Goal: Task Accomplishment & Management: Complete application form

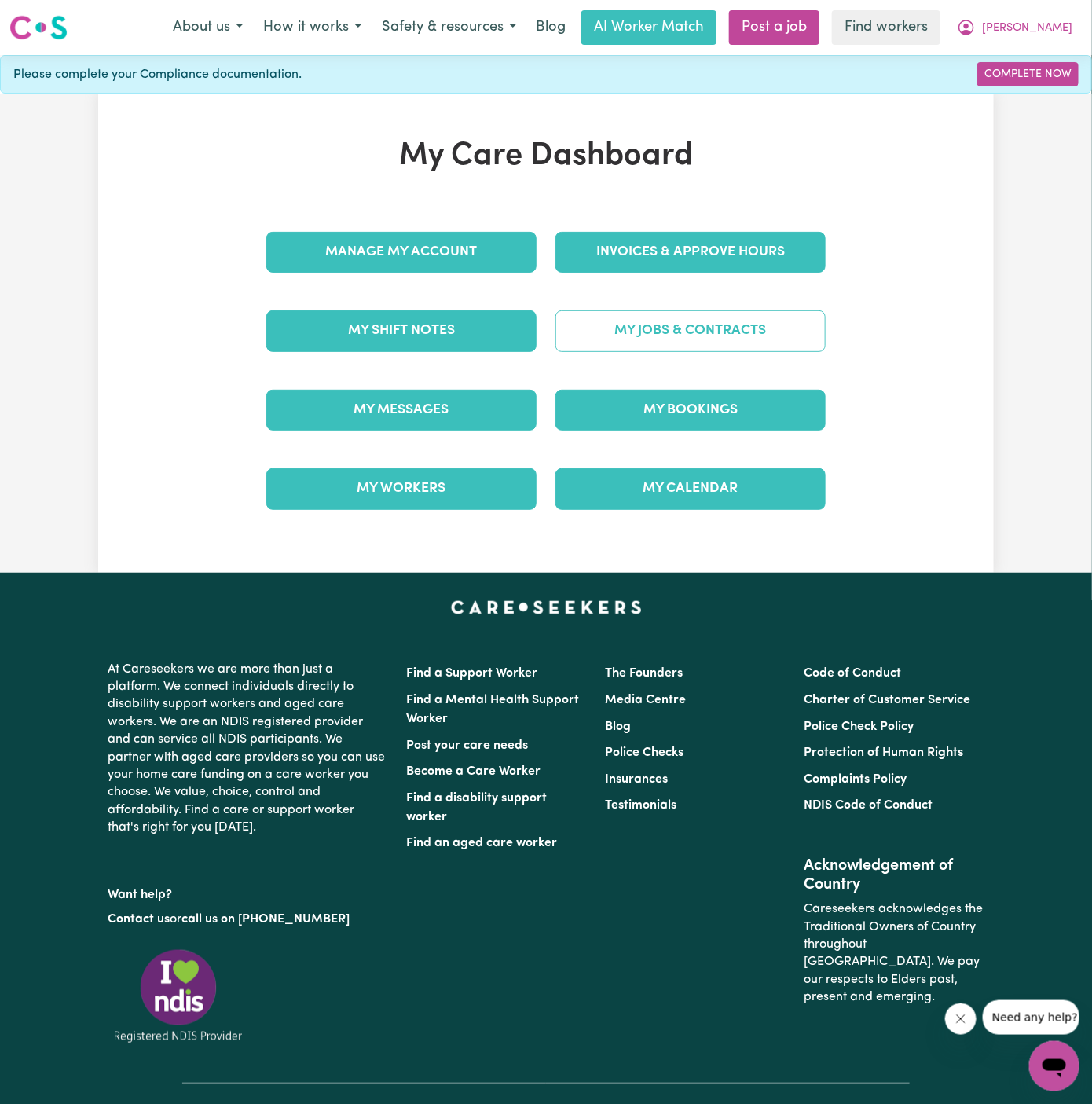
click at [693, 329] on link "My Jobs & Contracts" at bounding box center [690, 331] width 270 height 41
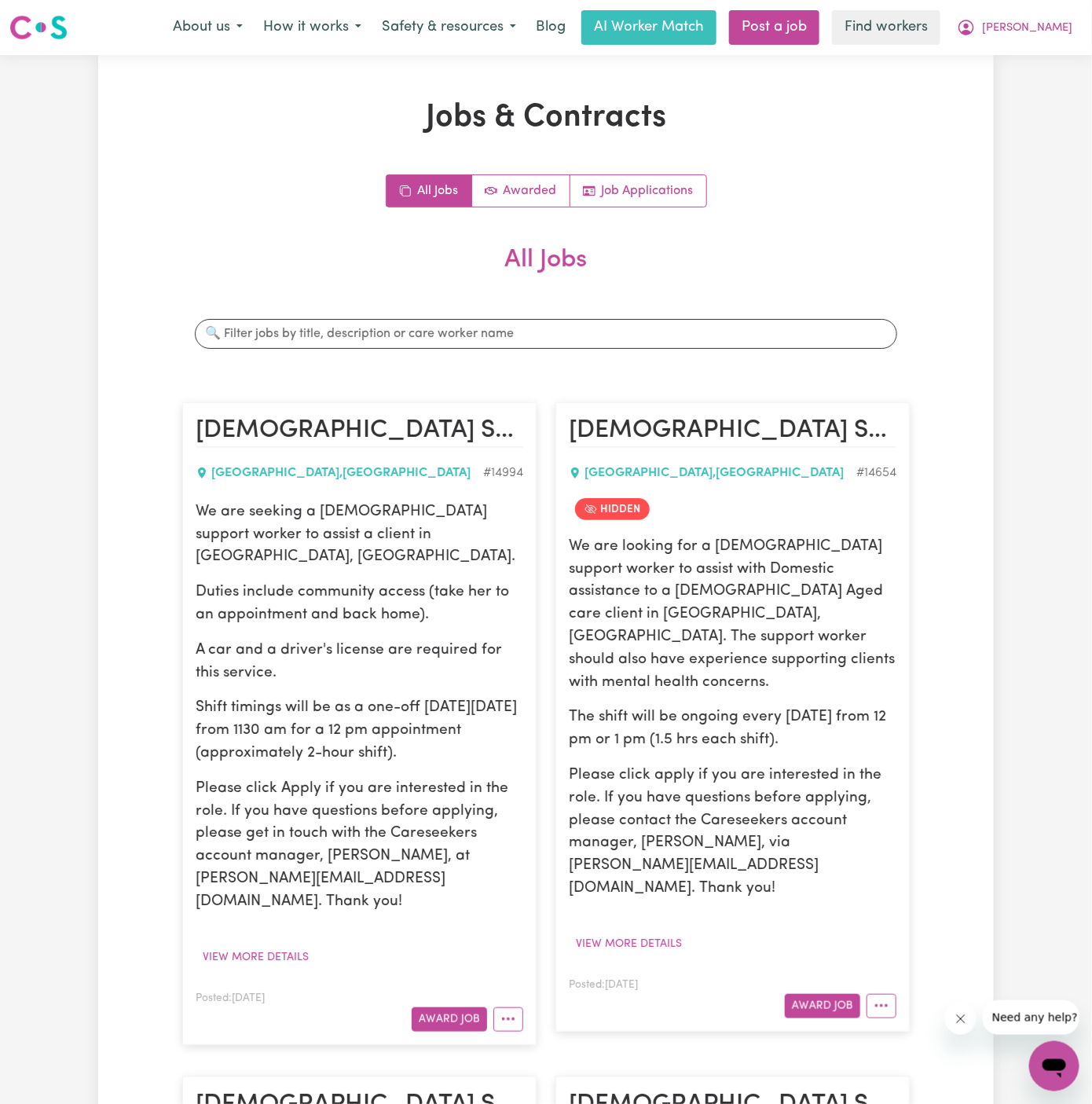
scroll to position [455, 0]
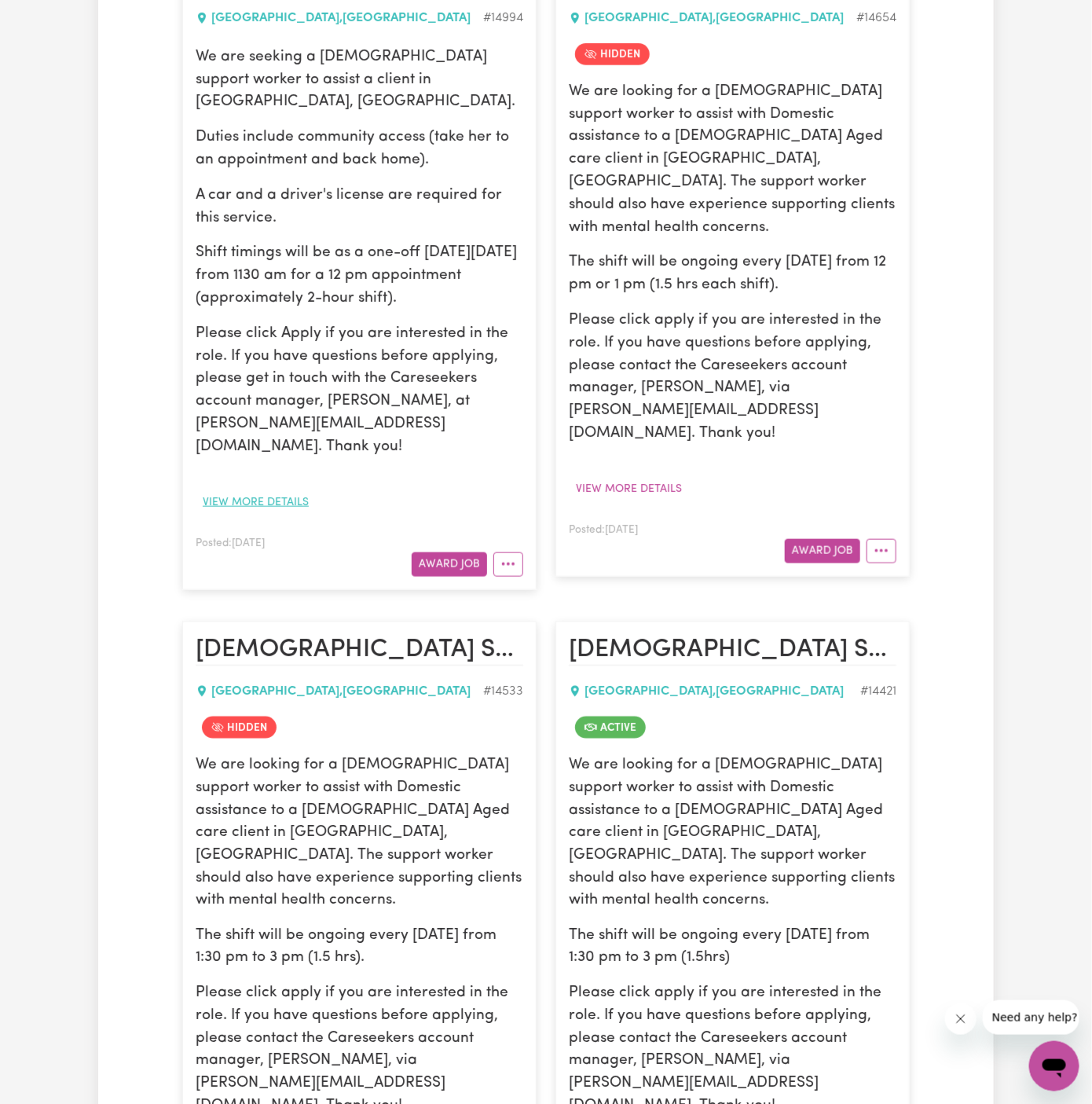
click at [269, 491] on button "View more details" at bounding box center [256, 503] width 120 height 25
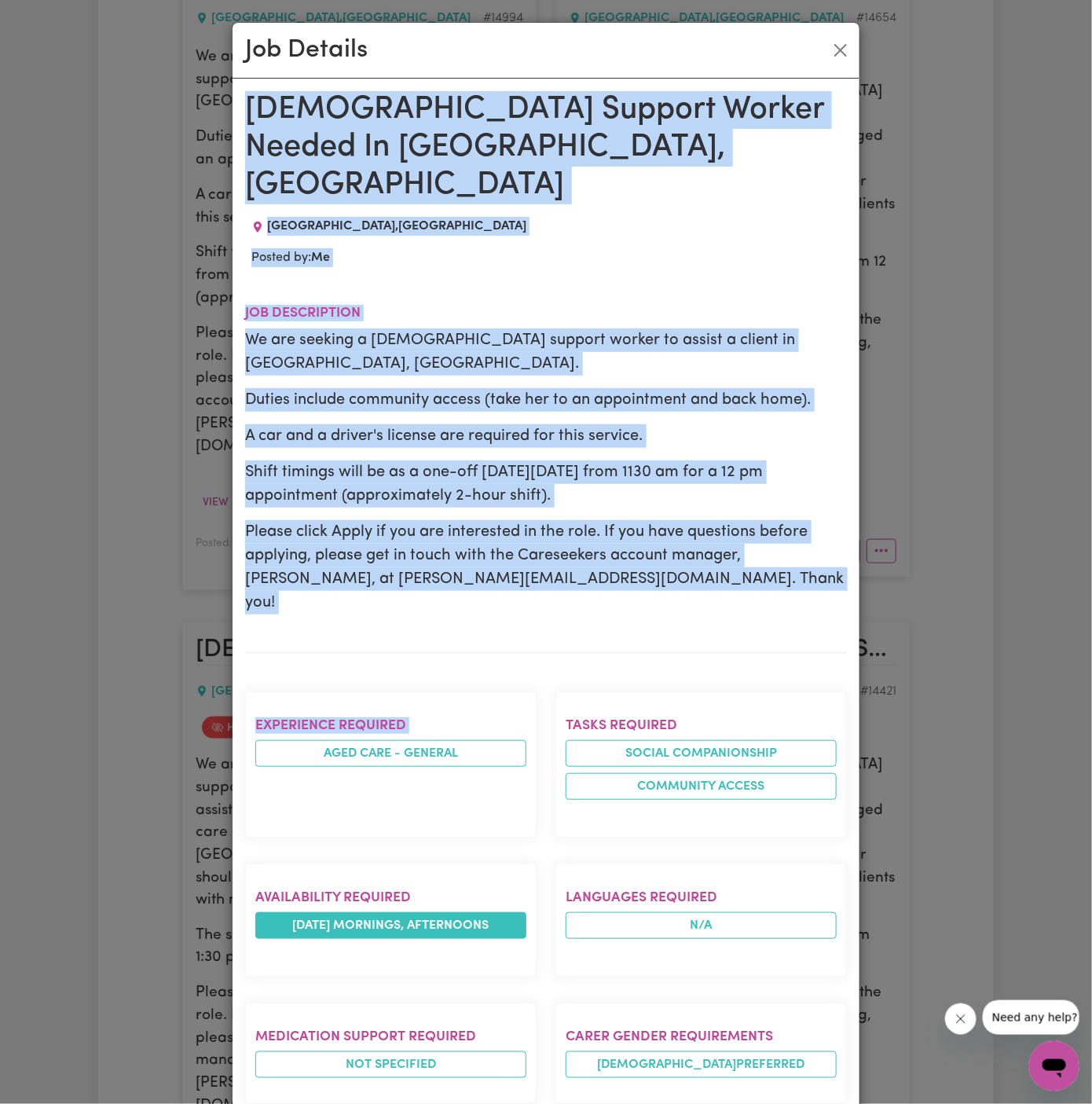
drag, startPoint x: 247, startPoint y: 106, endPoint x: 347, endPoint y: 835, distance: 735.8
click at [347, 835] on div "Female Support Worker Needed In Wentworthville, NSW WENTWORTHVILLE , New South …" at bounding box center [546, 923] width 602 height 1664
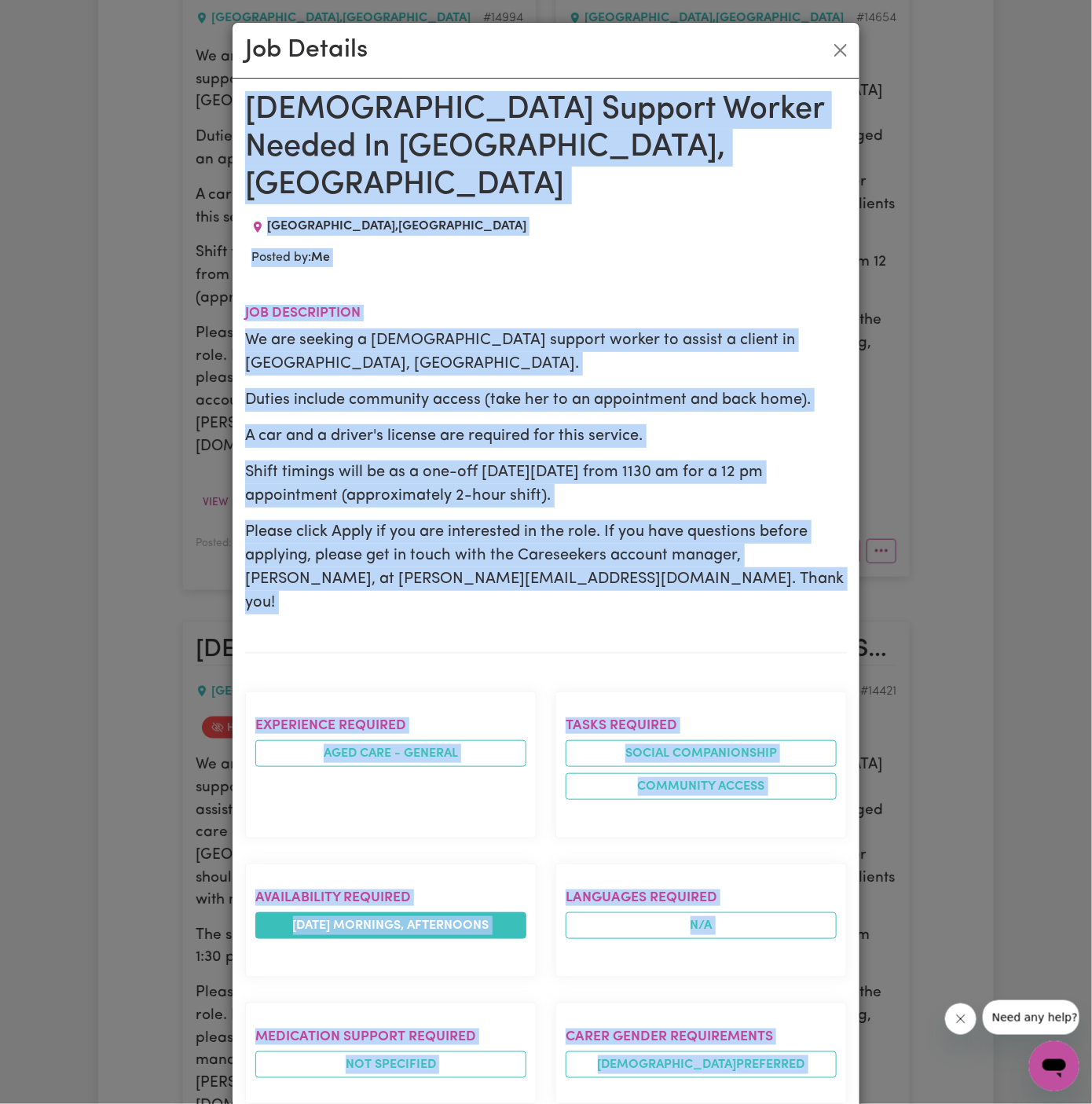
scroll to position [568, 0]
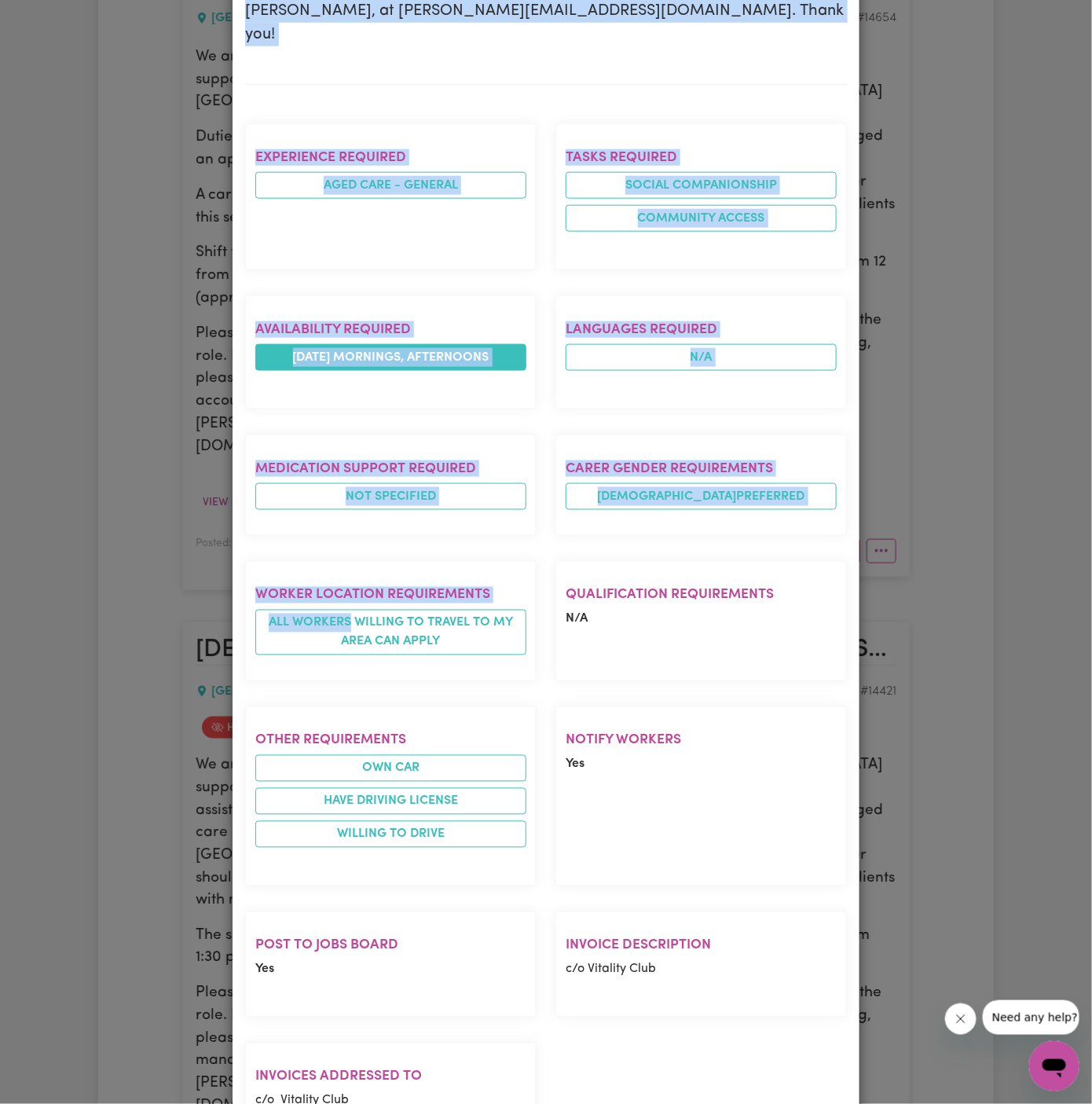
copy div "Female Support Worker Needed In Wentworthville, NSW WENTWORTHVILLE , New South …"
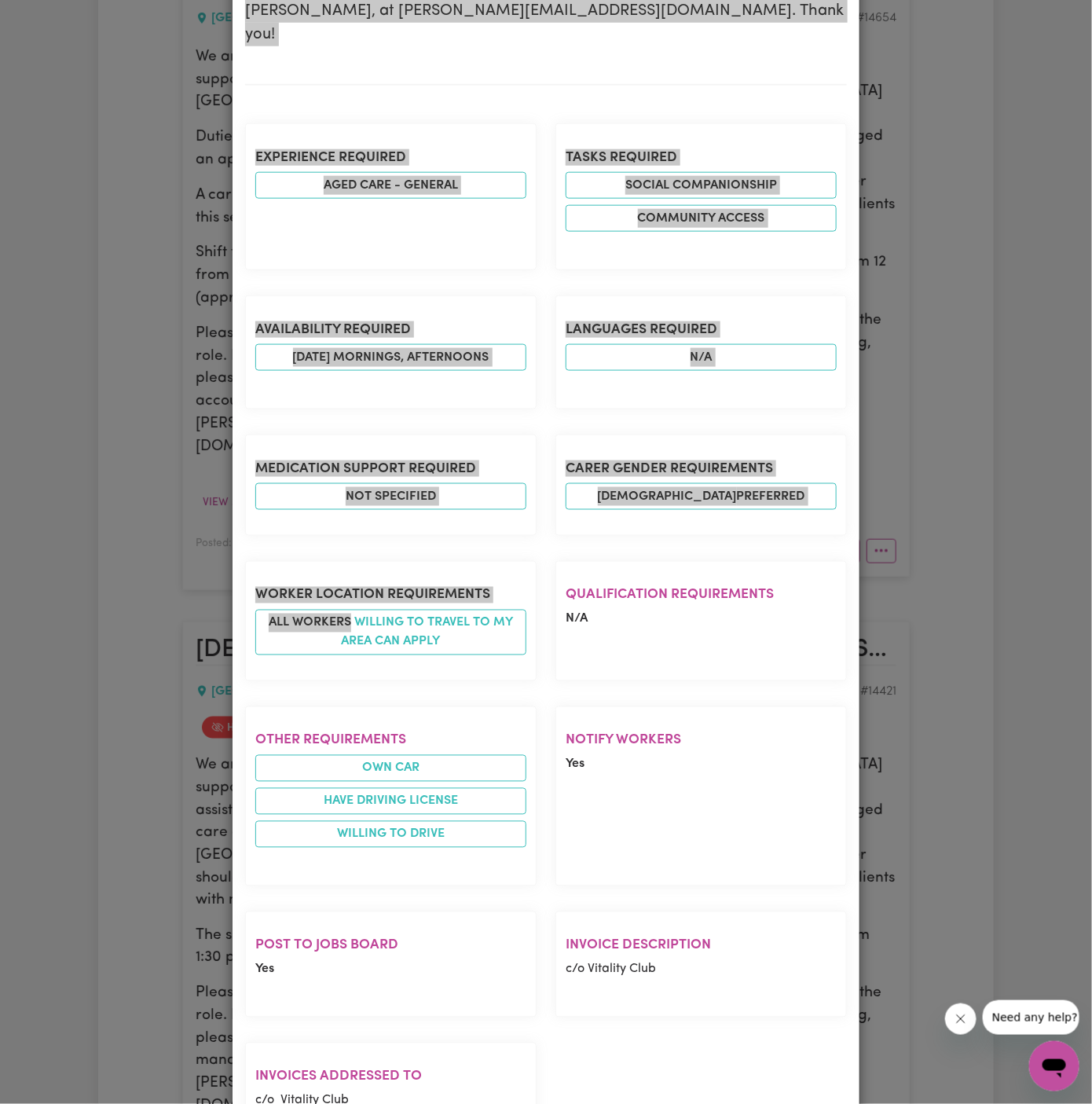
scroll to position [0, 0]
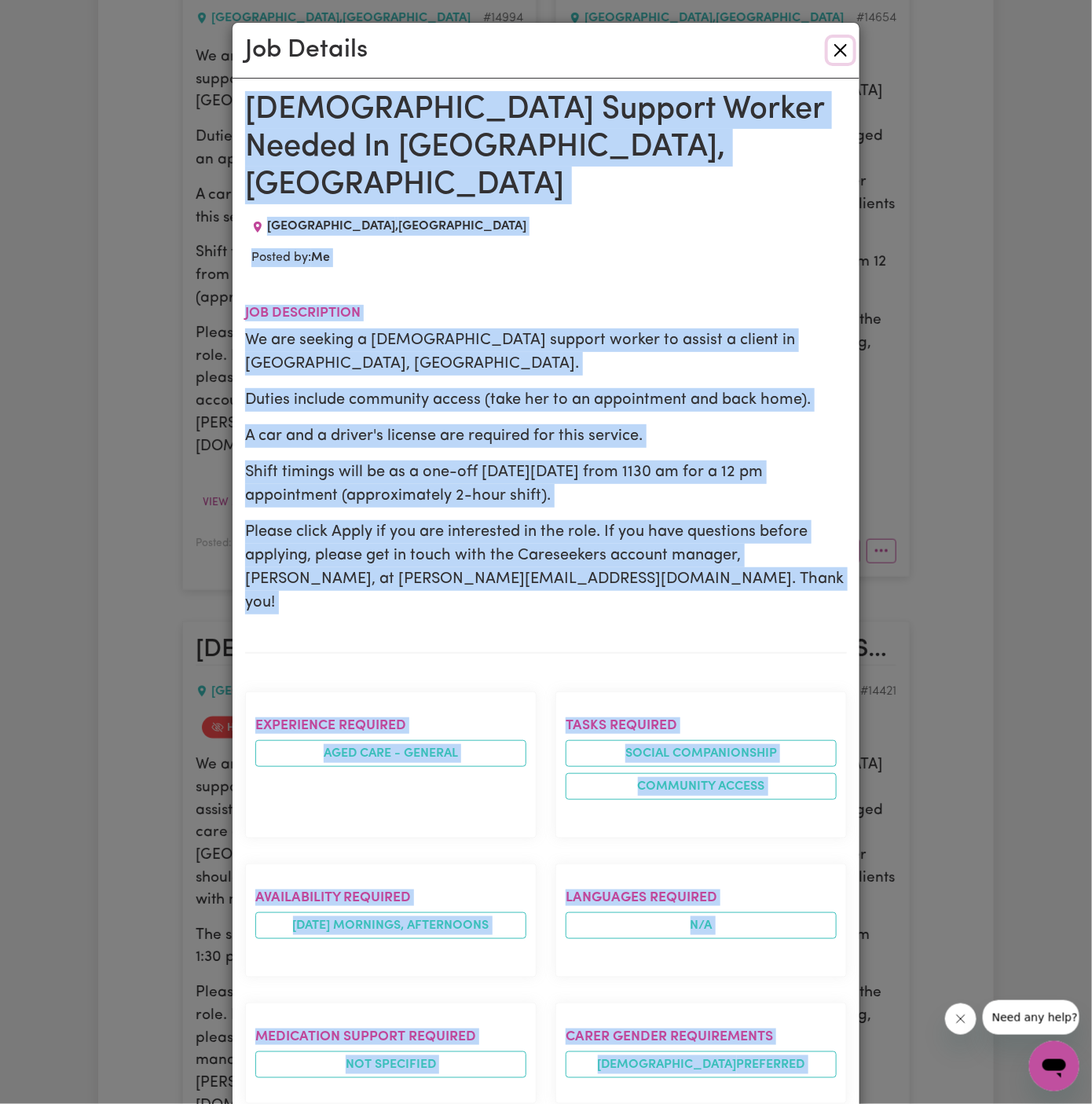
click at [835, 52] on button "Close" at bounding box center [841, 50] width 26 height 26
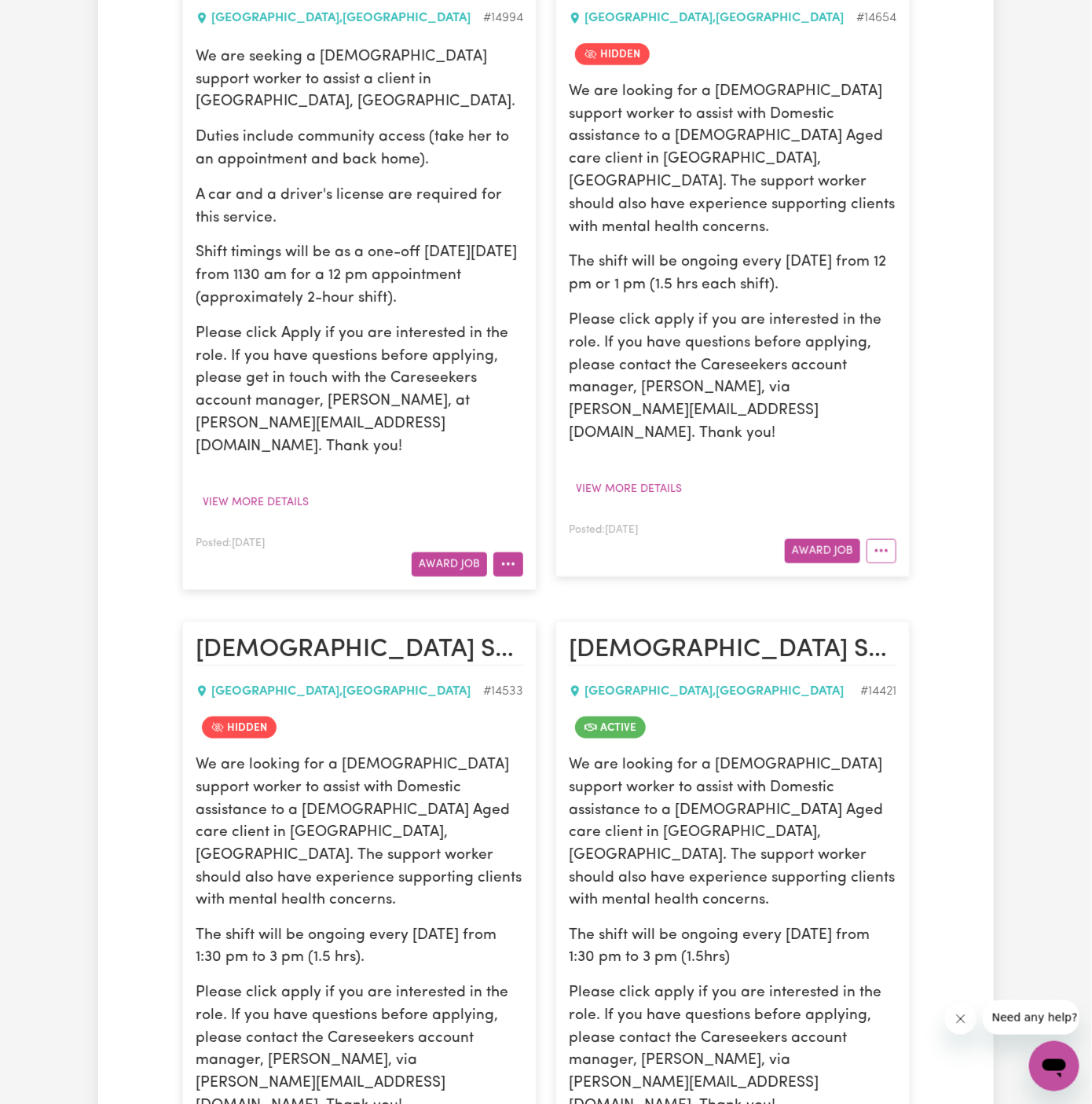
click at [509, 556] on icon "More options" at bounding box center [509, 564] width 15 height 15
click at [563, 584] on link "Hide Job" at bounding box center [556, 600] width 124 height 32
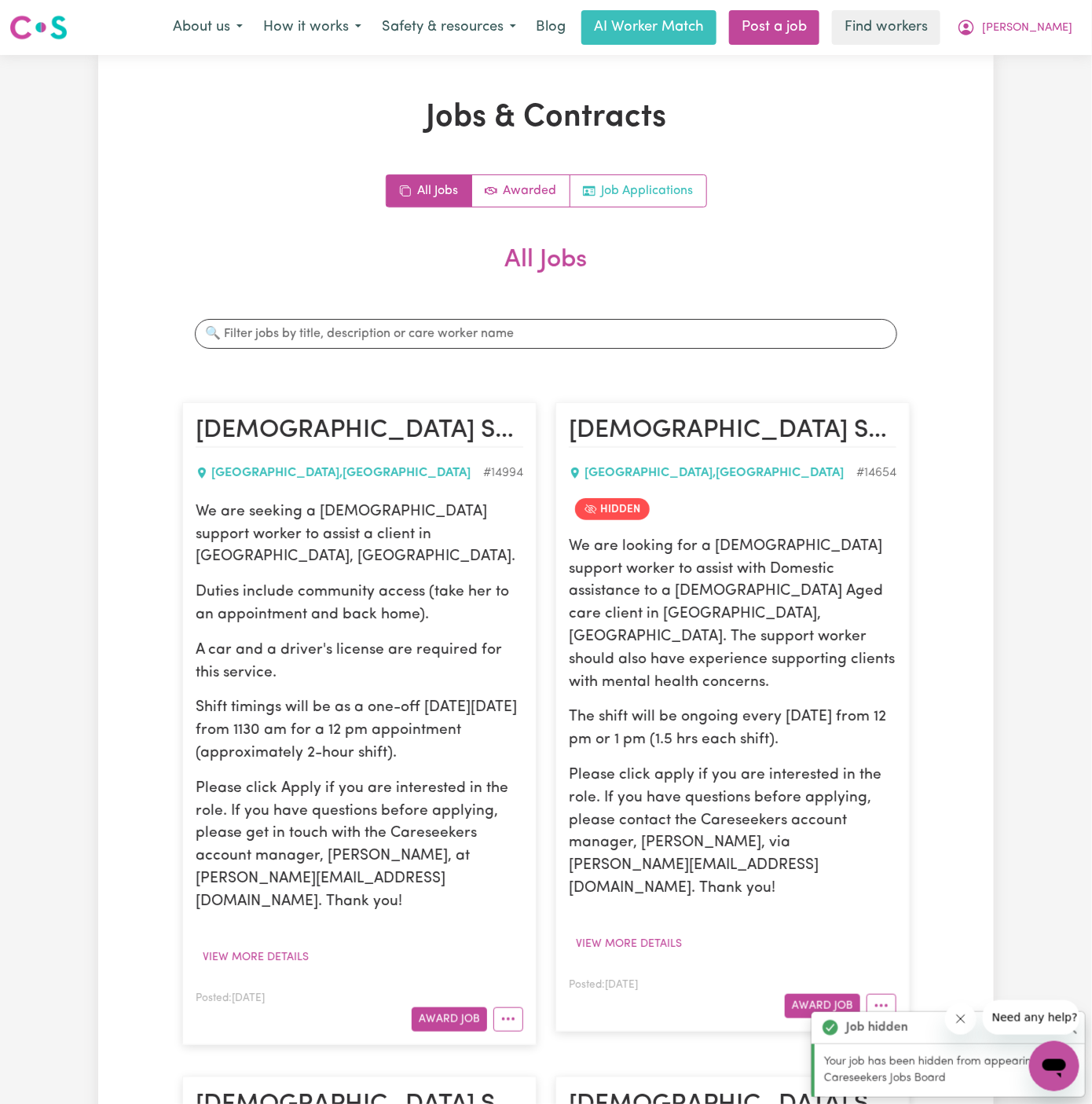
click at [668, 193] on link "Job Applications" at bounding box center [639, 191] width 136 height 32
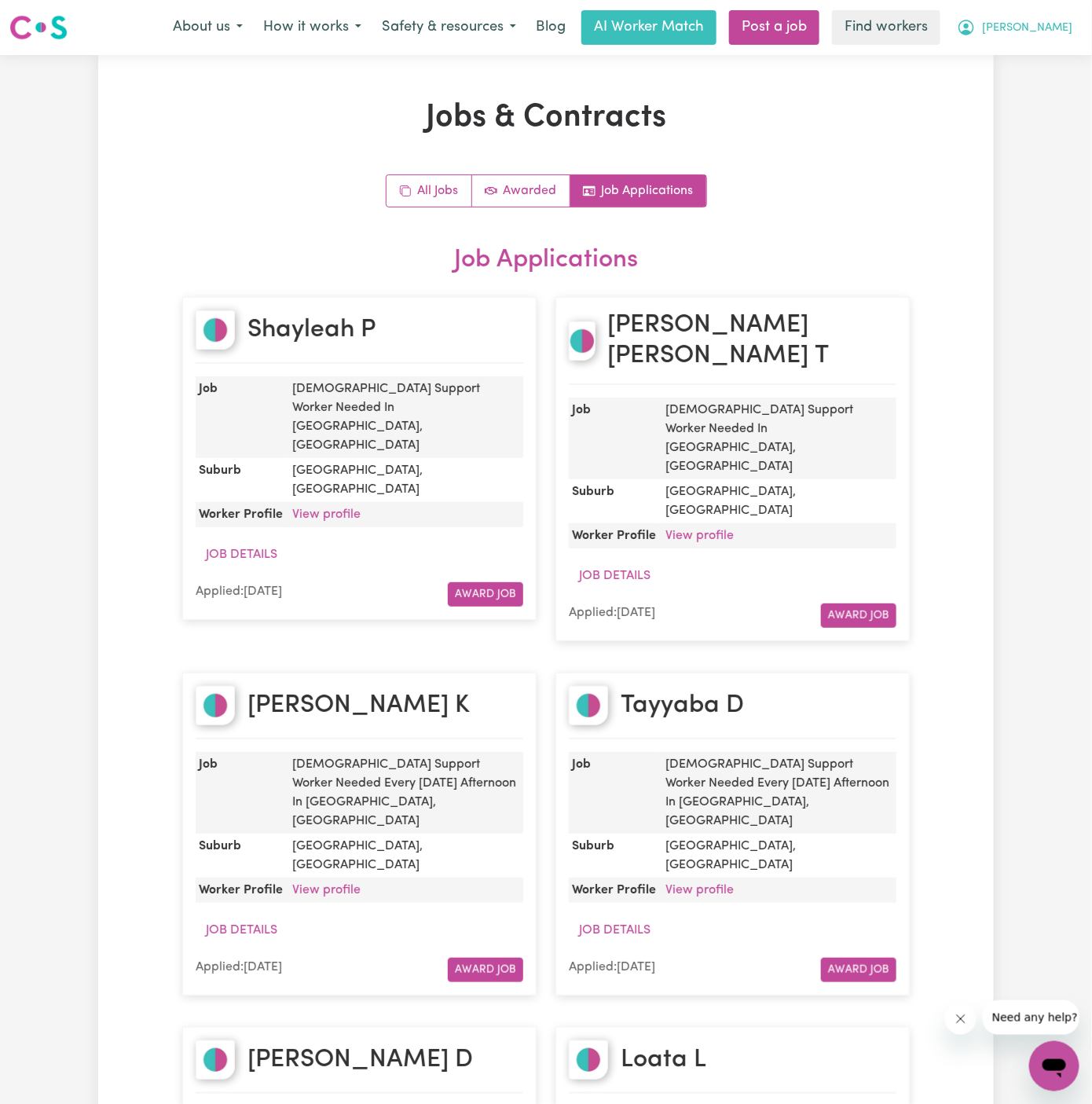
click at [1055, 23] on span "[PERSON_NAME]" at bounding box center [1027, 28] width 90 height 17
click at [1047, 55] on link "My Dashboard" at bounding box center [1020, 60] width 124 height 30
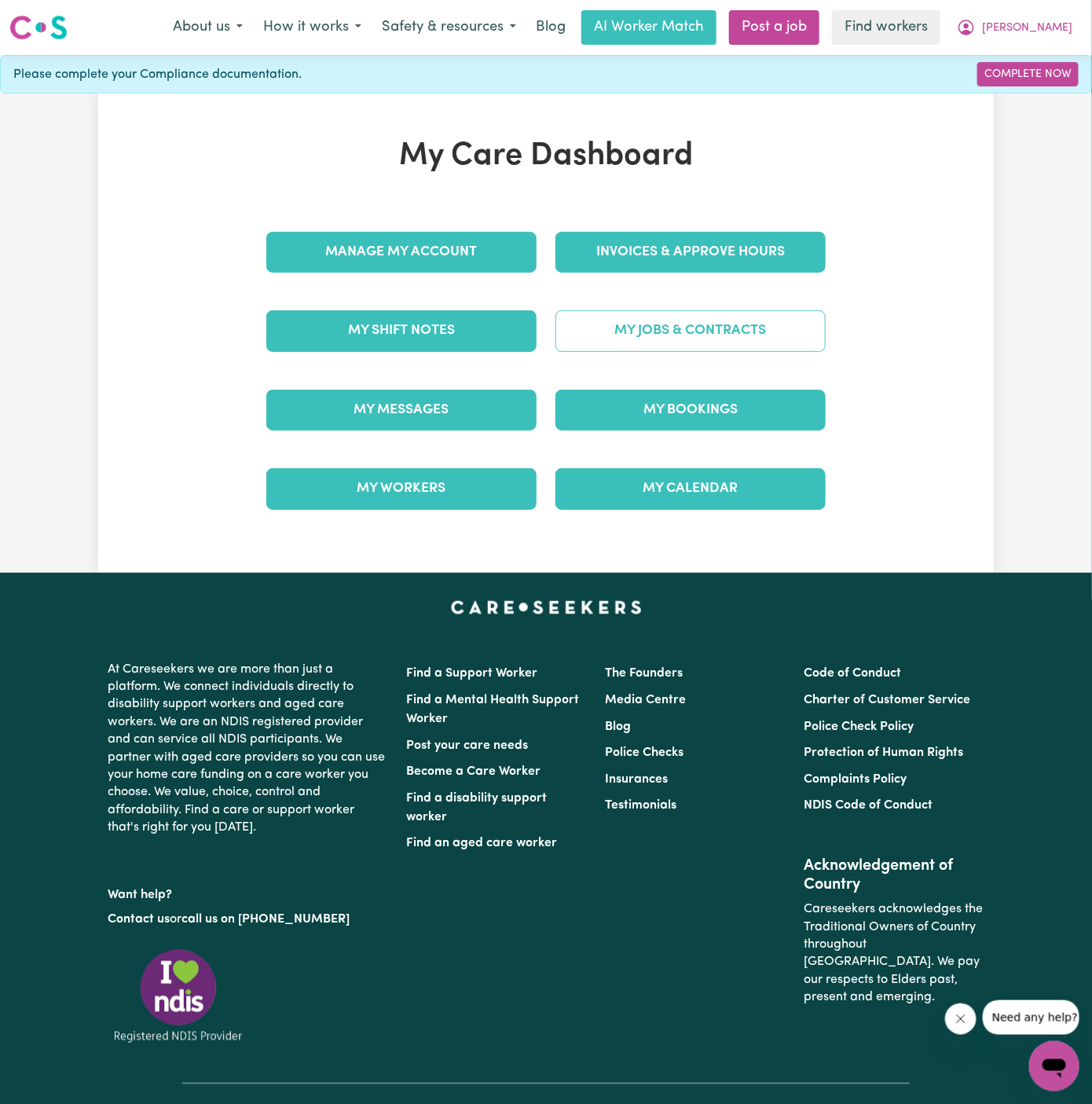
click at [724, 319] on link "My Jobs & Contracts" at bounding box center [690, 331] width 270 height 41
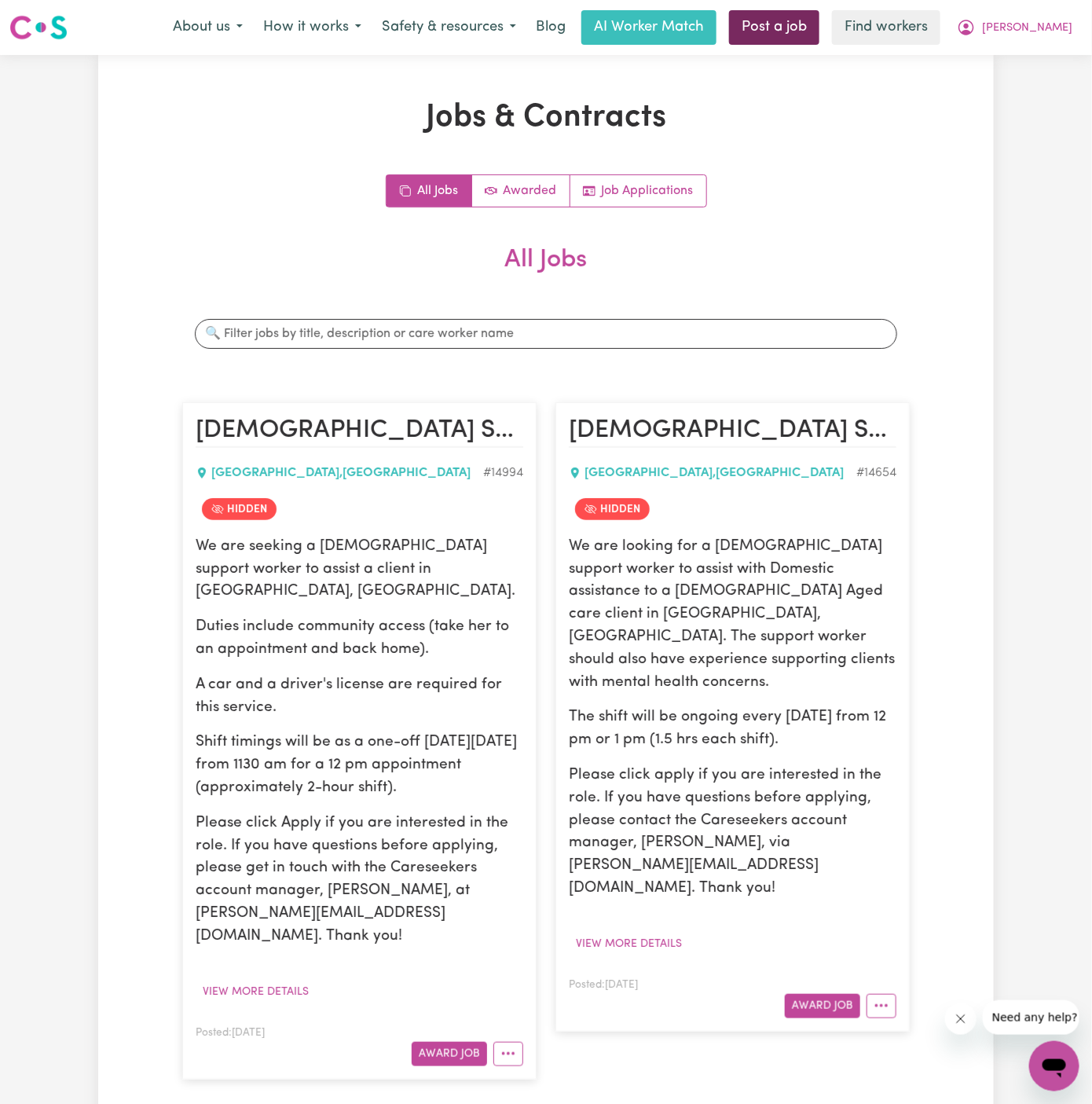
click at [819, 34] on link "Post a job" at bounding box center [774, 27] width 90 height 35
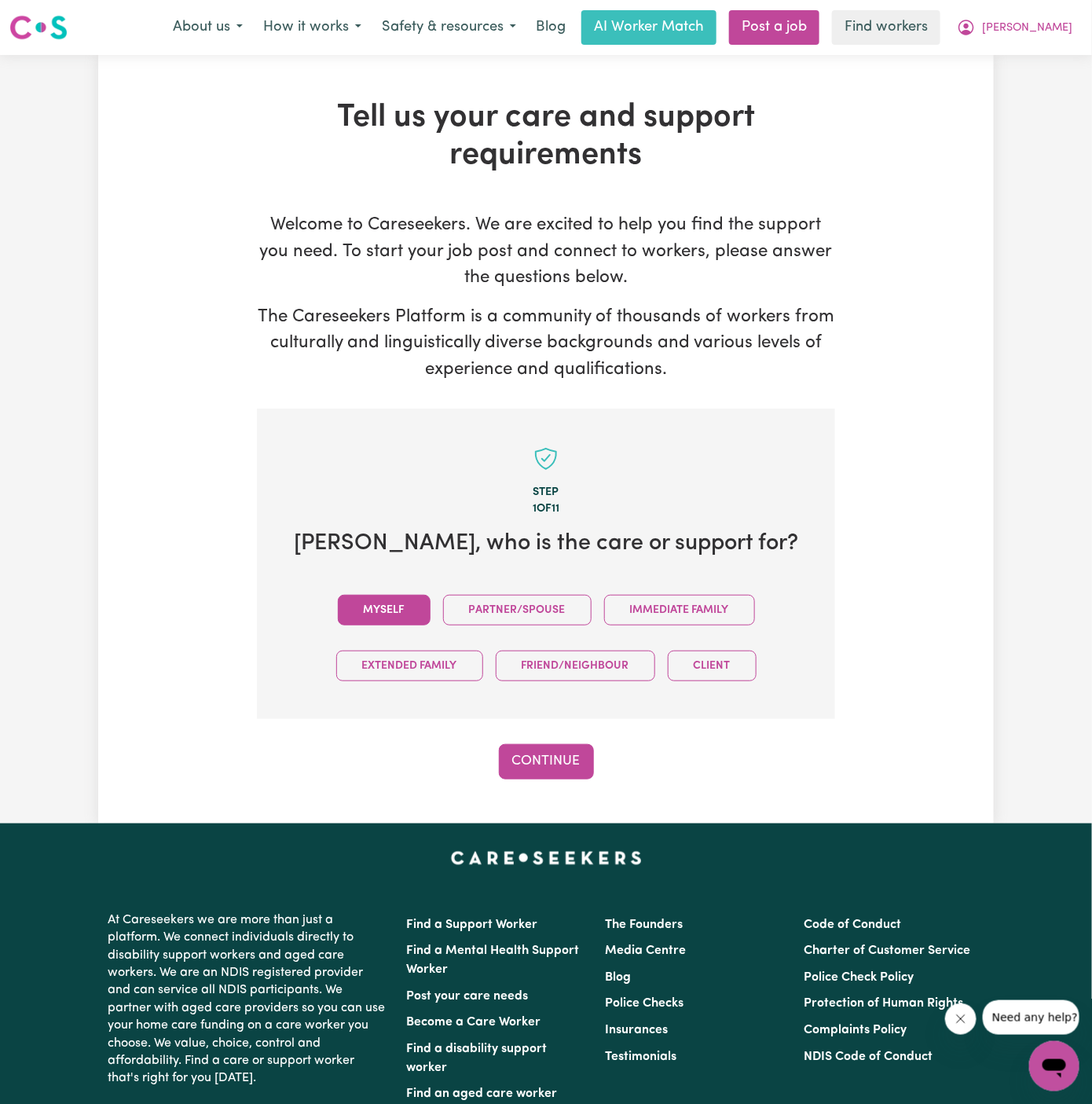
click at [410, 608] on button "Myself" at bounding box center [384, 610] width 93 height 31
click at [553, 751] on button "Continue" at bounding box center [547, 761] width 95 height 35
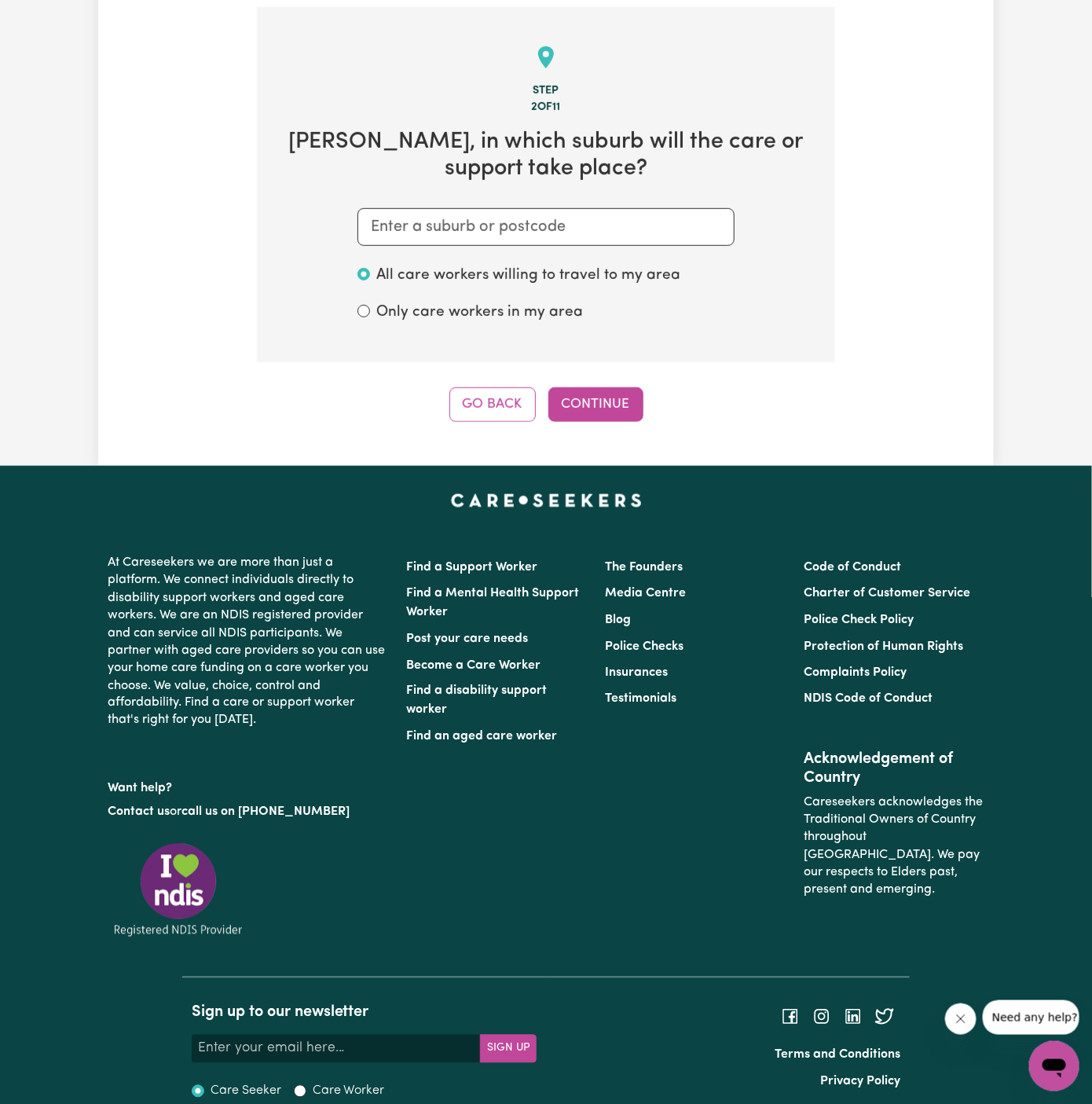
scroll to position [408, 0]
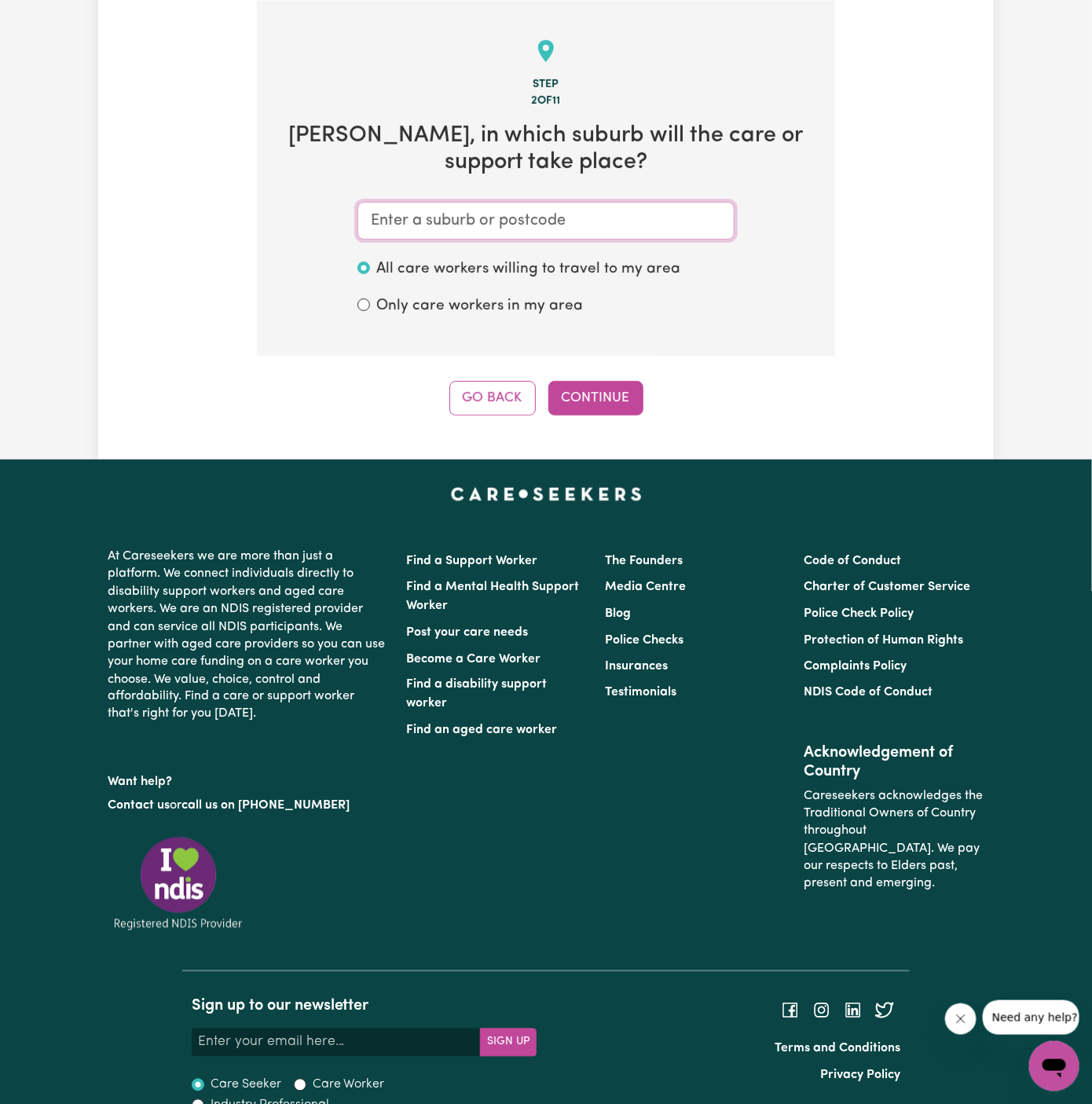
click at [561, 210] on input "text" at bounding box center [546, 221] width 377 height 37
paste input "Wentworthville"
type input "Wentworthville"
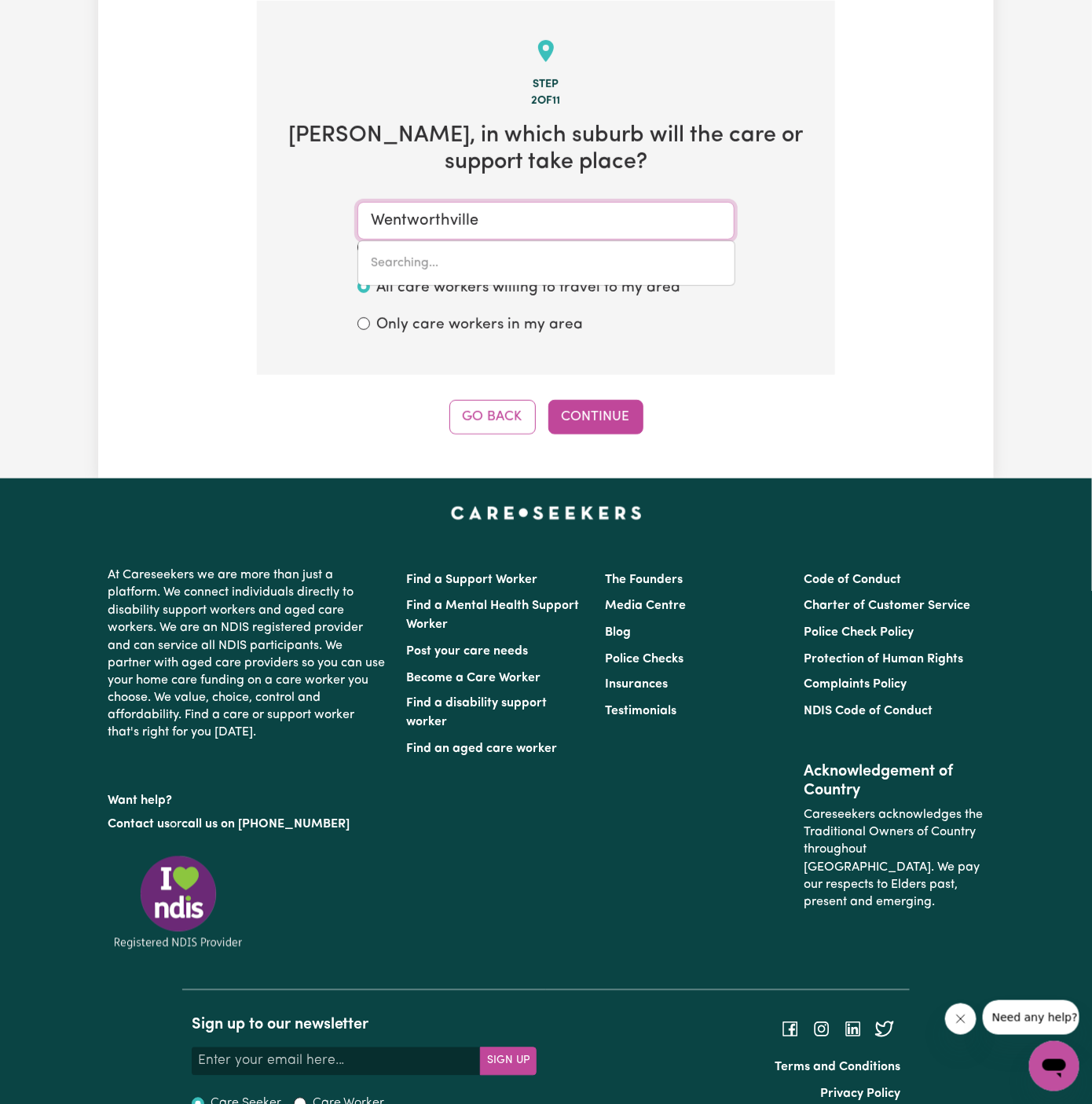
type input "Wentworthville, New South Wales, 2145"
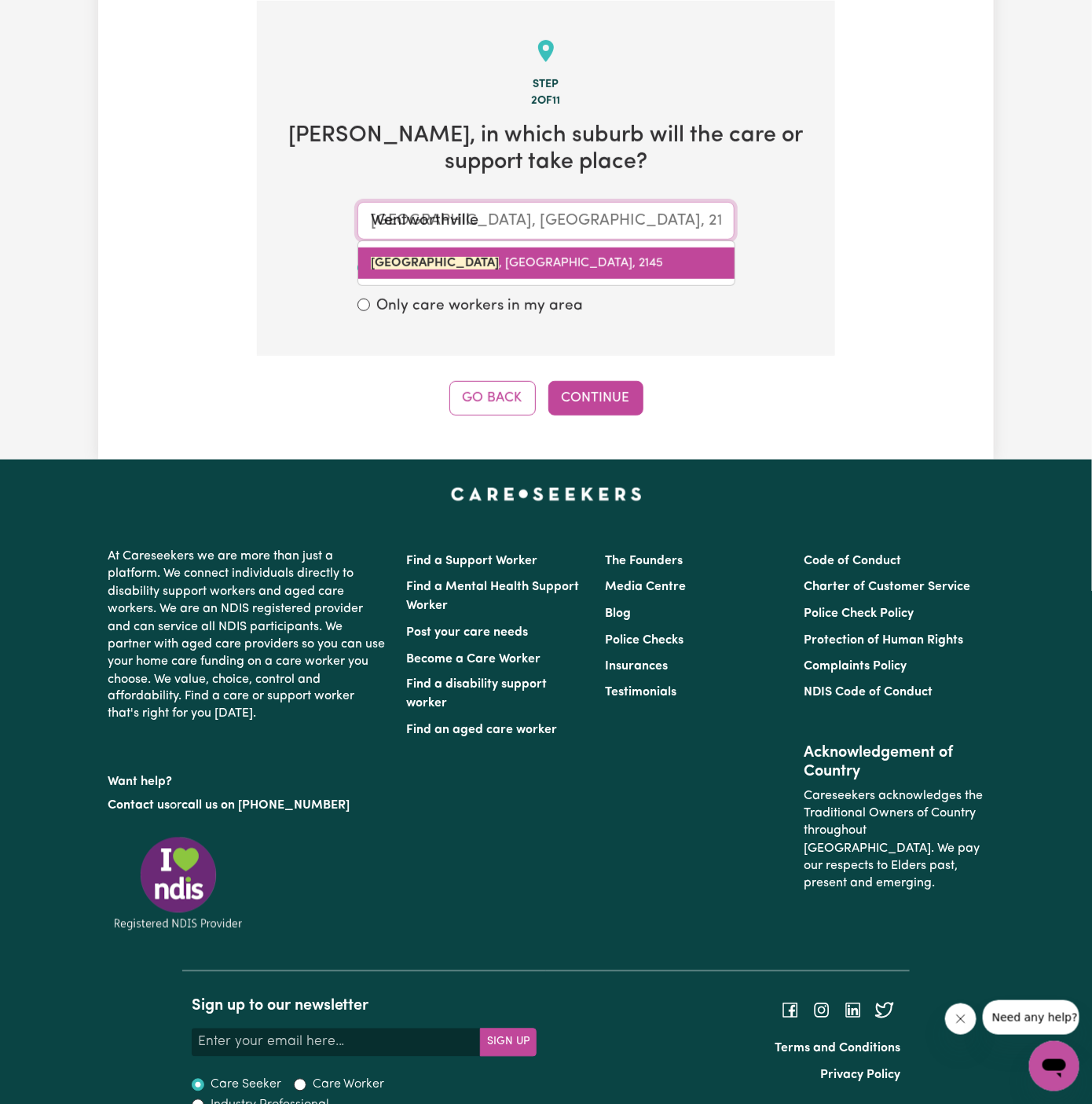
click at [560, 255] on link "WENTWORTHVILLE , New South Wales, 2145" at bounding box center [547, 263] width 376 height 32
type input "WENTWORTHVILLE, New South Wales, 2145"
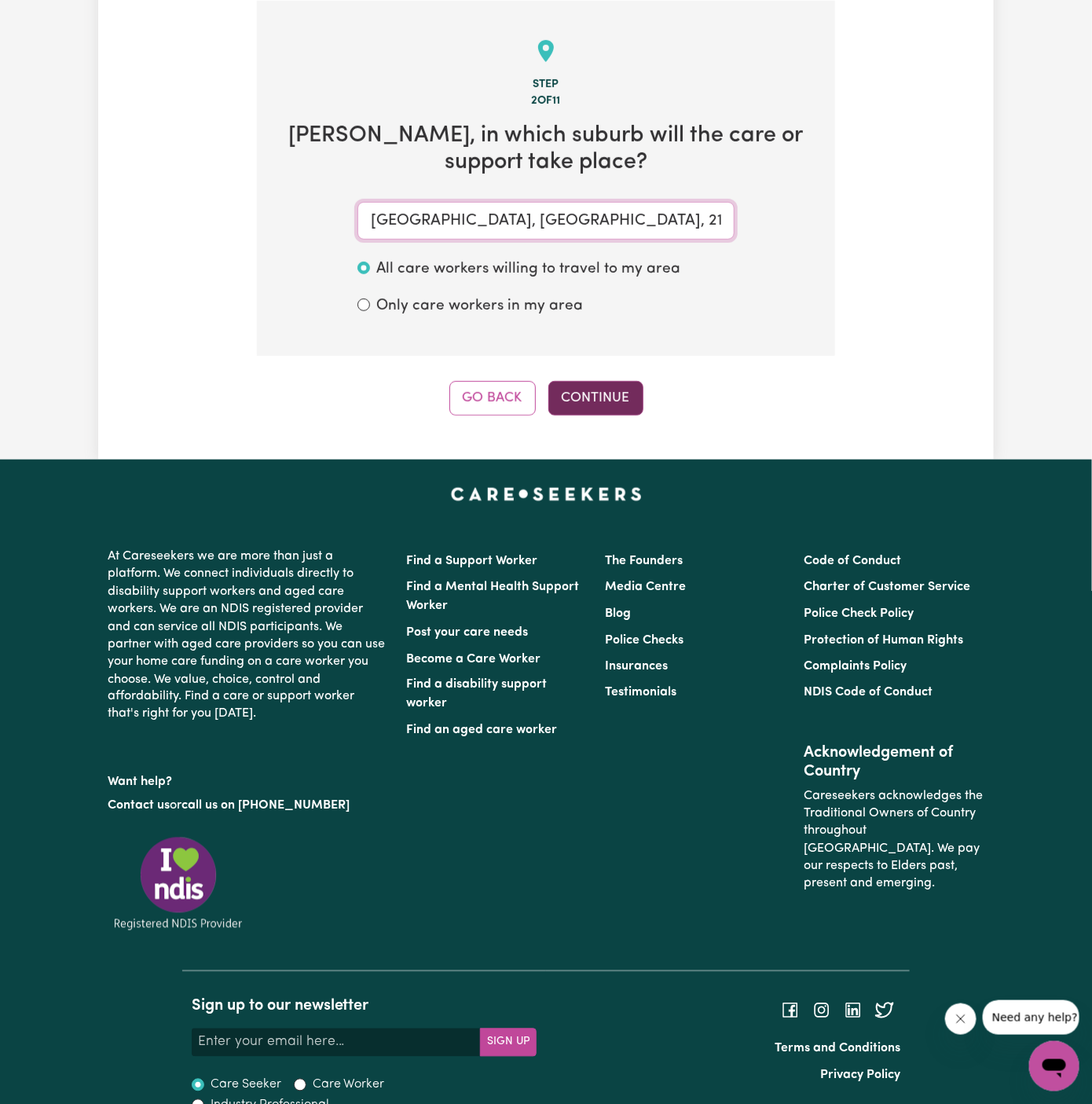
type input "WENTWORTHVILLE, New South Wales, 2145"
click at [606, 396] on button "Continue" at bounding box center [596, 398] width 95 height 35
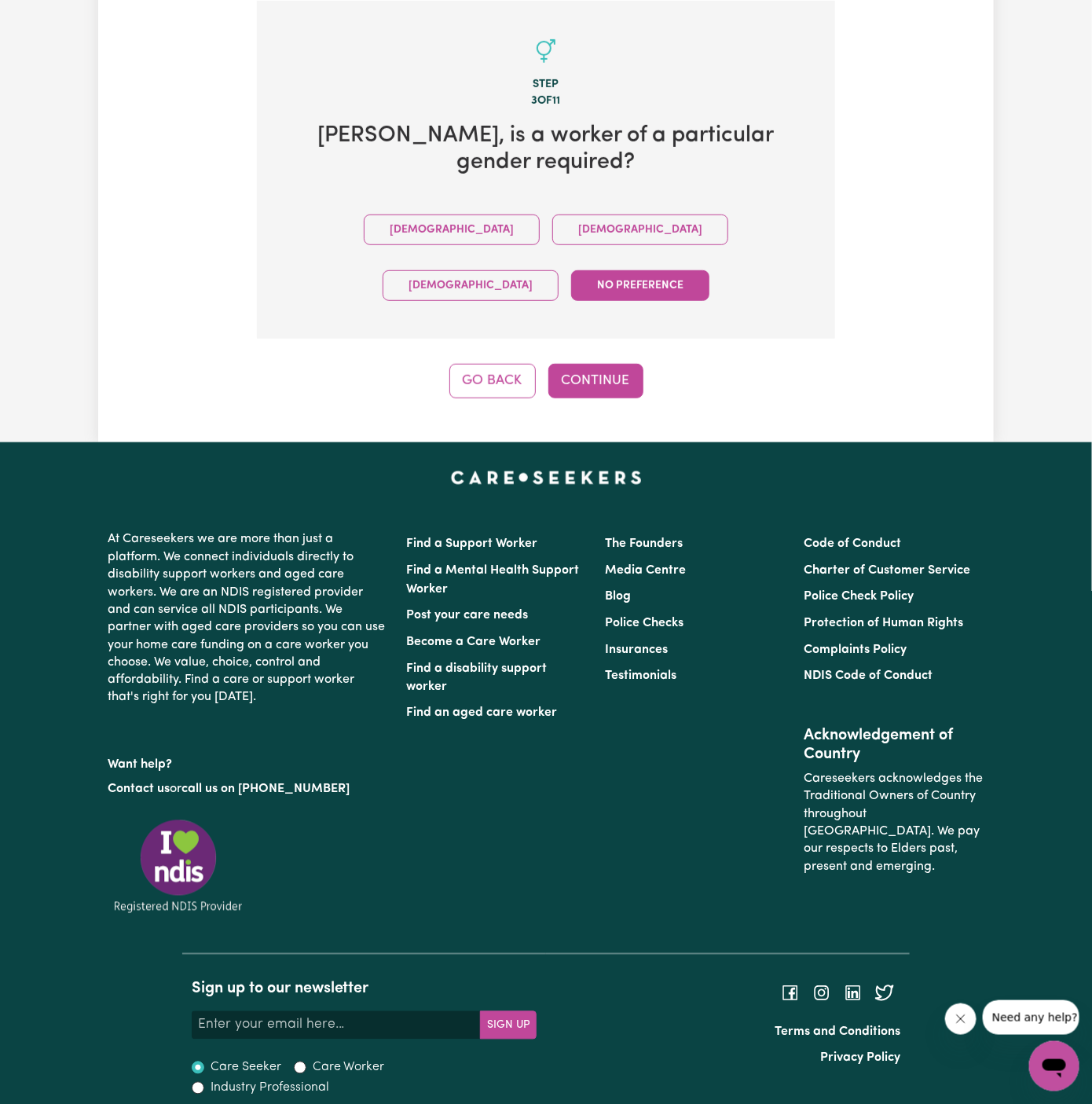
scroll to position [365, 0]
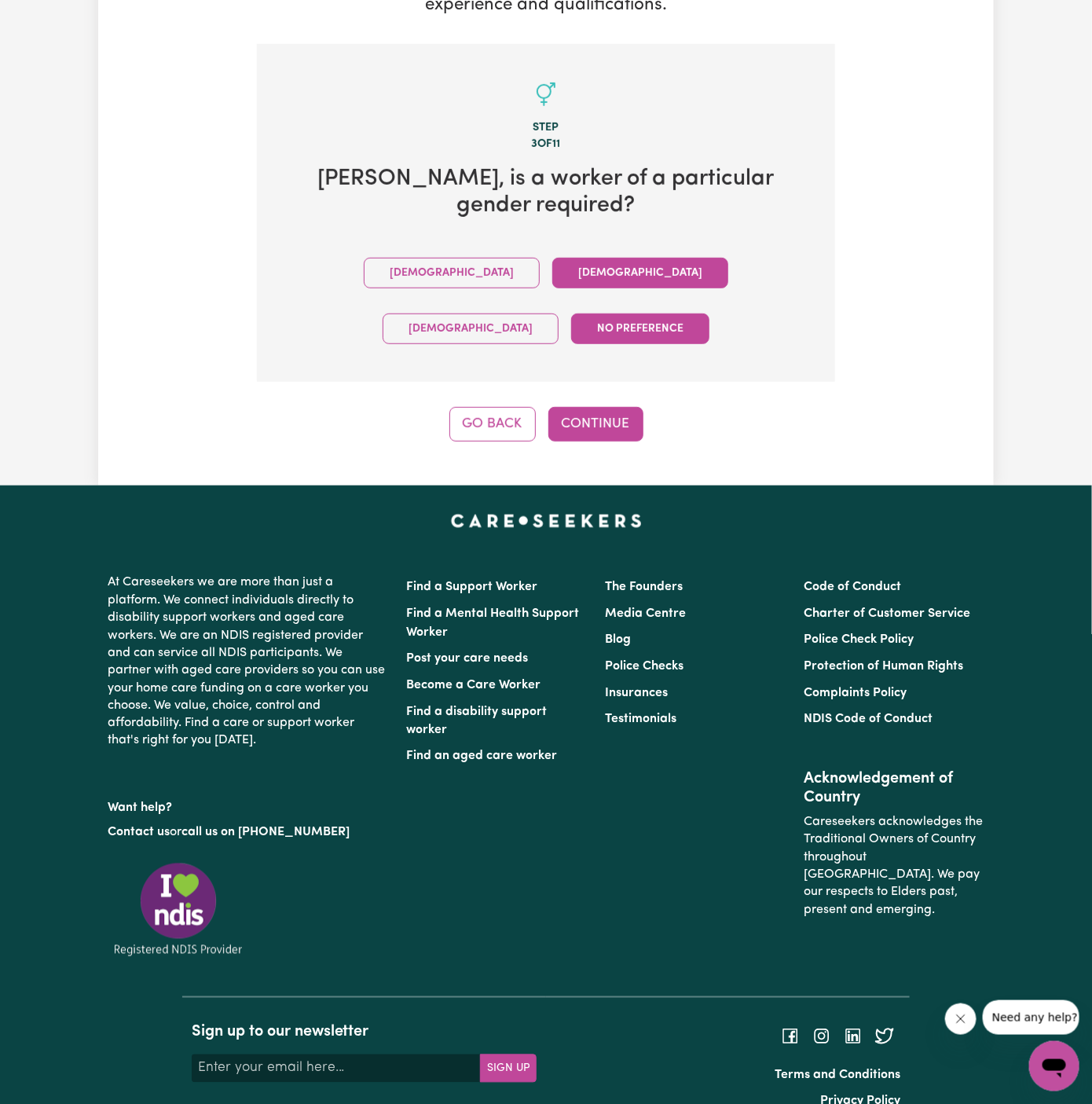
click at [552, 268] on button "Female" at bounding box center [640, 273] width 176 height 31
click at [605, 407] on button "Continue" at bounding box center [596, 424] width 95 height 35
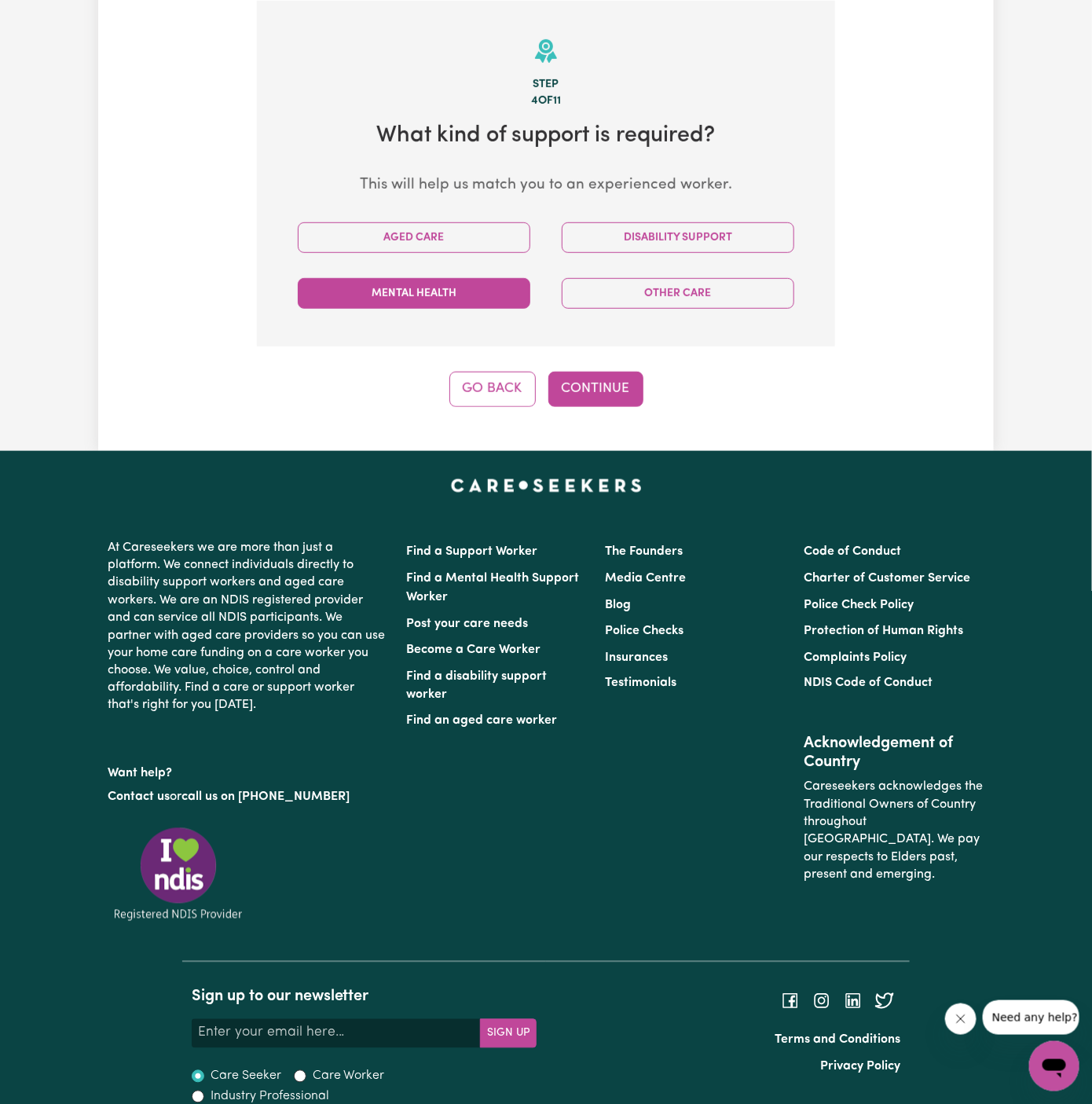
scroll to position [408, 0]
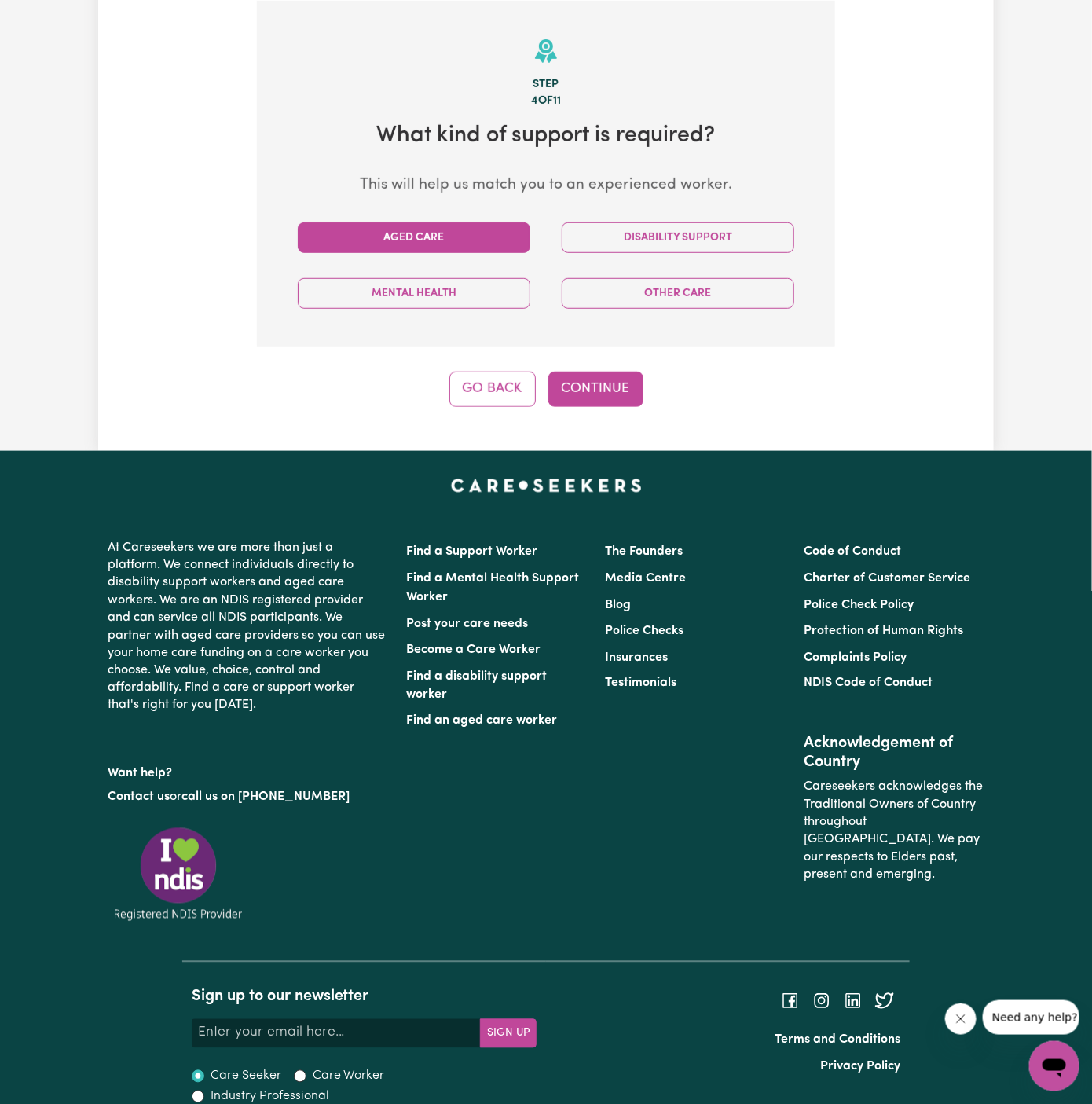
click at [417, 235] on button "Aged Care" at bounding box center [414, 238] width 233 height 31
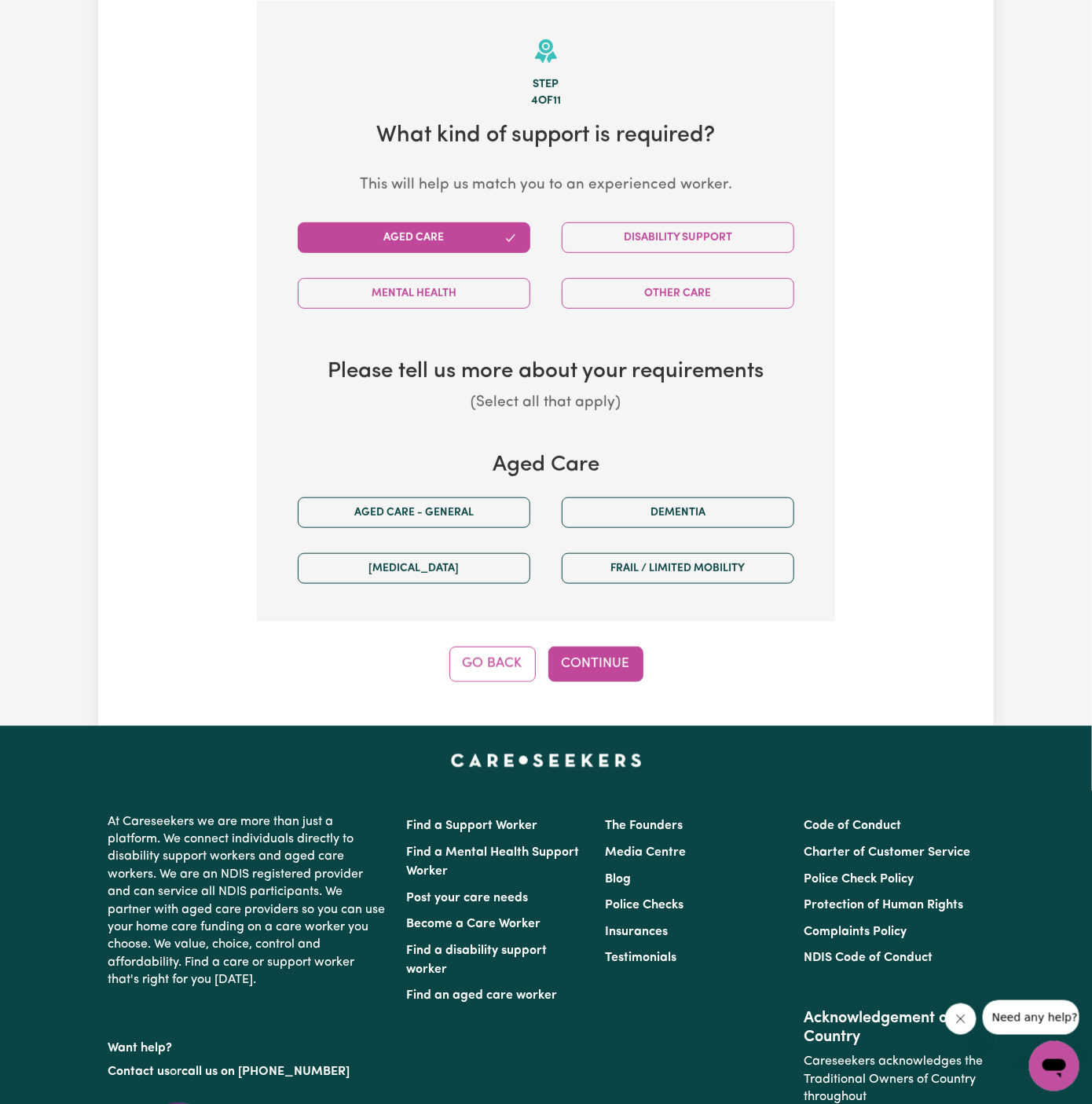
click at [424, 492] on div "Aged care - General" at bounding box center [414, 512] width 264 height 55
click at [459, 507] on button "Aged care - General" at bounding box center [414, 513] width 233 height 31
click at [580, 647] on button "Continue" at bounding box center [596, 664] width 95 height 35
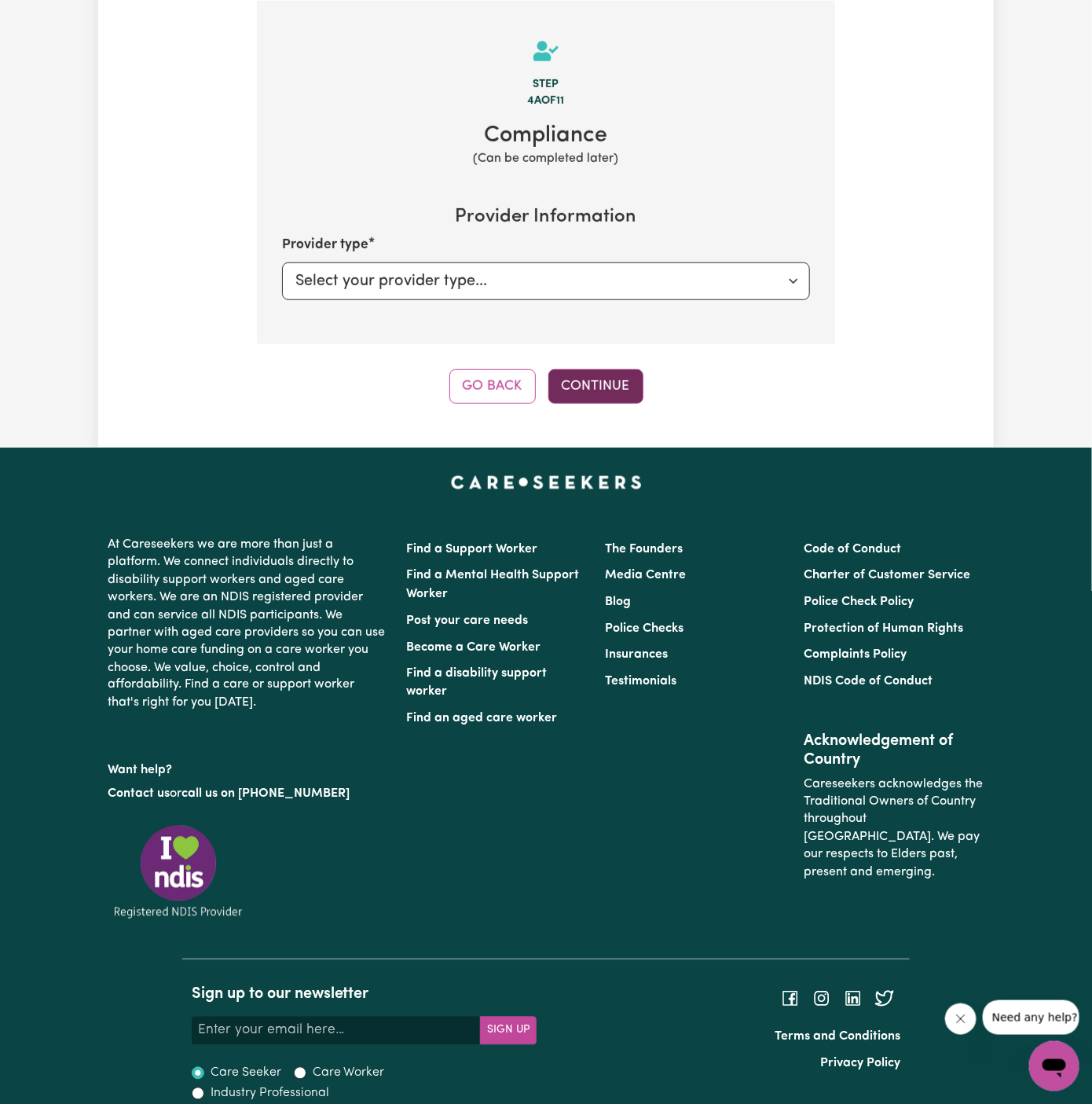
click at [602, 383] on button "Continue" at bounding box center [596, 386] width 95 height 35
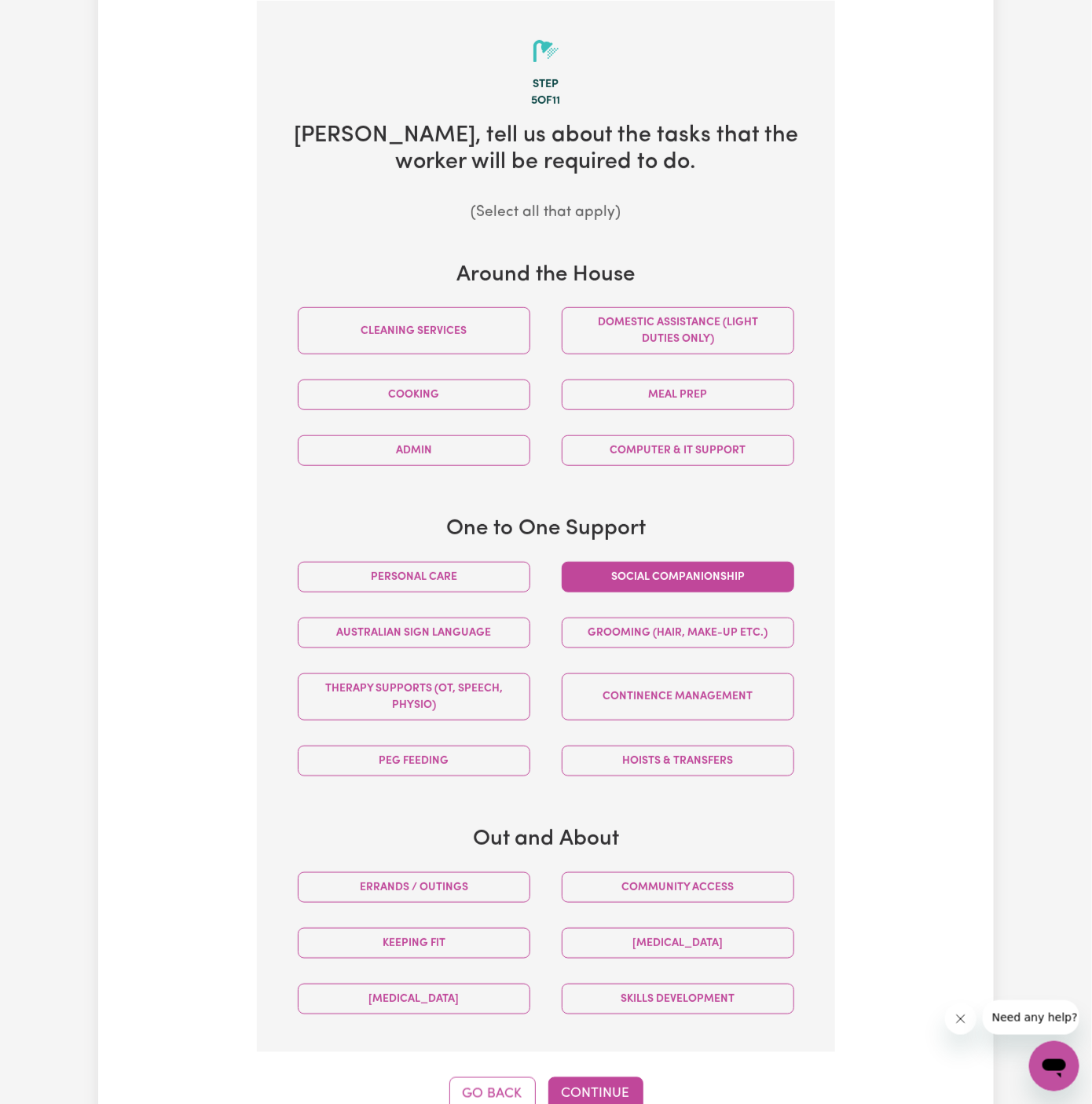
click at [709, 574] on button "Social companionship" at bounding box center [677, 577] width 233 height 31
click at [738, 885] on button "Community access" at bounding box center [677, 888] width 233 height 31
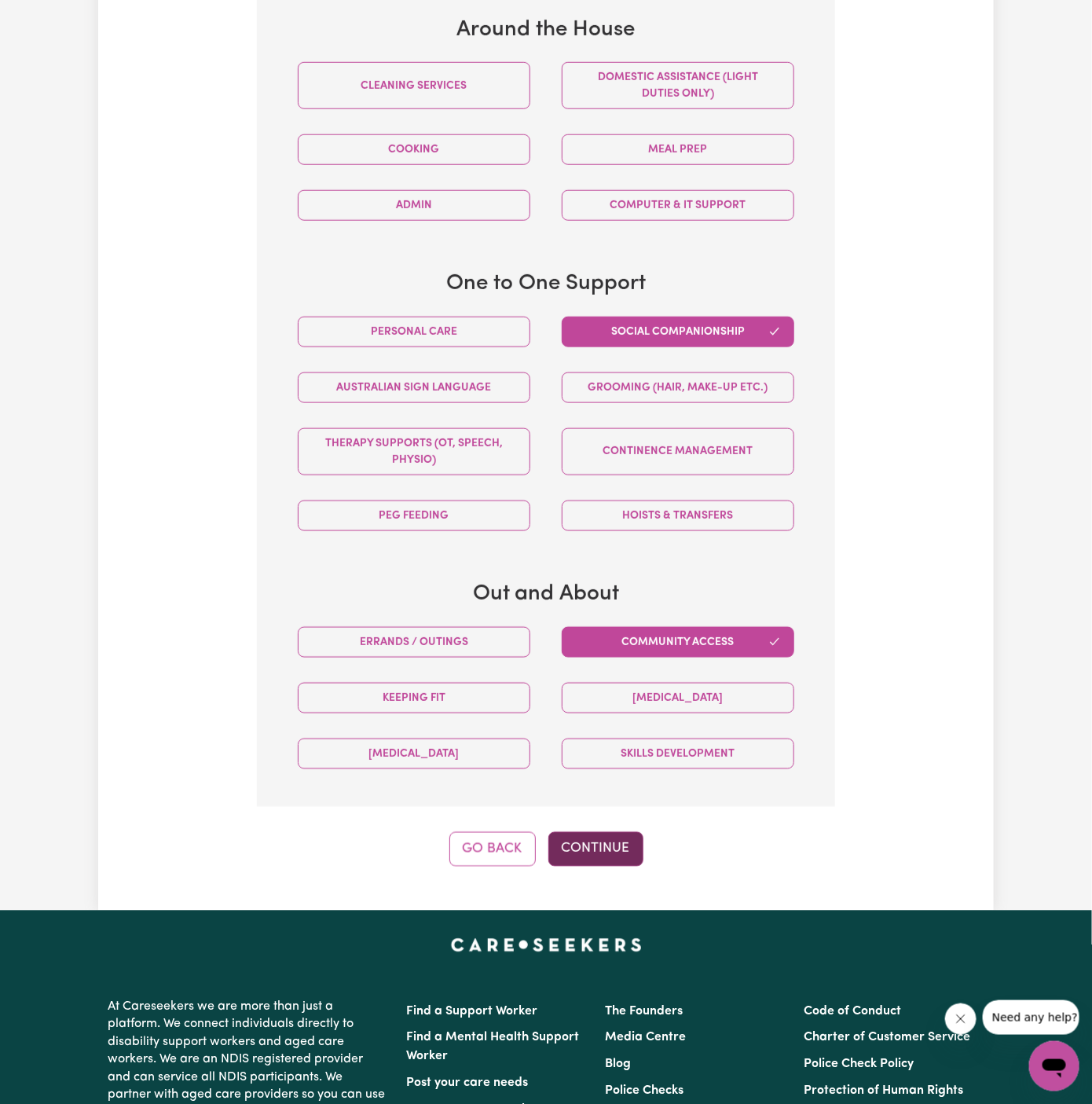
click at [589, 856] on button "Continue" at bounding box center [596, 849] width 95 height 35
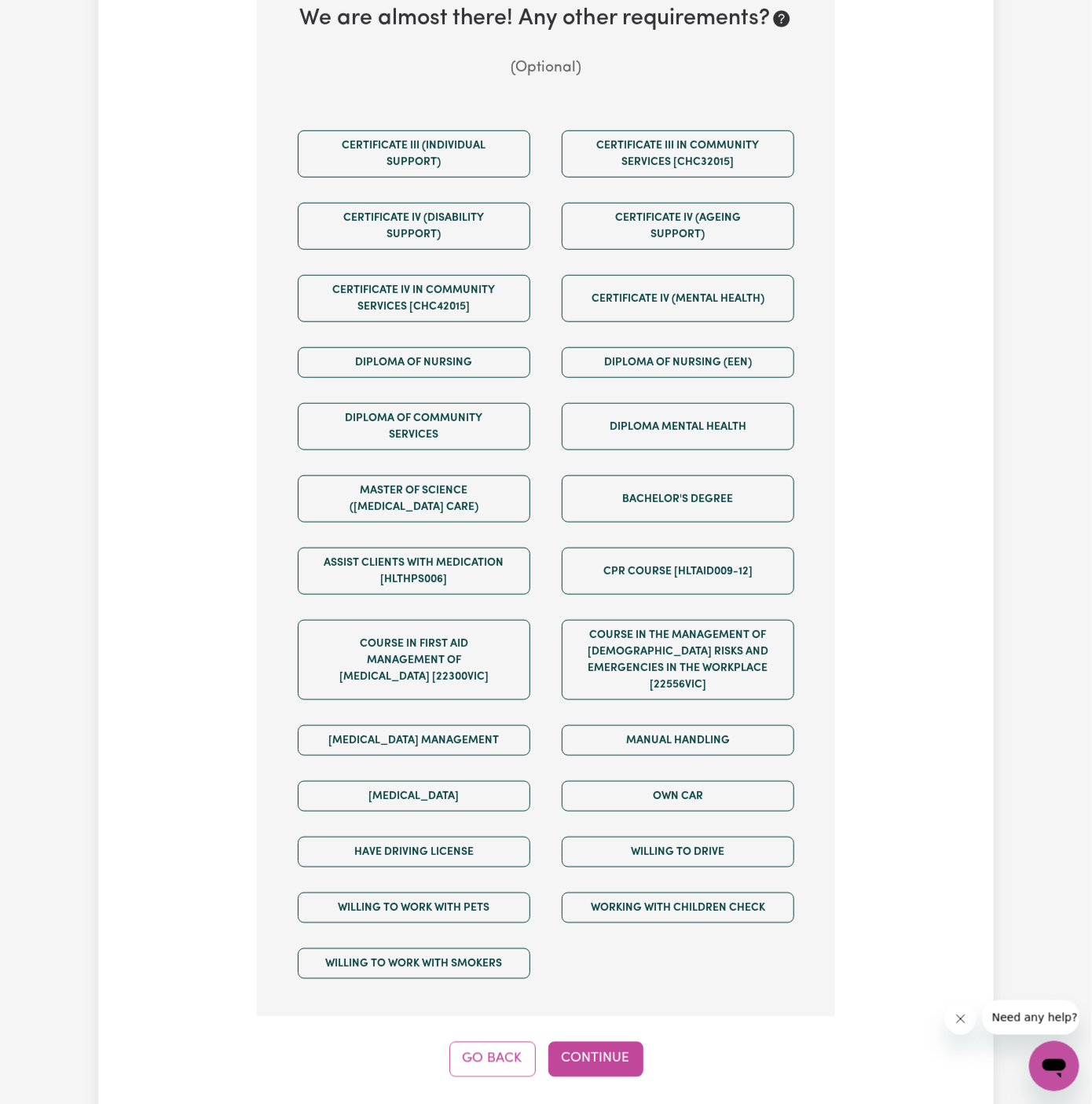
scroll to position [607, 0]
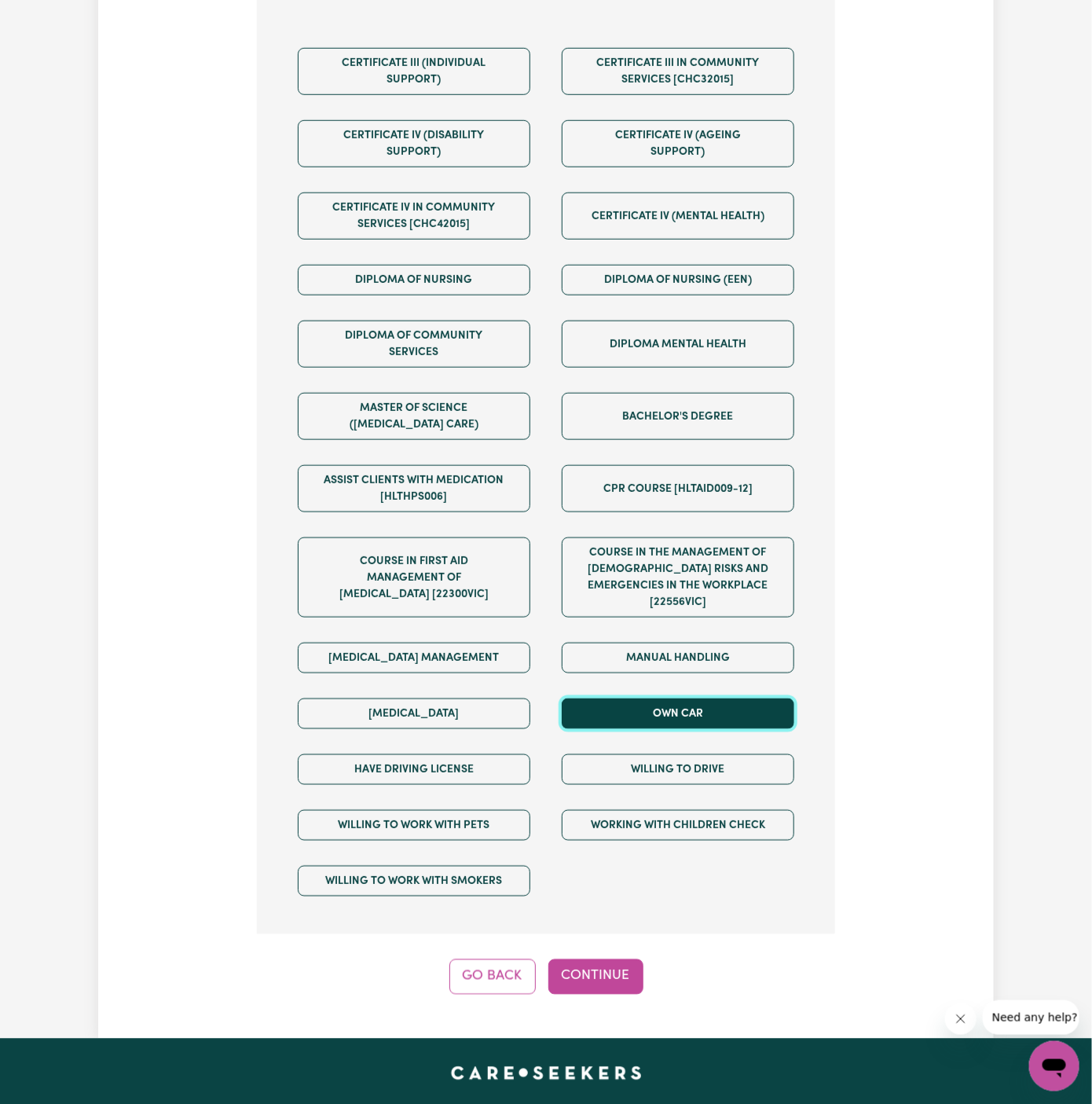
click at [670, 699] on button "Own Car" at bounding box center [677, 714] width 233 height 31
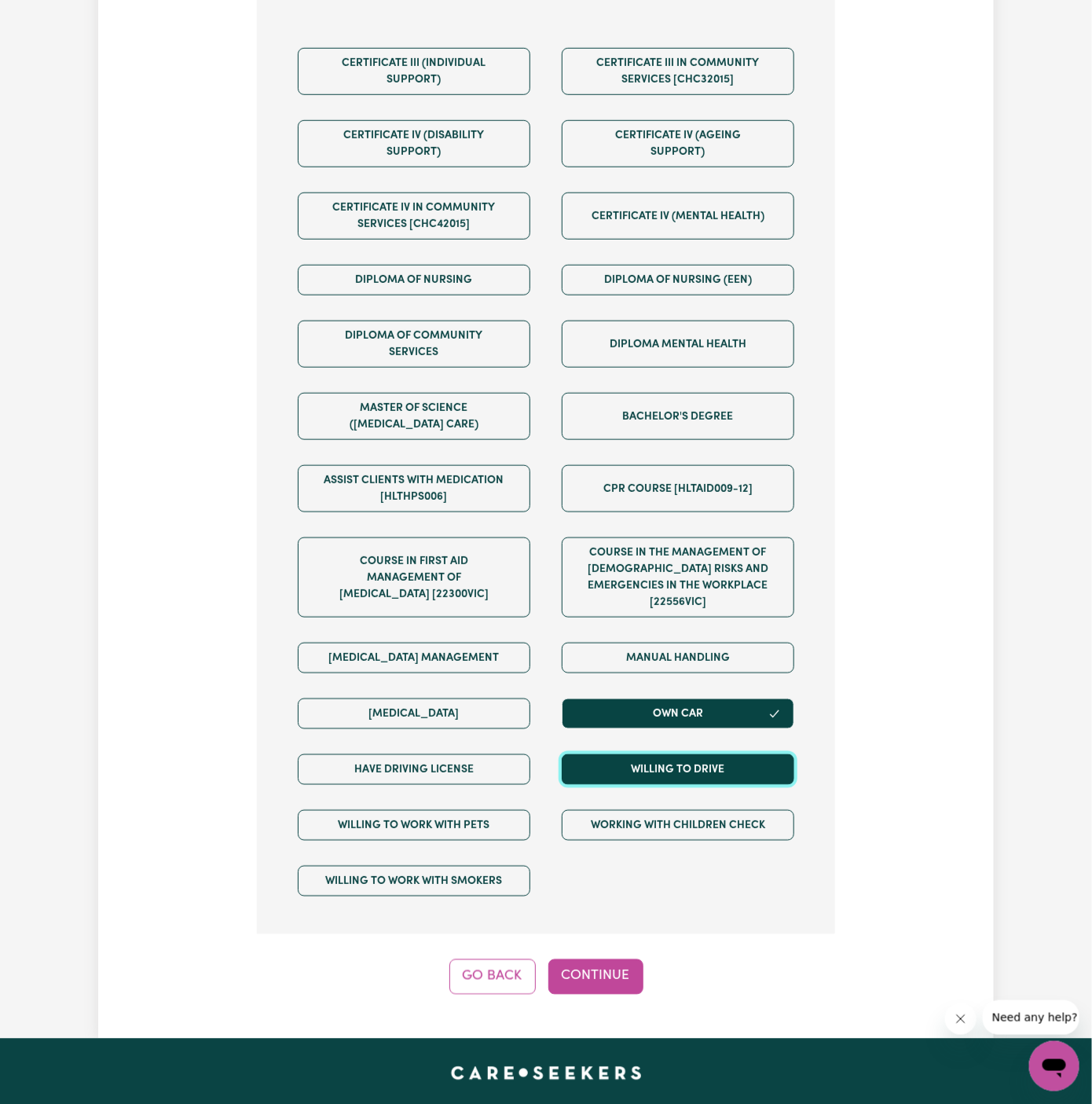
click at [670, 754] on button "Willing to drive" at bounding box center [677, 769] width 233 height 31
click at [458, 773] on div "Have driving license" at bounding box center [414, 769] width 264 height 55
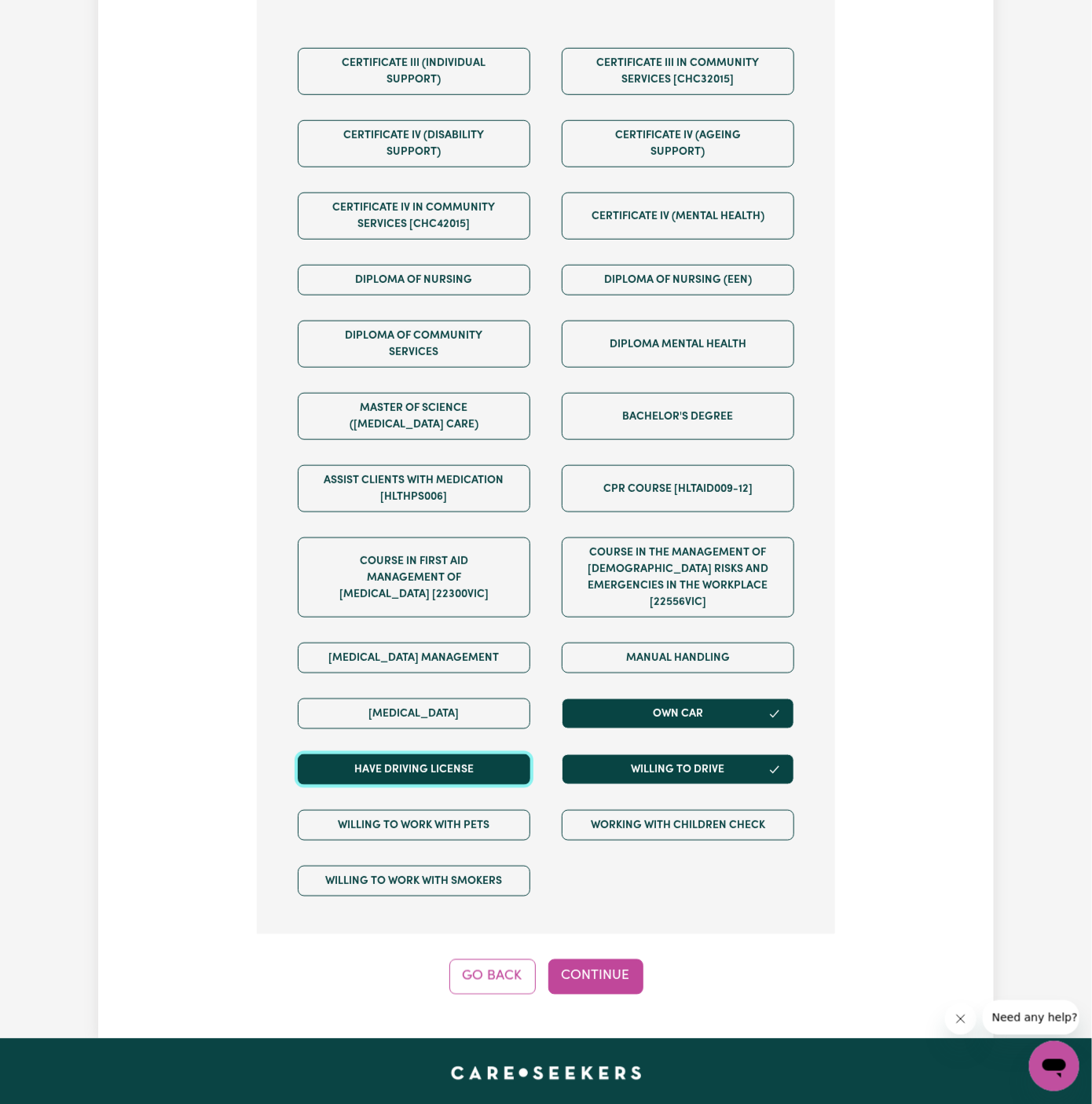
click at [481, 754] on button "Have driving license" at bounding box center [414, 769] width 233 height 31
click at [626, 959] on button "Continue" at bounding box center [596, 976] width 95 height 35
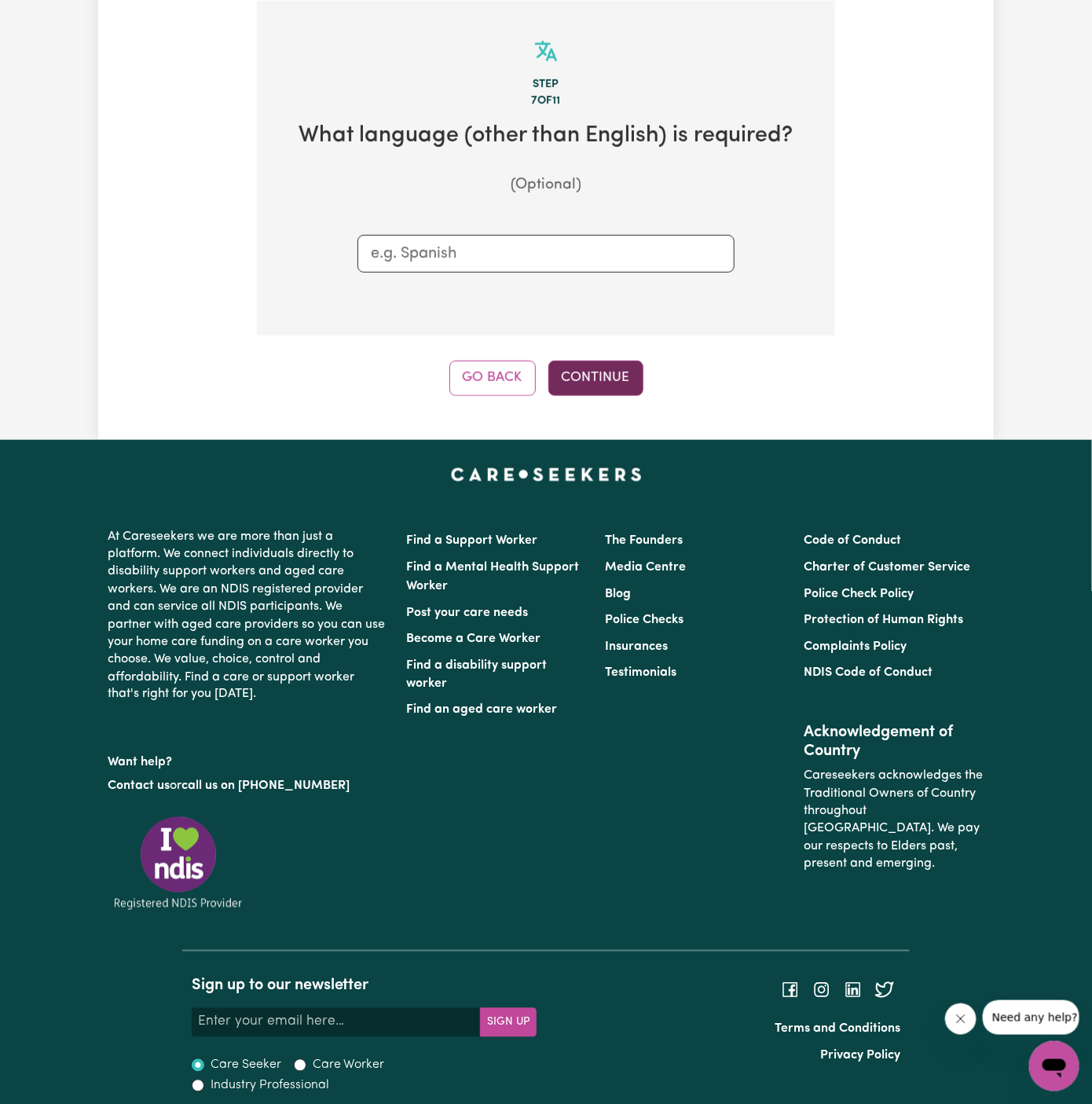
click at [608, 360] on button "Continue" at bounding box center [596, 377] width 95 height 35
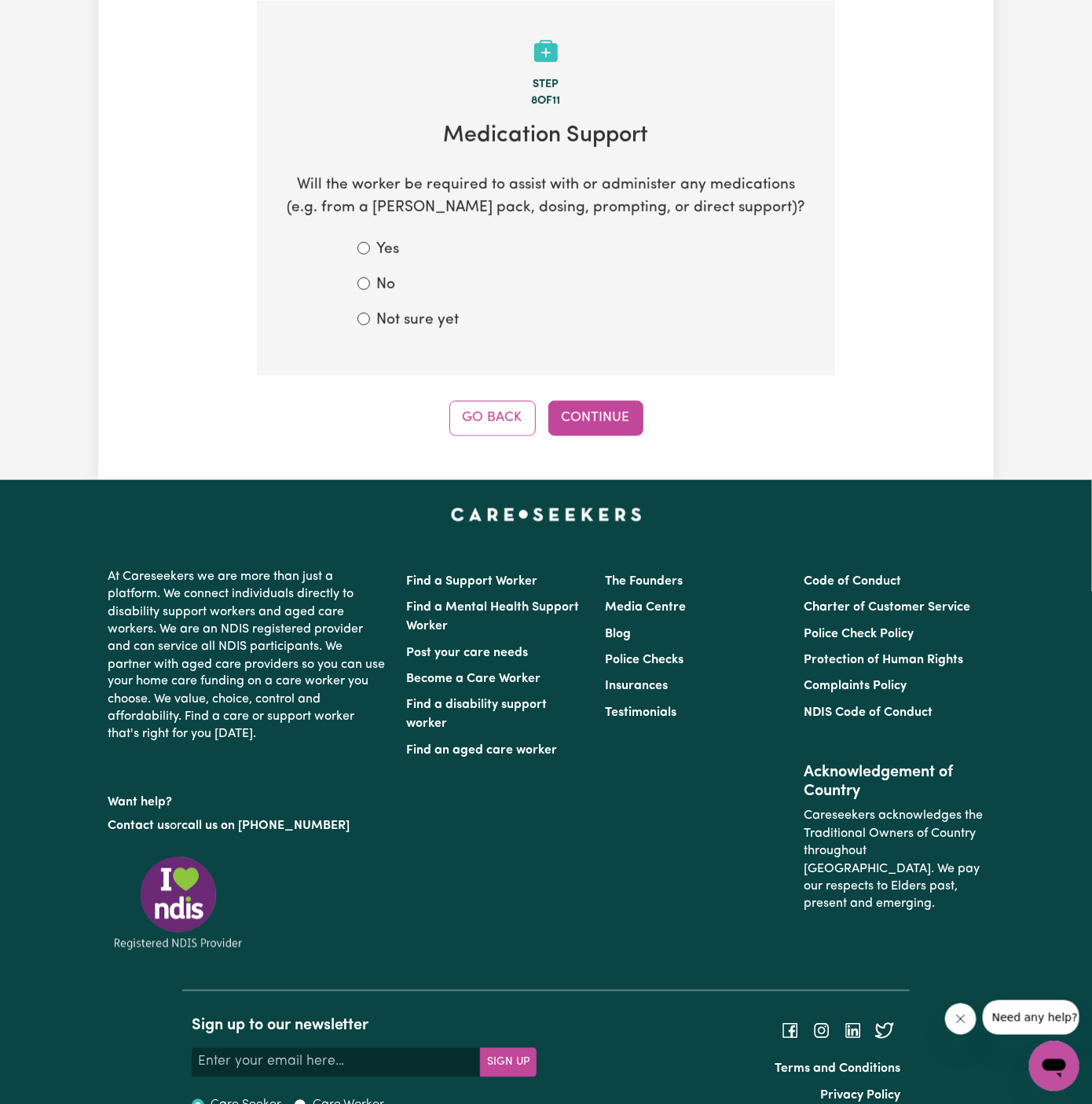
click at [392, 294] on label "No" at bounding box center [386, 285] width 19 height 23
click at [370, 290] on input "No" at bounding box center [364, 284] width 13 height 13
radio input "true"
click at [595, 433] on button "Continue" at bounding box center [596, 417] width 95 height 35
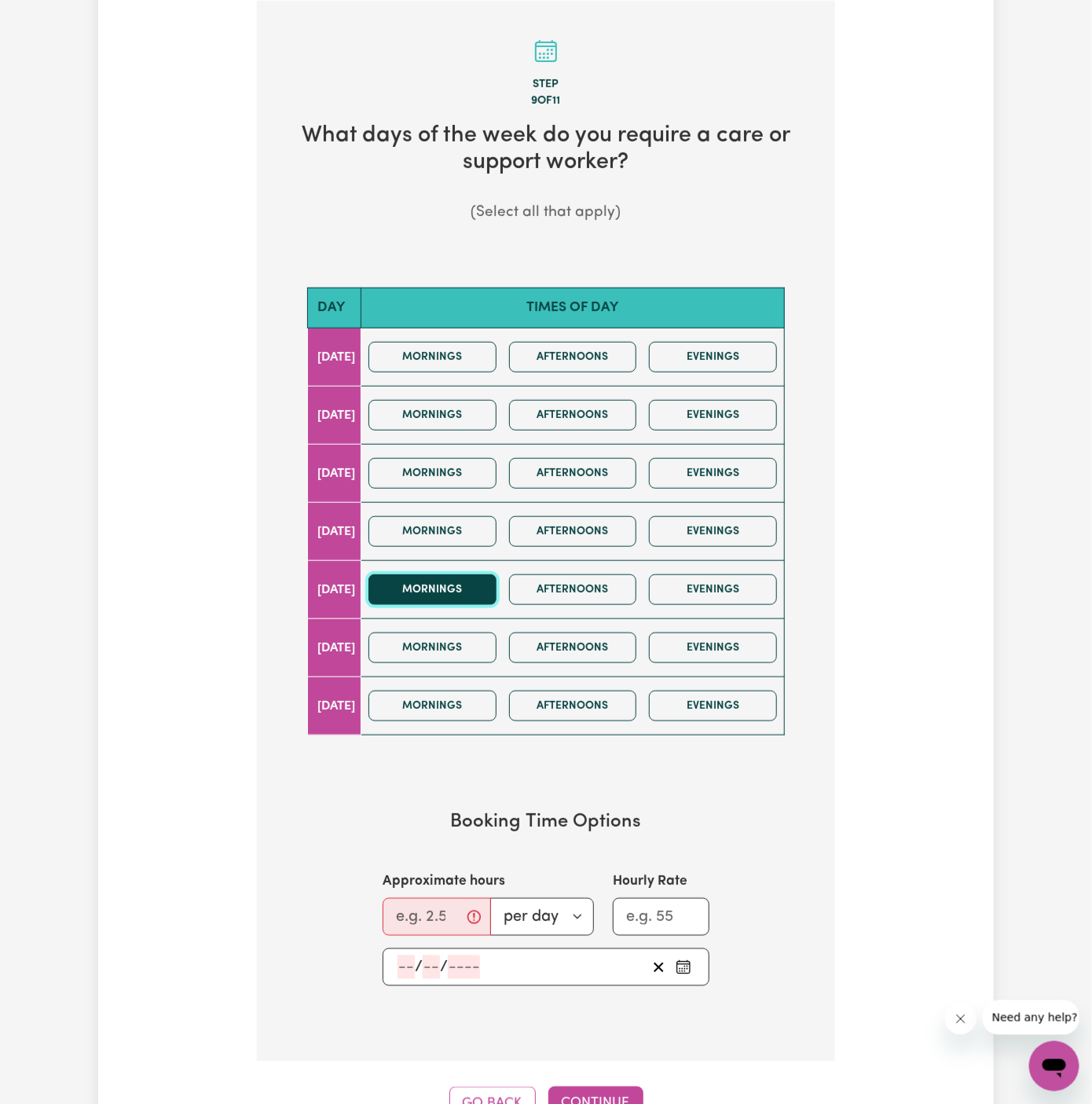
click at [497, 584] on button "Mornings" at bounding box center [433, 589] width 128 height 31
click at [613, 584] on button "Afternoons" at bounding box center [573, 589] width 128 height 31
click at [428, 923] on input "Approximate hours" at bounding box center [436, 917] width 108 height 37
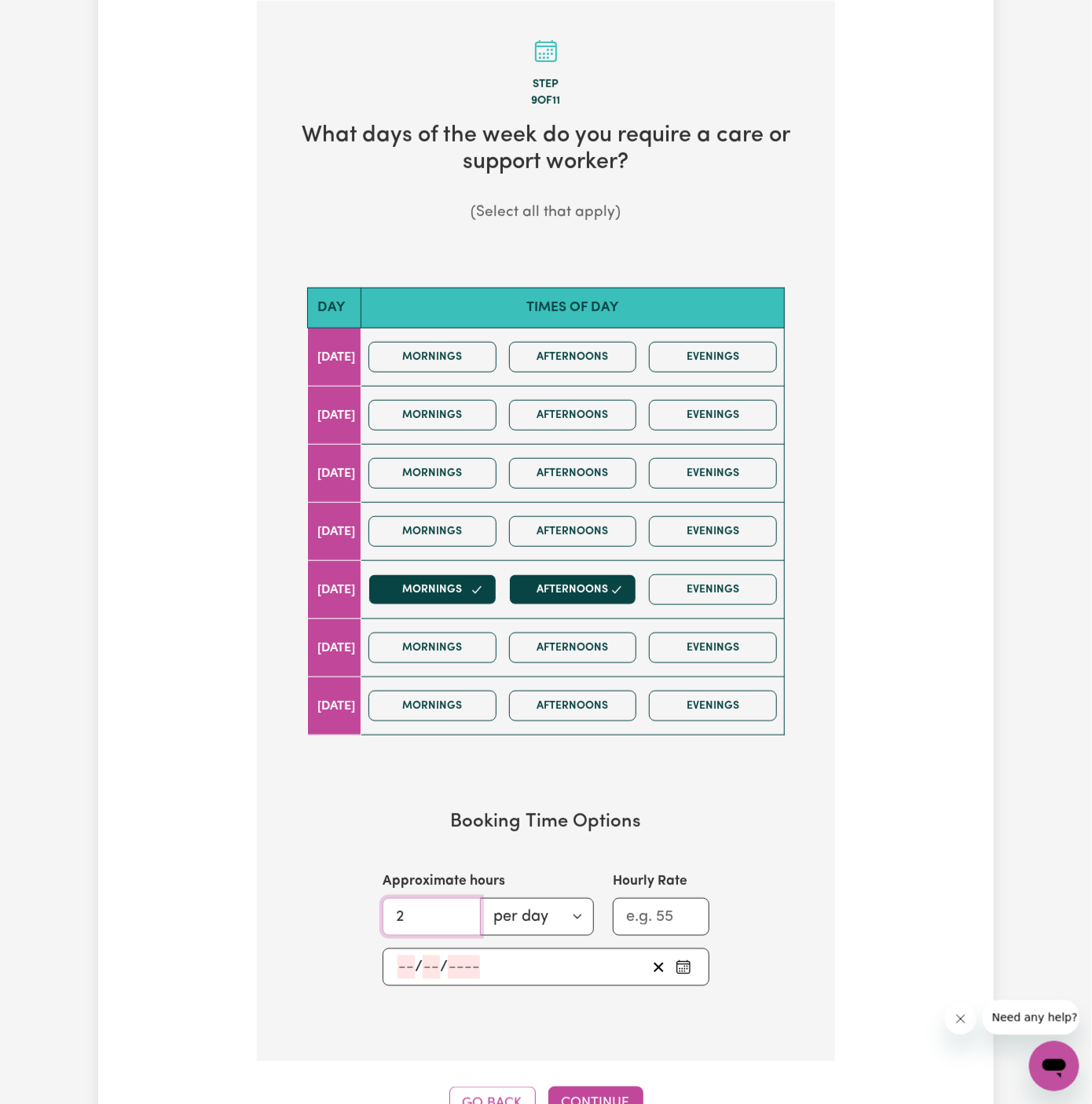
type input "2"
click at [404, 969] on input "number" at bounding box center [406, 968] width 17 height 24
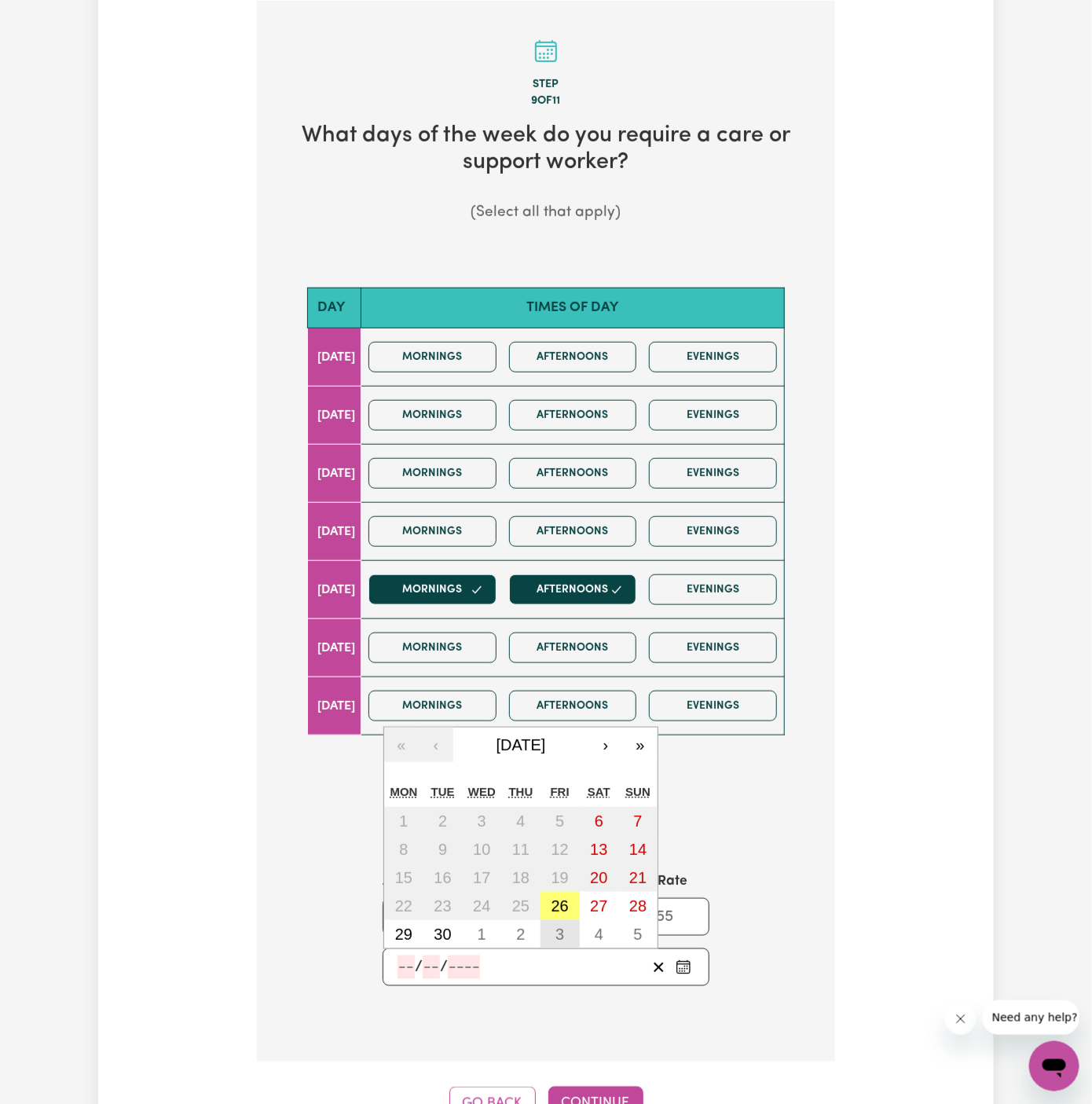
click at [560, 926] on abbr "3" at bounding box center [560, 934] width 9 height 17
type input "2025-10-03"
type input "3"
type input "10"
type input "2025"
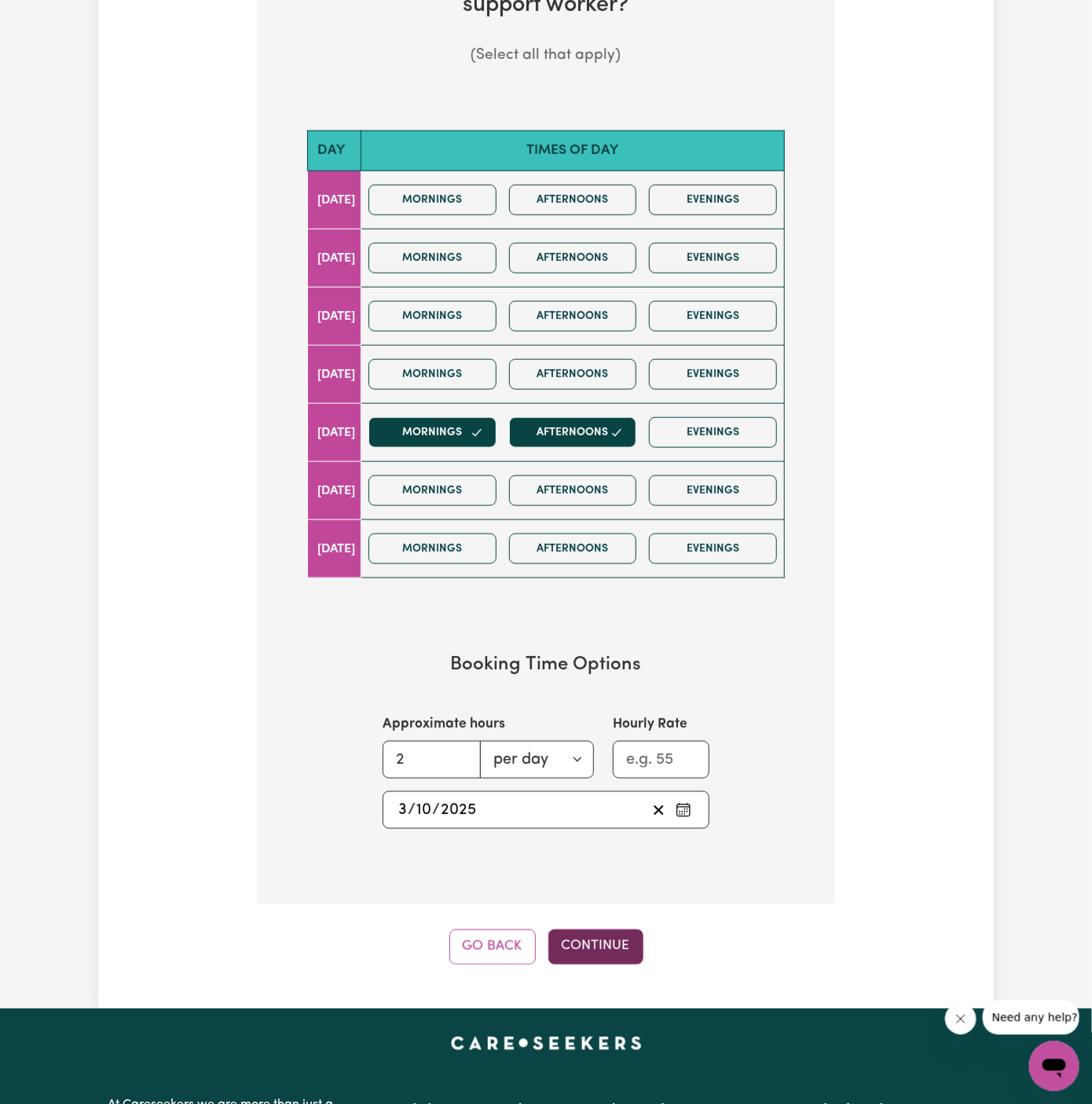
click at [580, 933] on button "Continue" at bounding box center [596, 946] width 95 height 35
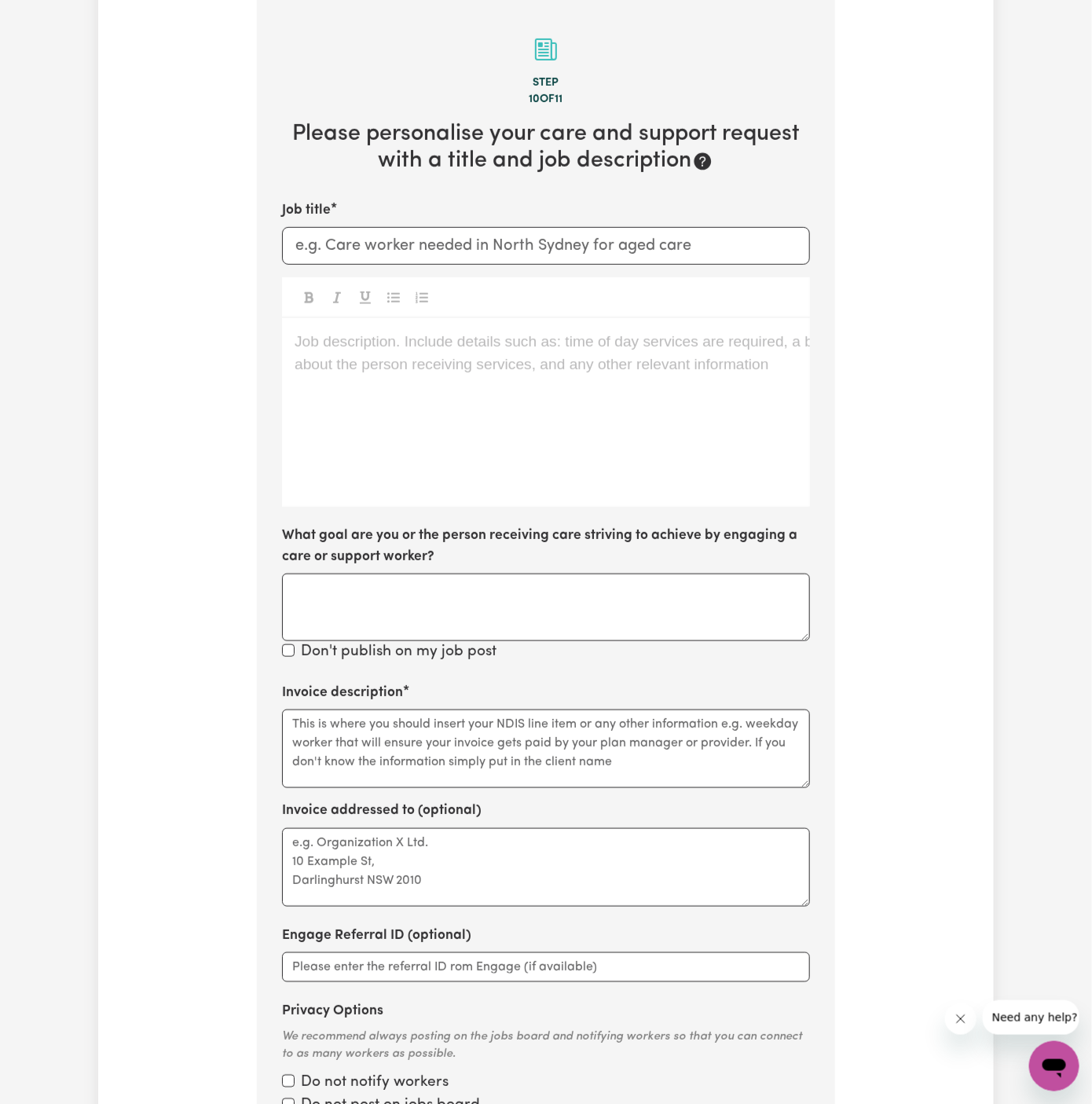
scroll to position [408, 0]
click at [484, 354] on div "Job description. Include details such as: time of day services are required, a …" at bounding box center [546, 413] width 528 height 188
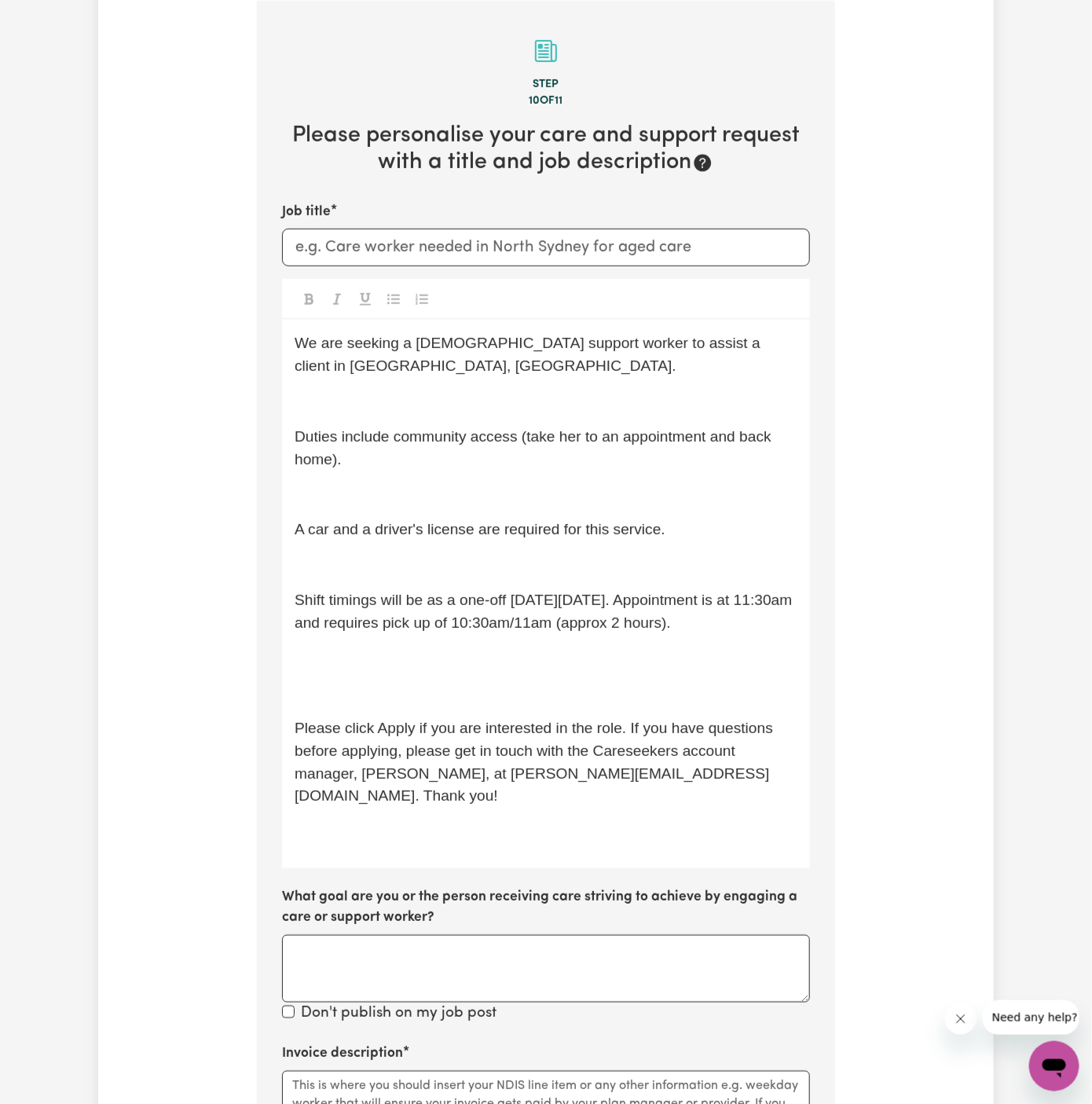
click at [1029, 356] on div "Tell us your care and support requirements Welcome to Careseekers. We are excit…" at bounding box center [546, 634] width 1092 height 1974
click at [636, 228] on input "Job title" at bounding box center [546, 247] width 528 height 37
paste input "Female Support Worker Needed In Wentworthville, NSW"
type input "Female Support Worker Needed In Wentworthville, NSW"
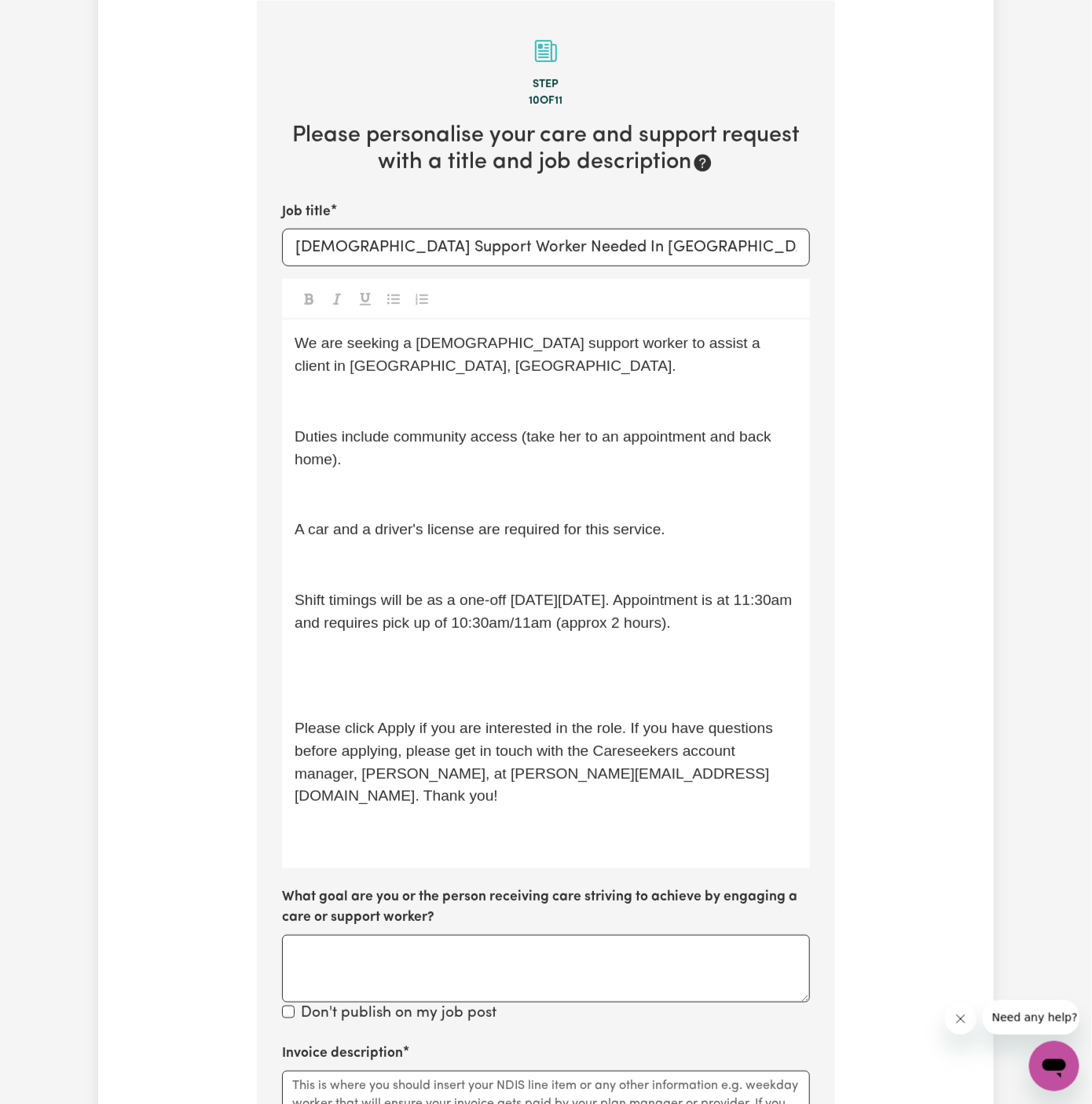
click at [514, 396] on p "﻿" at bounding box center [546, 401] width 503 height 23
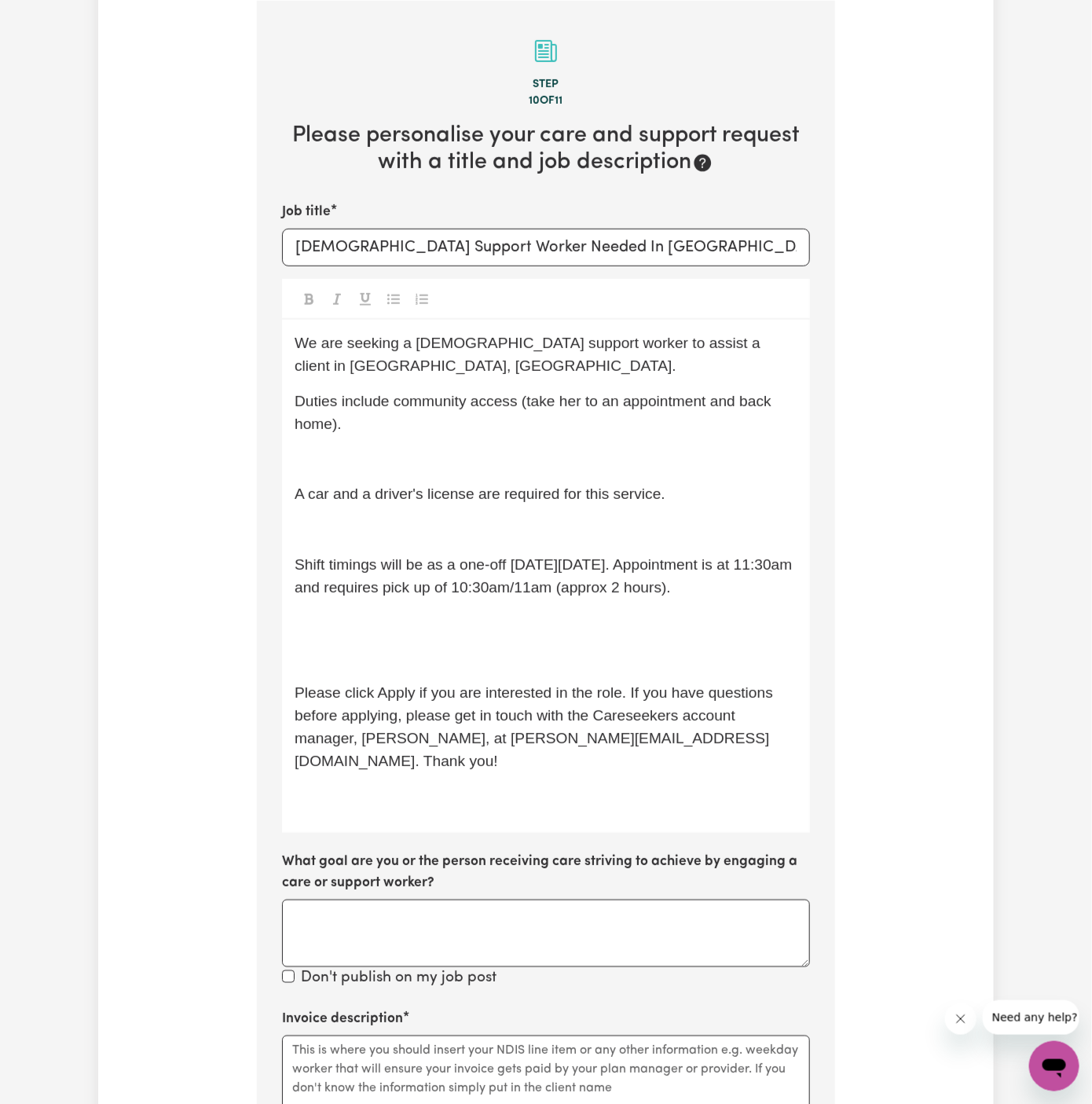
click at [509, 449] on p "﻿" at bounding box center [546, 460] width 503 height 23
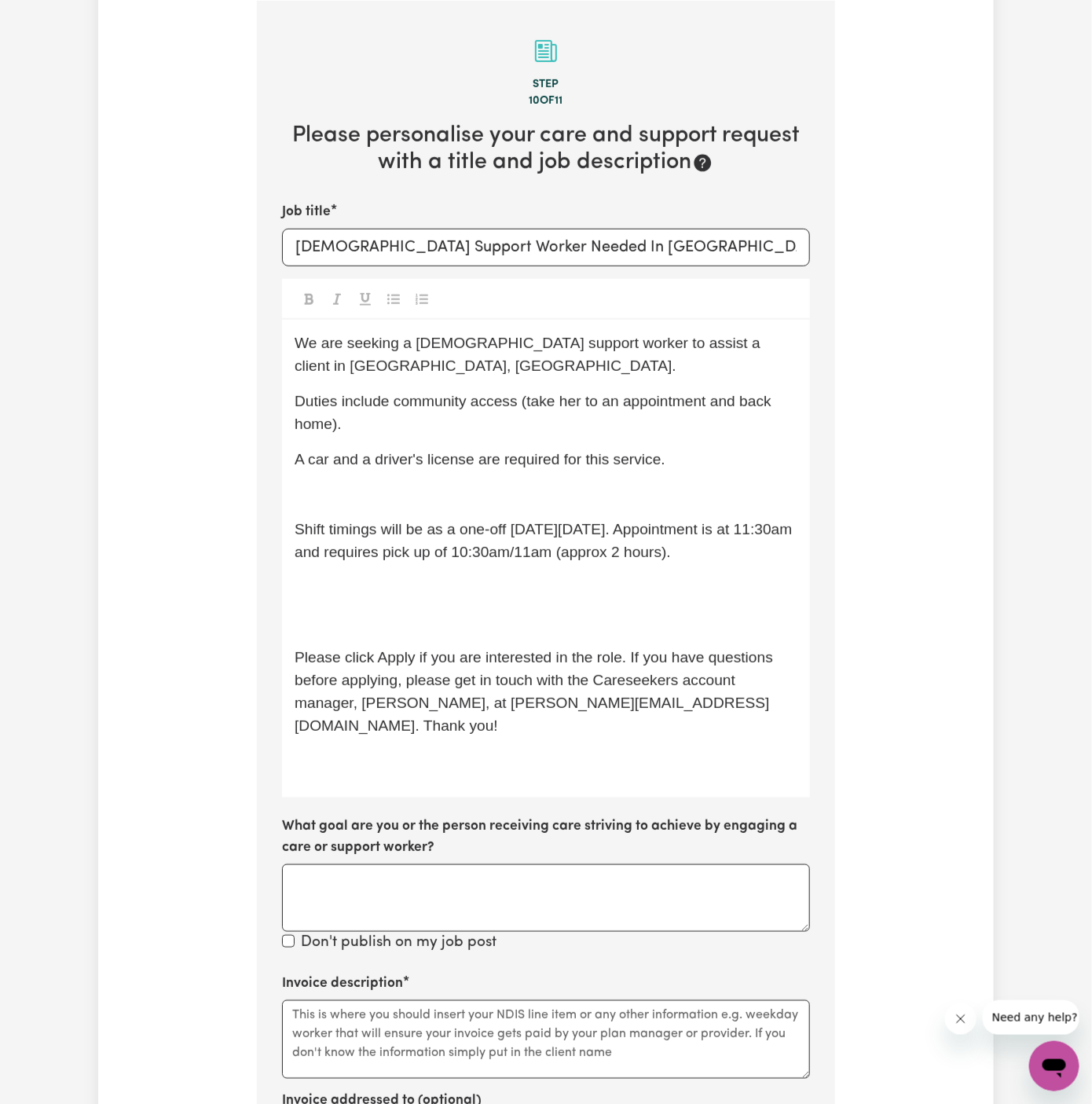
click at [511, 511] on div "We are seeking a female support worker to assist a client in Wentworthville, NS…" at bounding box center [546, 558] width 528 height 478
click at [467, 483] on p "﻿" at bounding box center [546, 494] width 503 height 23
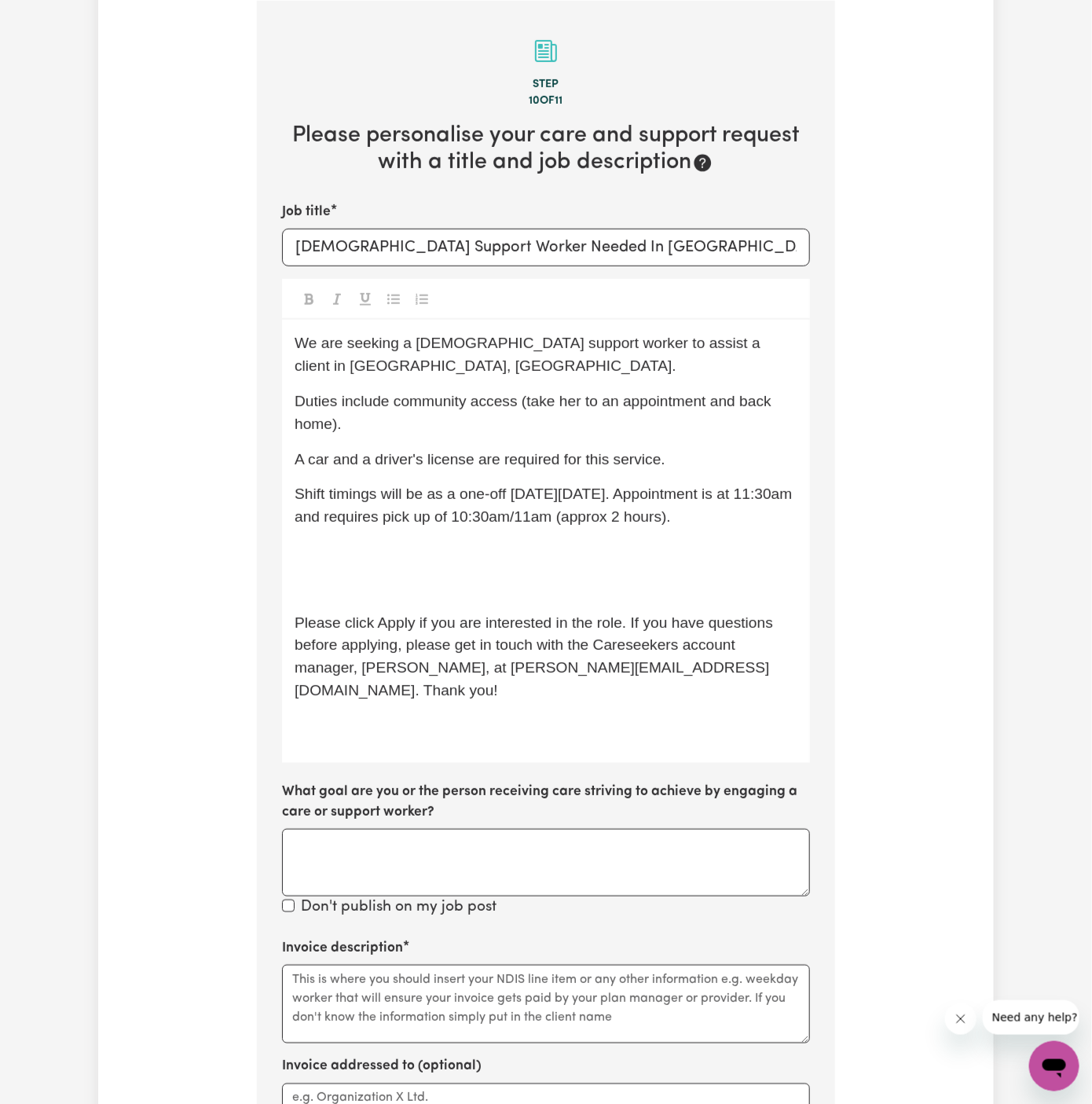
click at [469, 541] on p "﻿" at bounding box center [546, 552] width 503 height 23
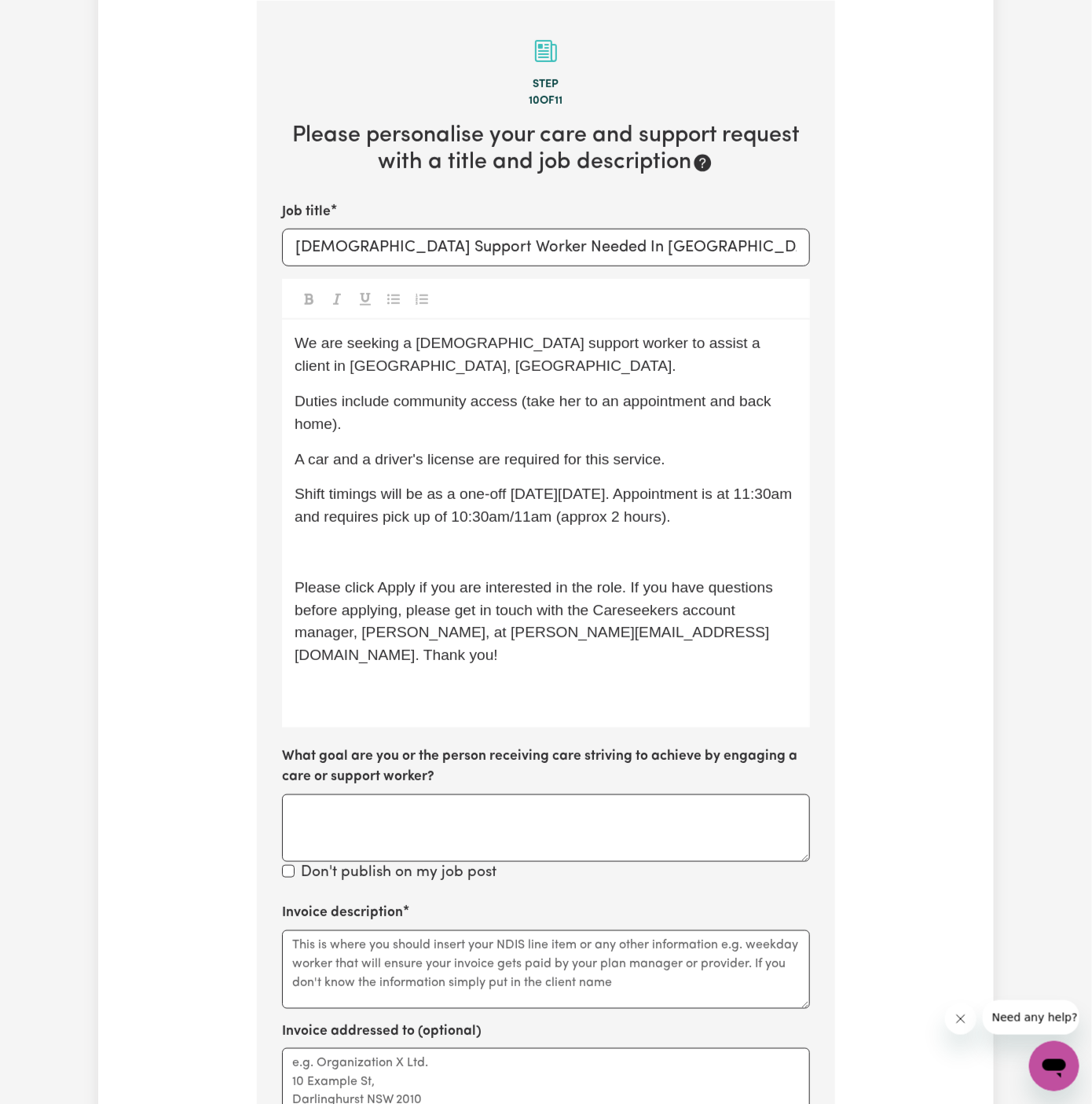
click at [470, 546] on p "﻿" at bounding box center [546, 552] width 503 height 23
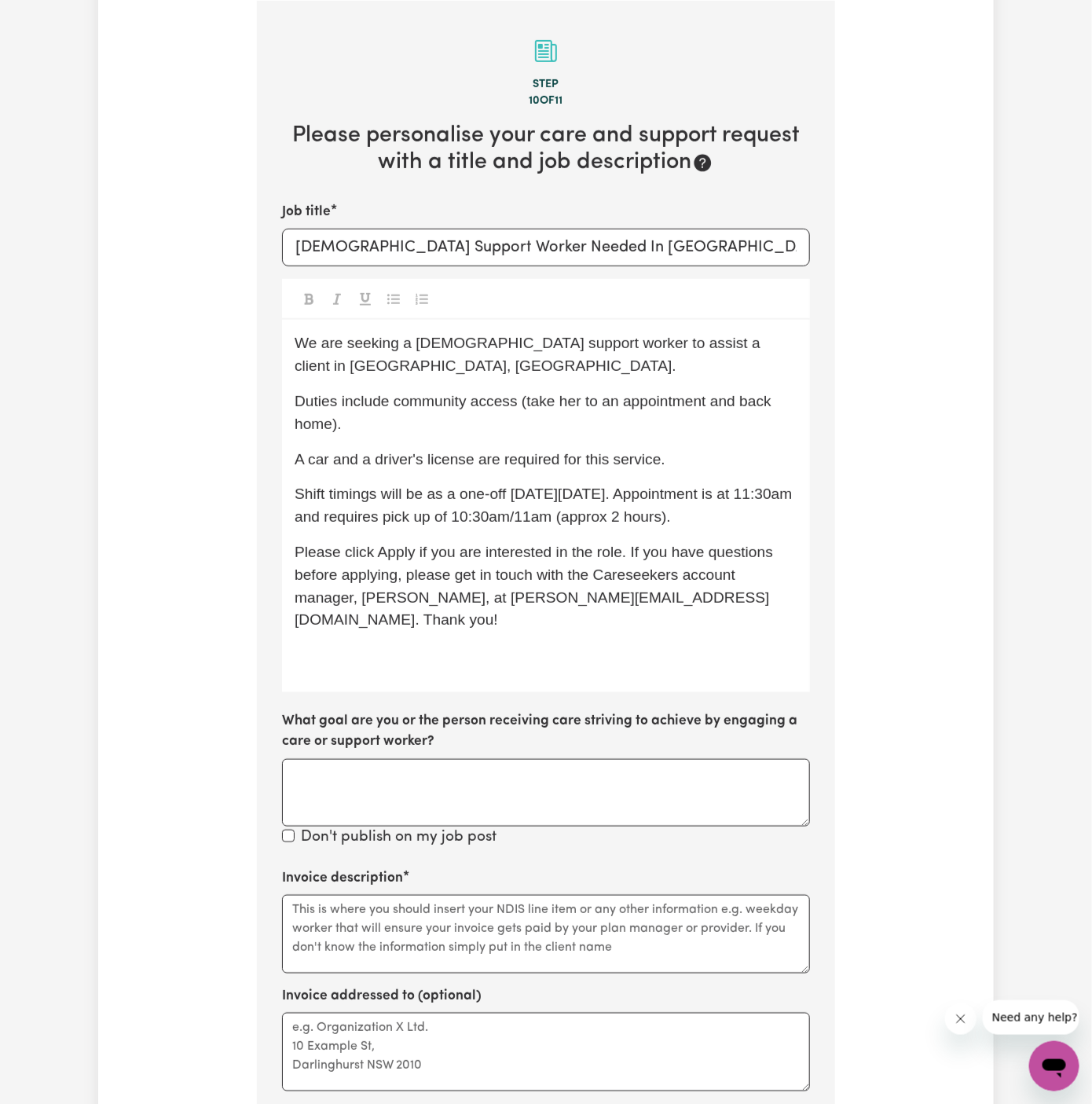
click at [407, 439] on div "We are seeking a female support worker to assist a client in Wentworthville, NS…" at bounding box center [546, 505] width 528 height 372
drag, startPoint x: 394, startPoint y: 411, endPoint x: 514, endPoint y: 406, distance: 120.1
click at [514, 406] on p "Duties include community access (take her to an appointment and back home)." at bounding box center [546, 412] width 503 height 45
click at [514, 406] on span "Duties include community access (take her to an appointment and back home)." at bounding box center [535, 412] width 480 height 39
drag, startPoint x: 520, startPoint y: 406, endPoint x: 396, endPoint y: 400, distance: 124.1
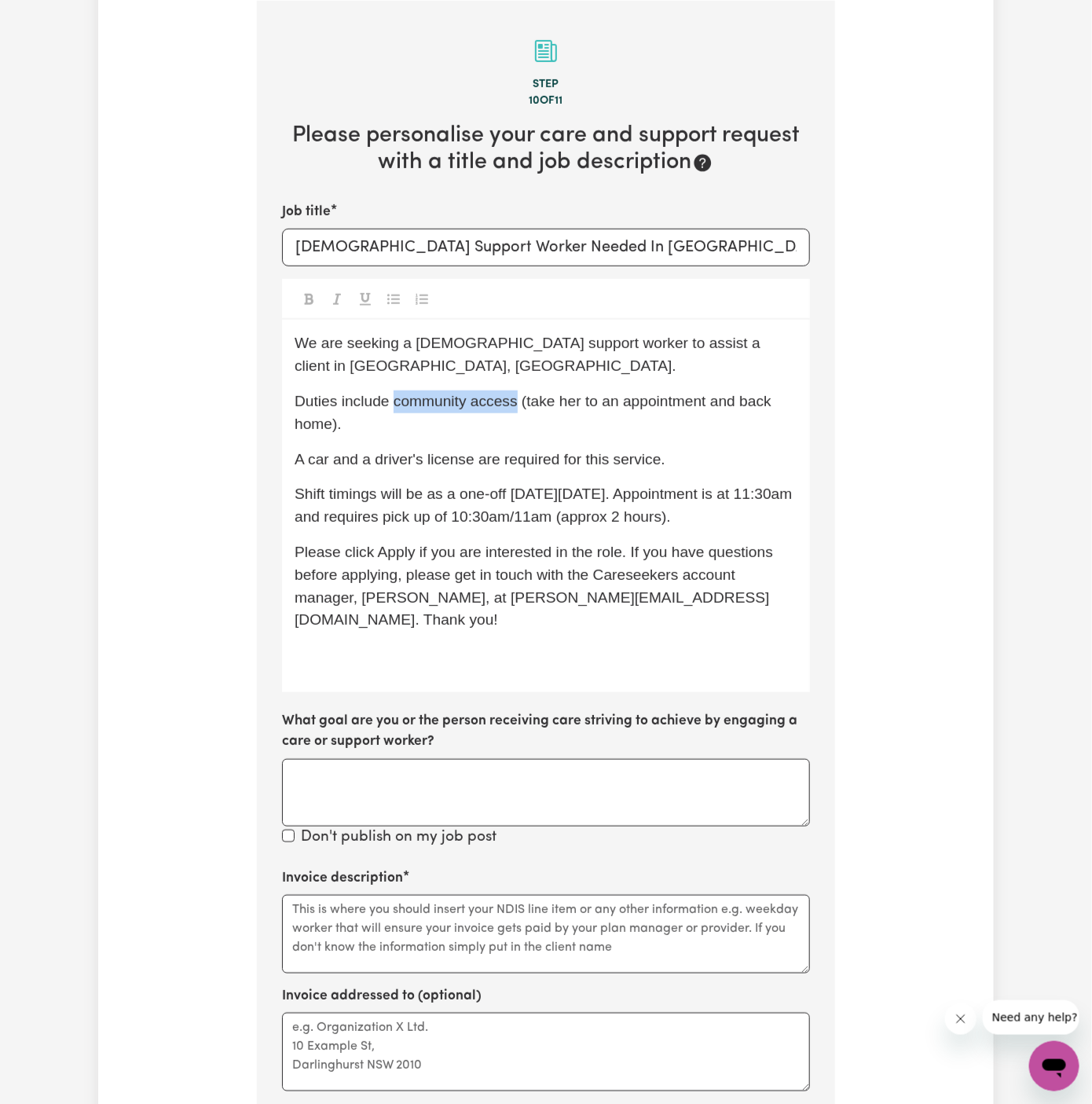
click at [396, 400] on span "Duties include community access (take her to an appointment and back home)." at bounding box center [535, 412] width 480 height 39
copy span "community access"
click at [388, 895] on textarea "Invoice description" at bounding box center [546, 934] width 528 height 78
paste textarea "community access"
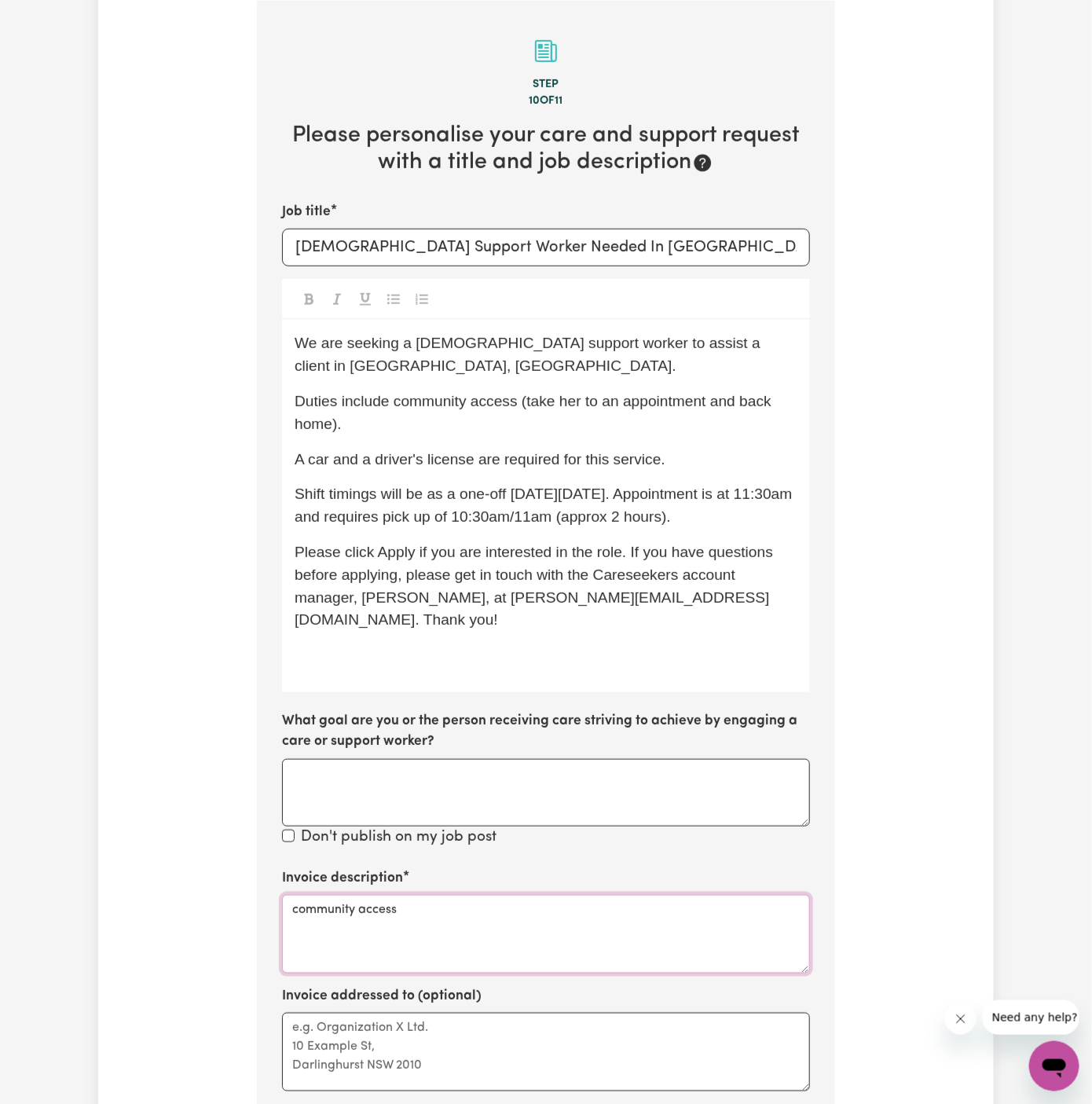
type textarea "community access"
click at [371, 1017] on textarea "Invoice addressed to (optional)" at bounding box center [546, 1052] width 528 height 78
paste textarea "c/o Vitality Club"
type textarea "c/o Vitality Club"
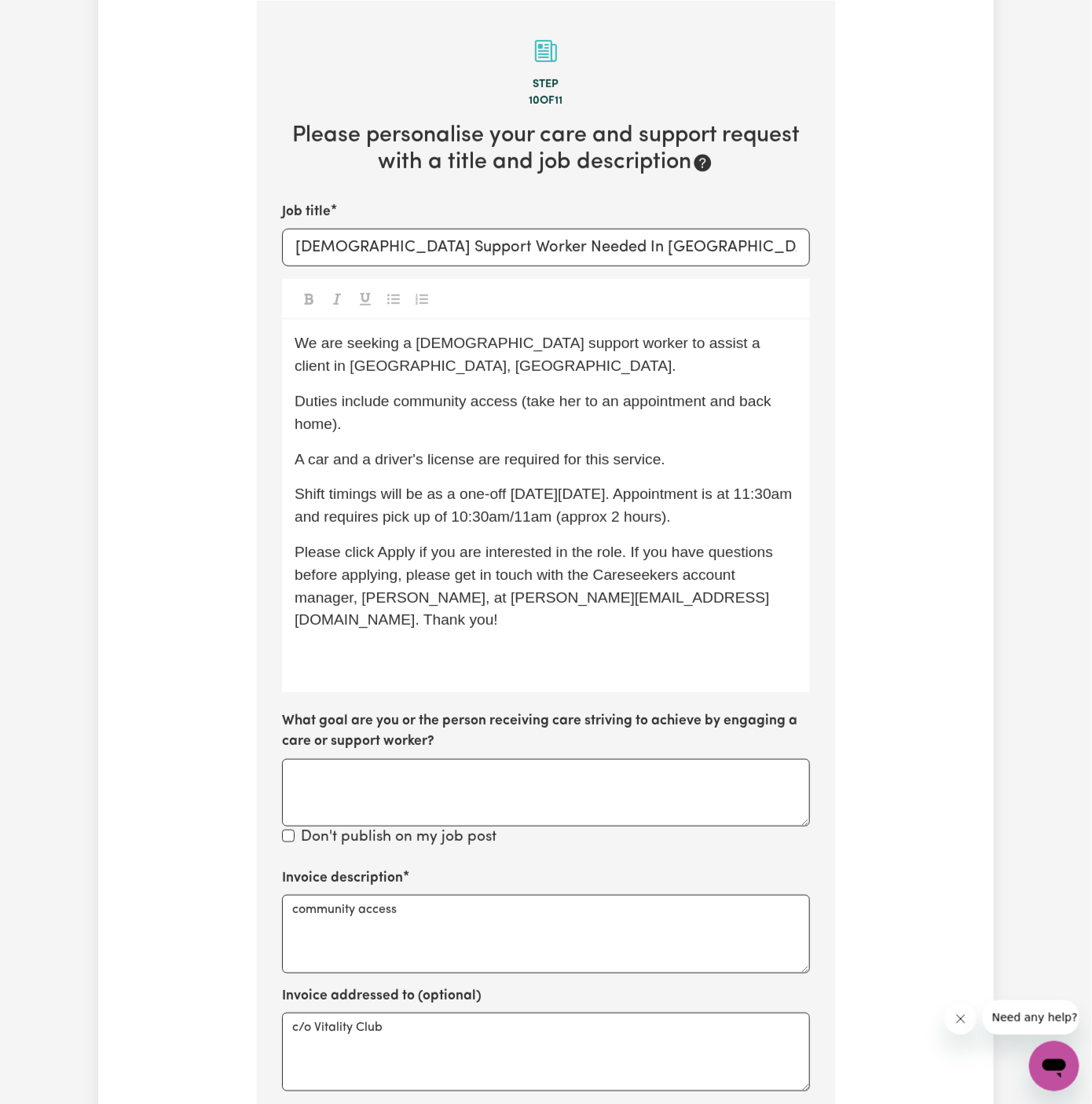
click at [564, 394] on span "Duties include community access (take her to an appointment and back home)." at bounding box center [535, 412] width 480 height 39
click at [330, 427] on span "Duties include community access (take her to an appointment and back home)." at bounding box center [535, 412] width 480 height 39
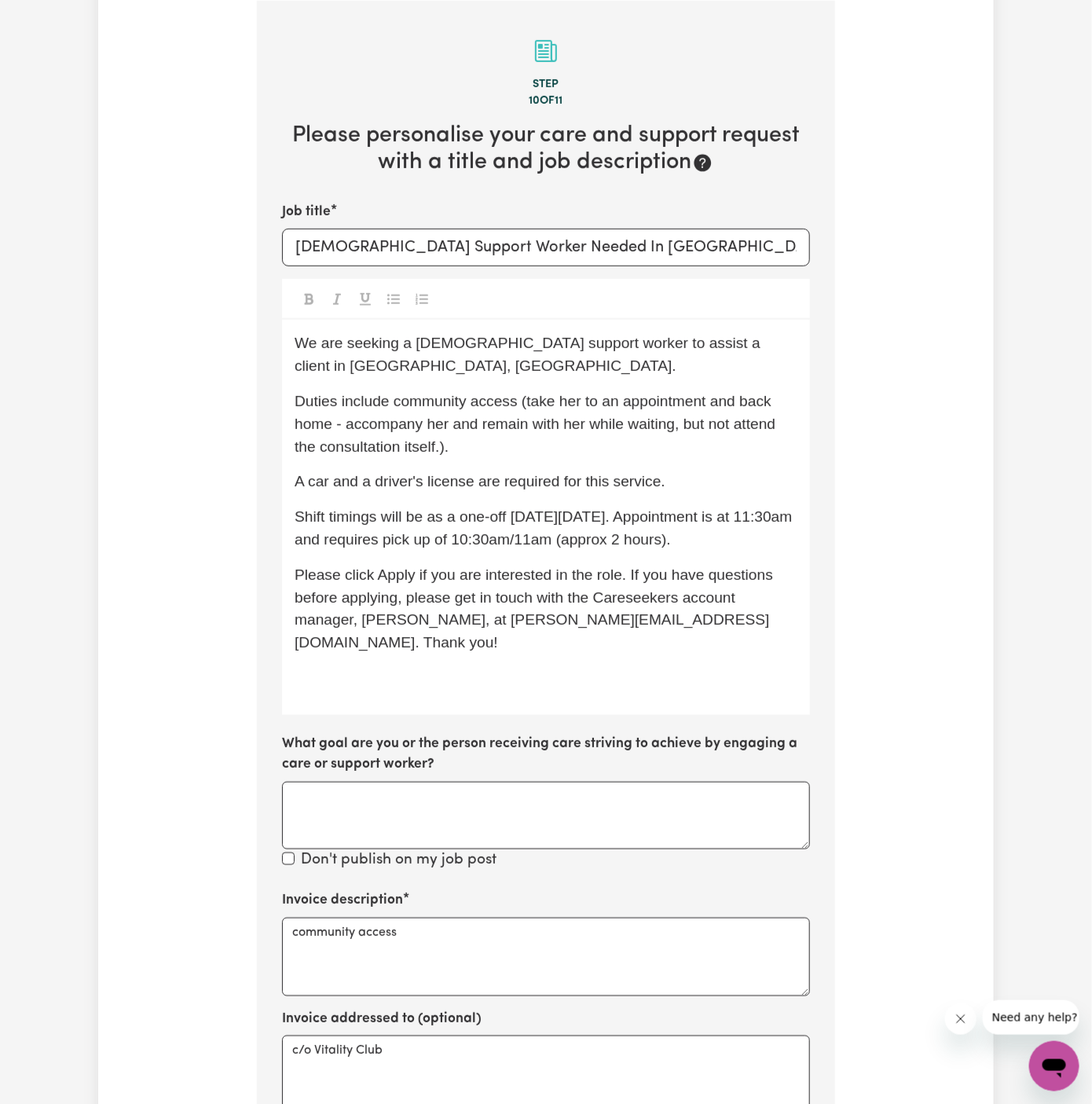
click at [691, 454] on p "Duties include community access (take her to an appointment and back home - acc…" at bounding box center [546, 423] width 503 height 67
click at [518, 456] on p "Duties include community access (take her to an appointment and back home - acc…" at bounding box center [546, 423] width 503 height 67
click at [486, 560] on div "We are seeking a female support worker to assist a client in Wentworthville, NS…" at bounding box center [546, 516] width 528 height 394
click at [609, 551] on div "We are seeking a female support worker to assist a client in Wentworthville, NS…" at bounding box center [546, 516] width 528 height 394
click at [603, 538] on span "Shift timings will be as a one-off on Friday, 3rd of October. Appointment is at…" at bounding box center [545, 528] width 502 height 39
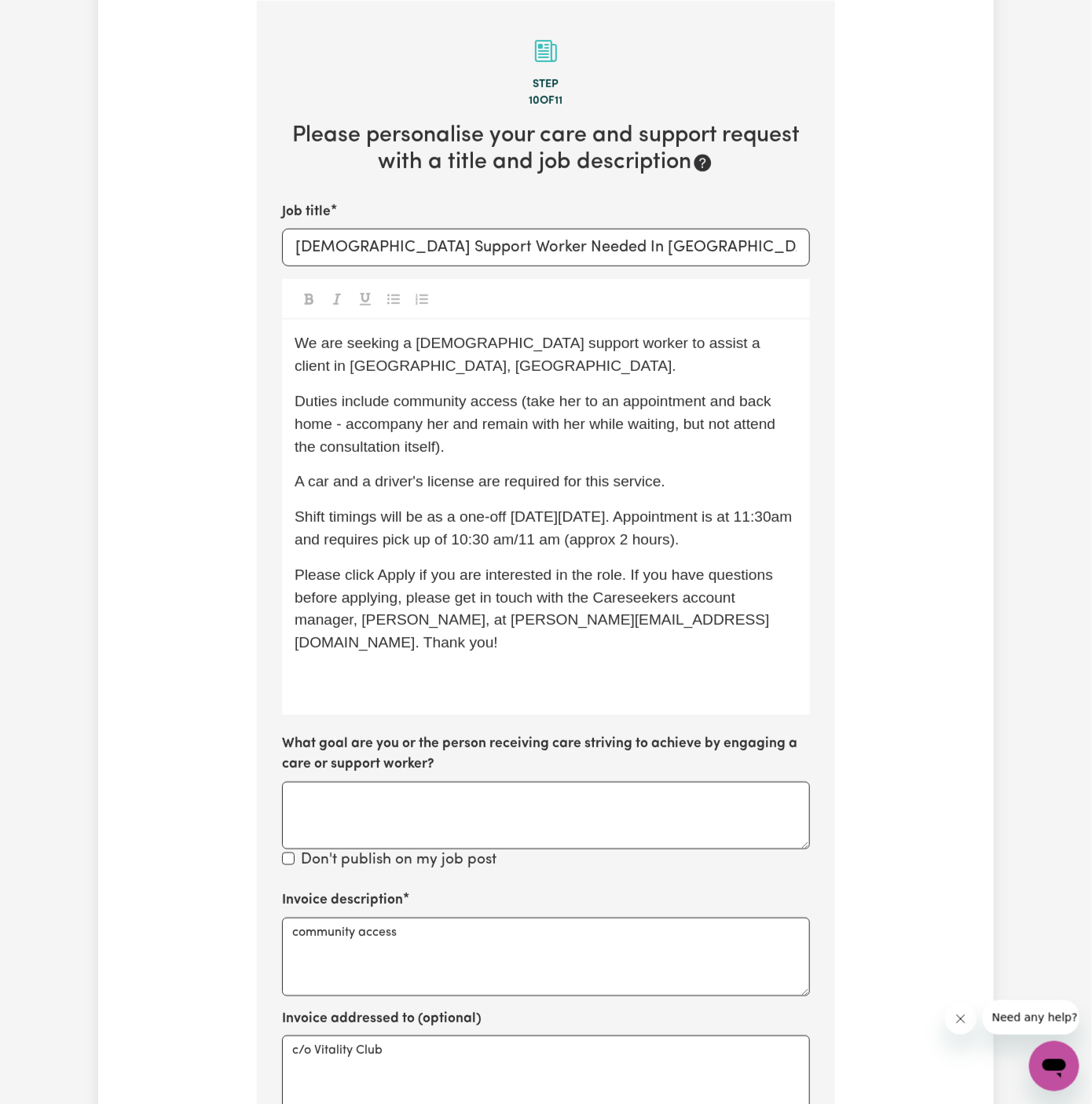
click at [342, 543] on span "Shift timings will be as a one-off on Friday, 3rd of October. Appointment is at…" at bounding box center [545, 528] width 502 height 39
click at [511, 557] on div "We are seeking a female support worker to assist a client in Wentworthville, NS…" at bounding box center [546, 516] width 528 height 394
click at [642, 573] on span "Please click Apply if you are interested in the role. If you have questions bef…" at bounding box center [536, 608] width 482 height 84
click at [744, 615] on p "Please click Apply if you are interested in the role. If you have questions bef…" at bounding box center [546, 609] width 503 height 90
click at [697, 667] on p "﻿" at bounding box center [546, 678] width 503 height 23
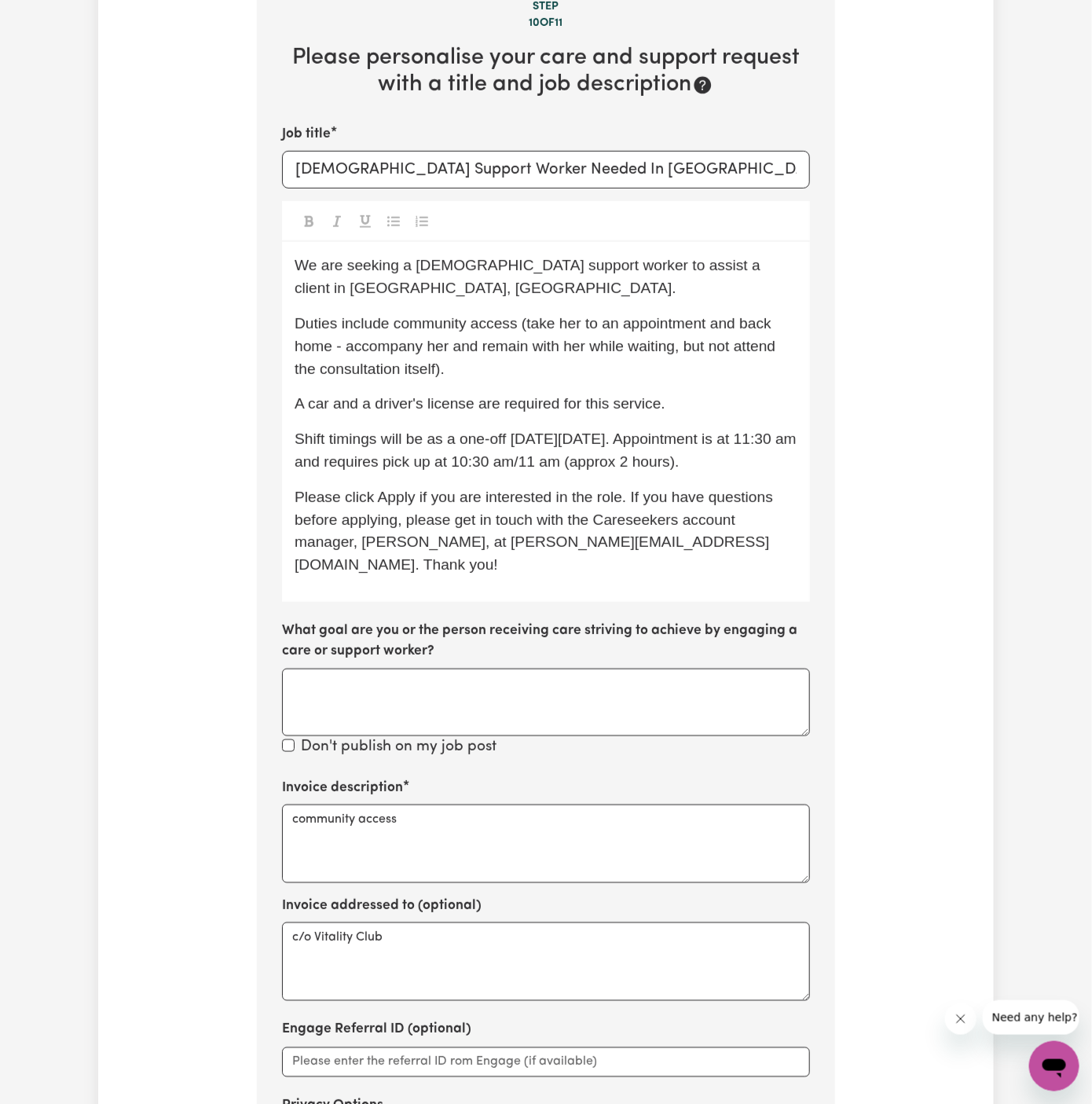
scroll to position [433, 0]
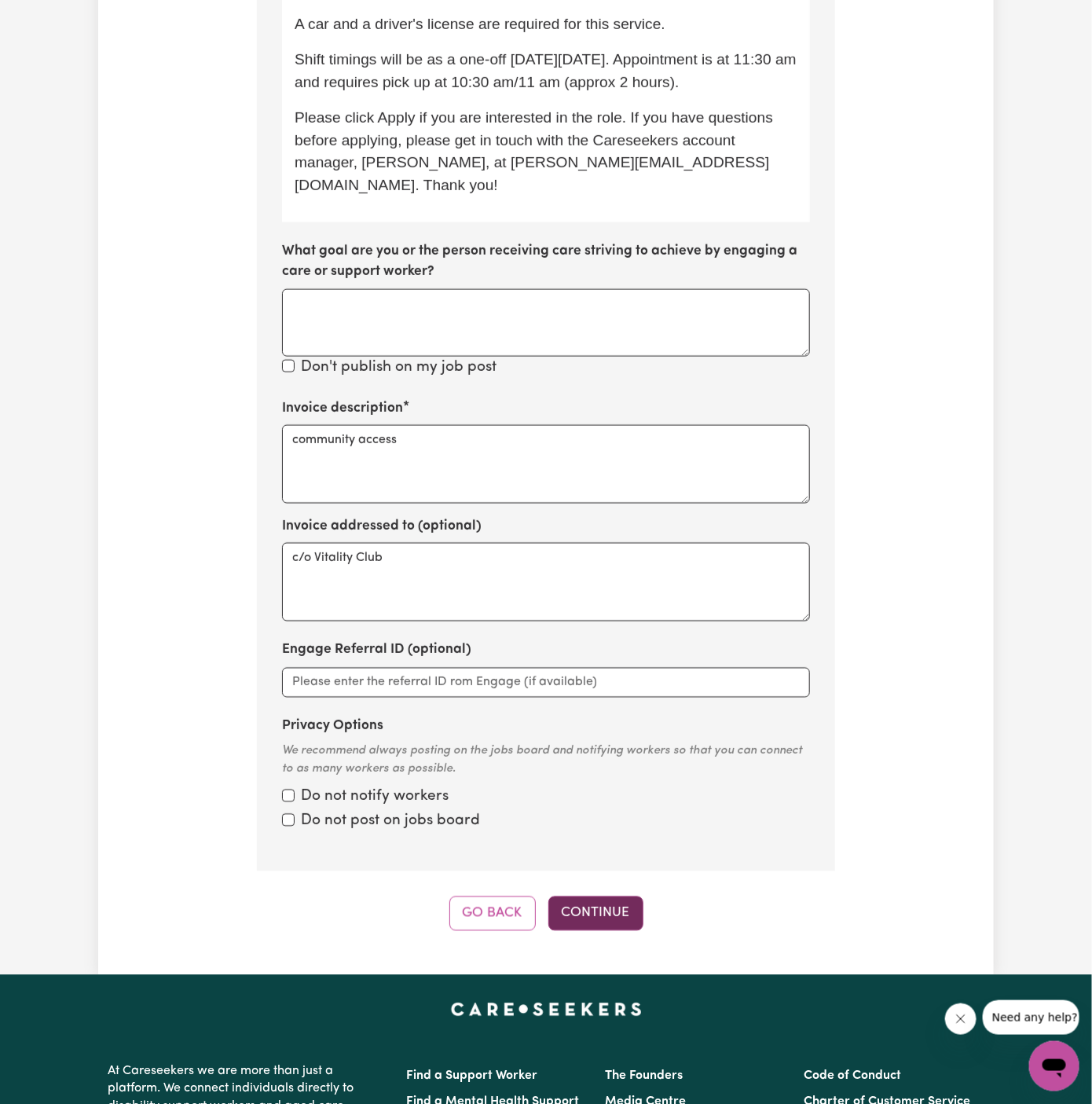
click at [590, 896] on button "Continue" at bounding box center [596, 913] width 95 height 35
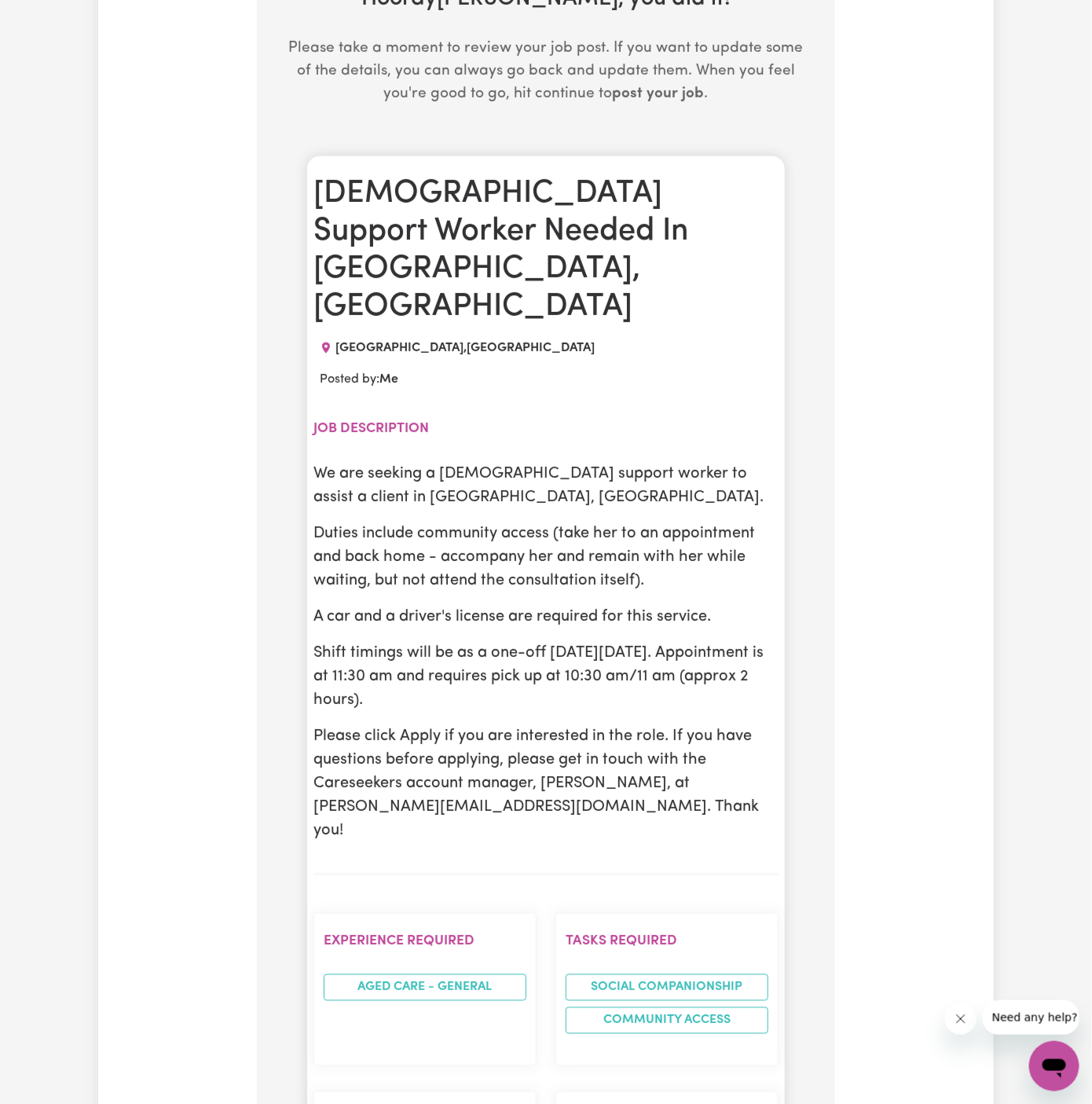
scroll to position [575, 0]
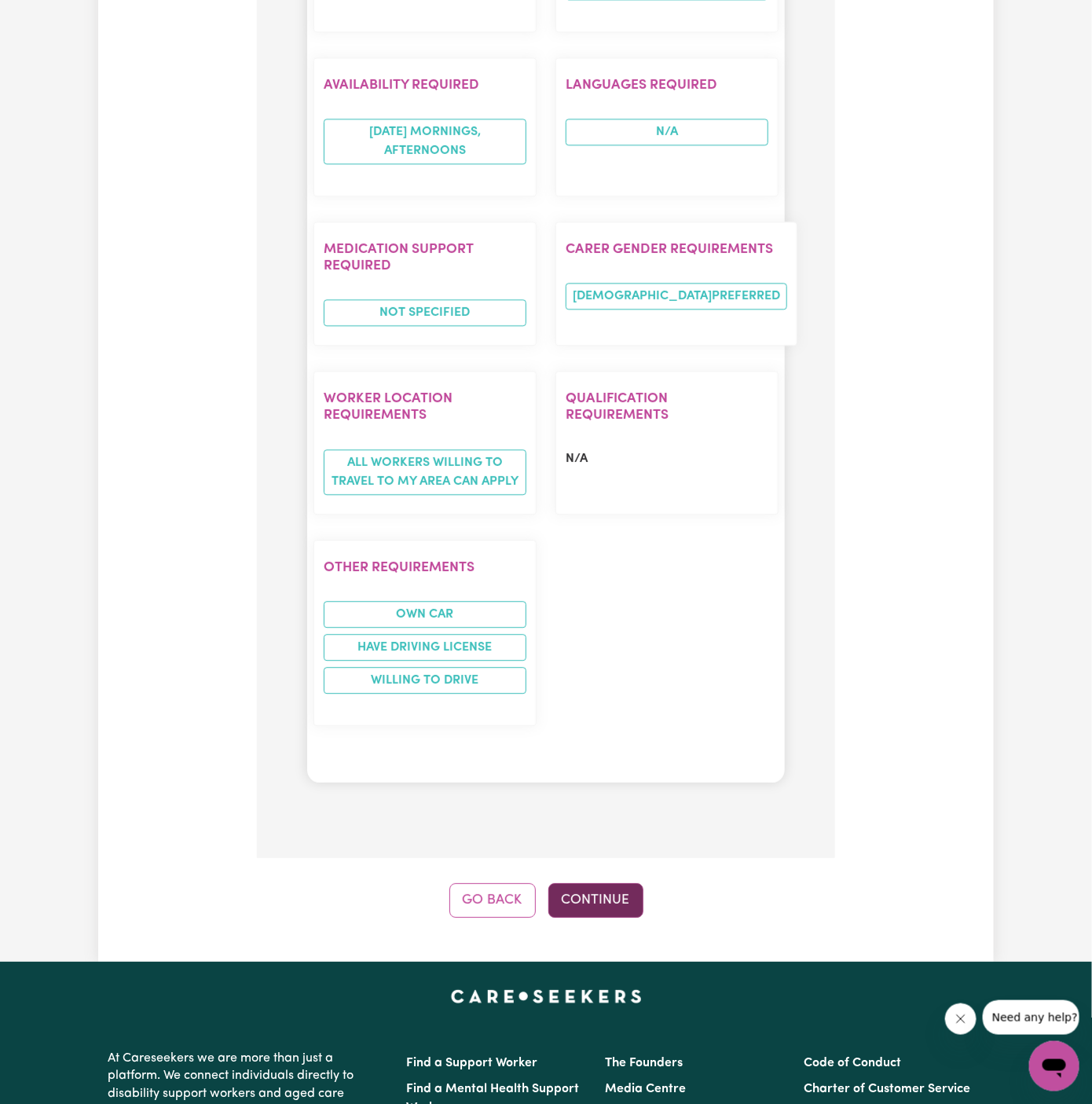
click at [606, 883] on button "Continue" at bounding box center [596, 900] width 95 height 35
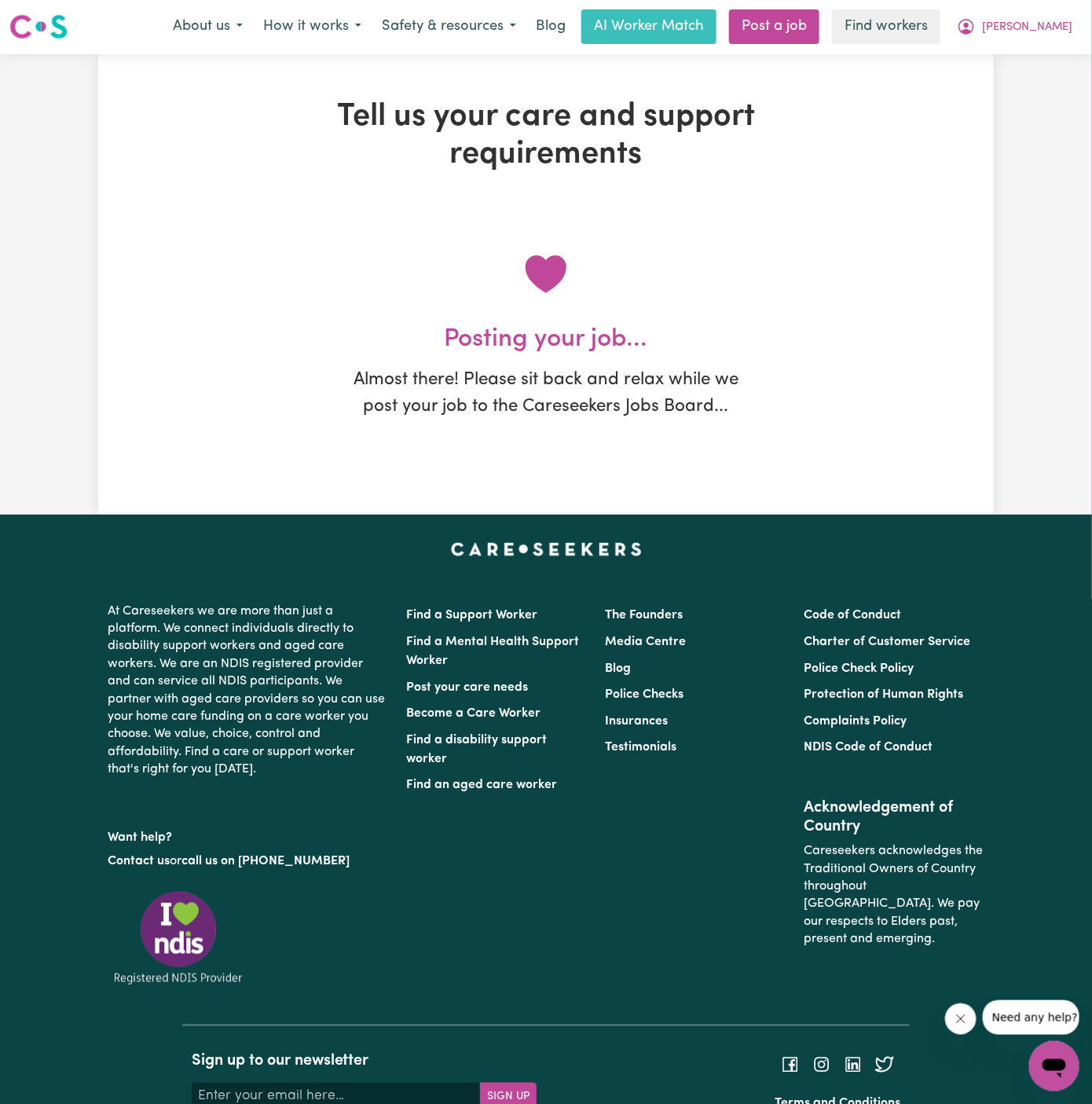
scroll to position [0, 0]
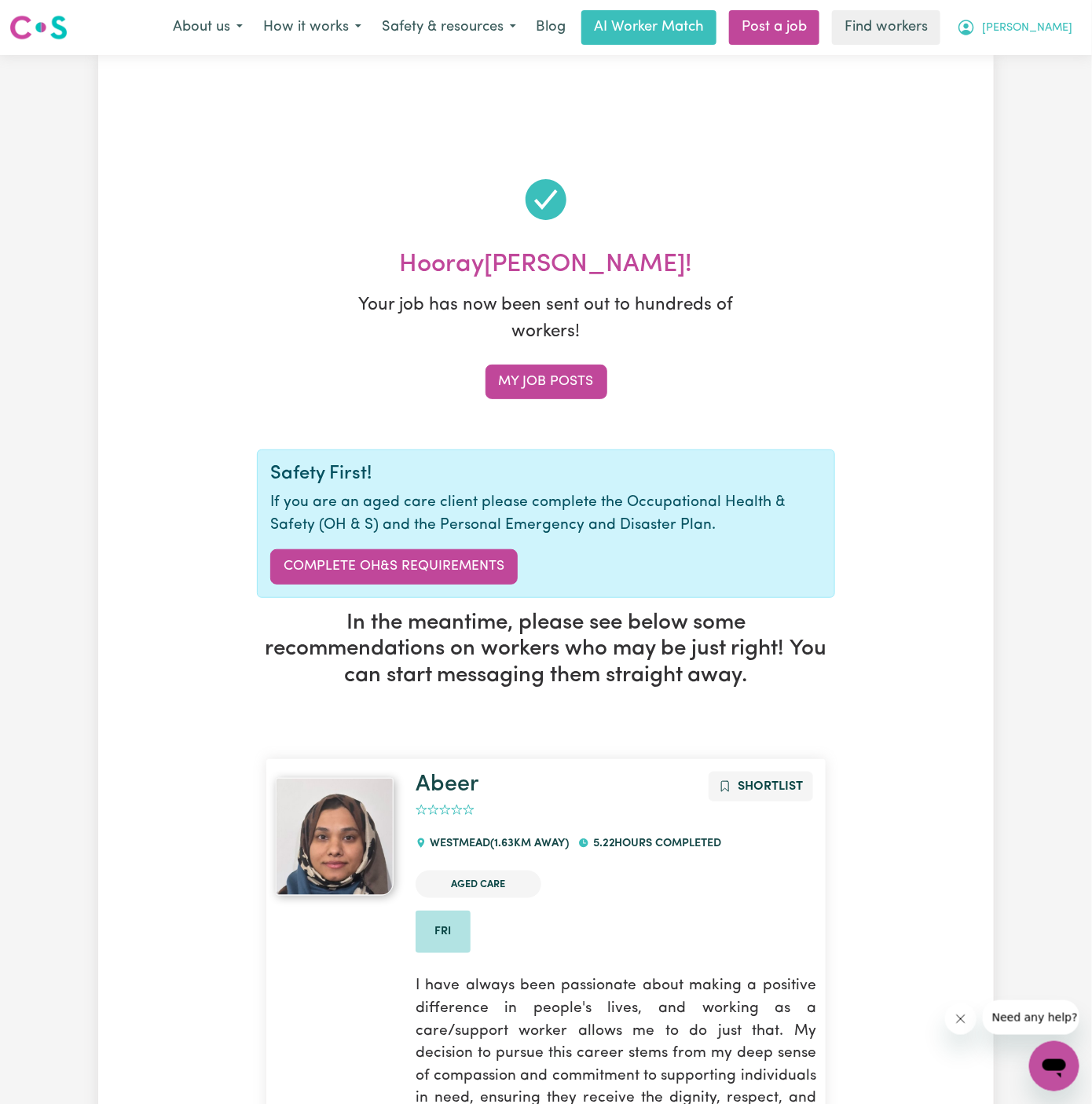
click at [1054, 32] on span "[PERSON_NAME]" at bounding box center [1027, 28] width 90 height 17
click at [1050, 60] on link "My Dashboard" at bounding box center [1020, 60] width 124 height 30
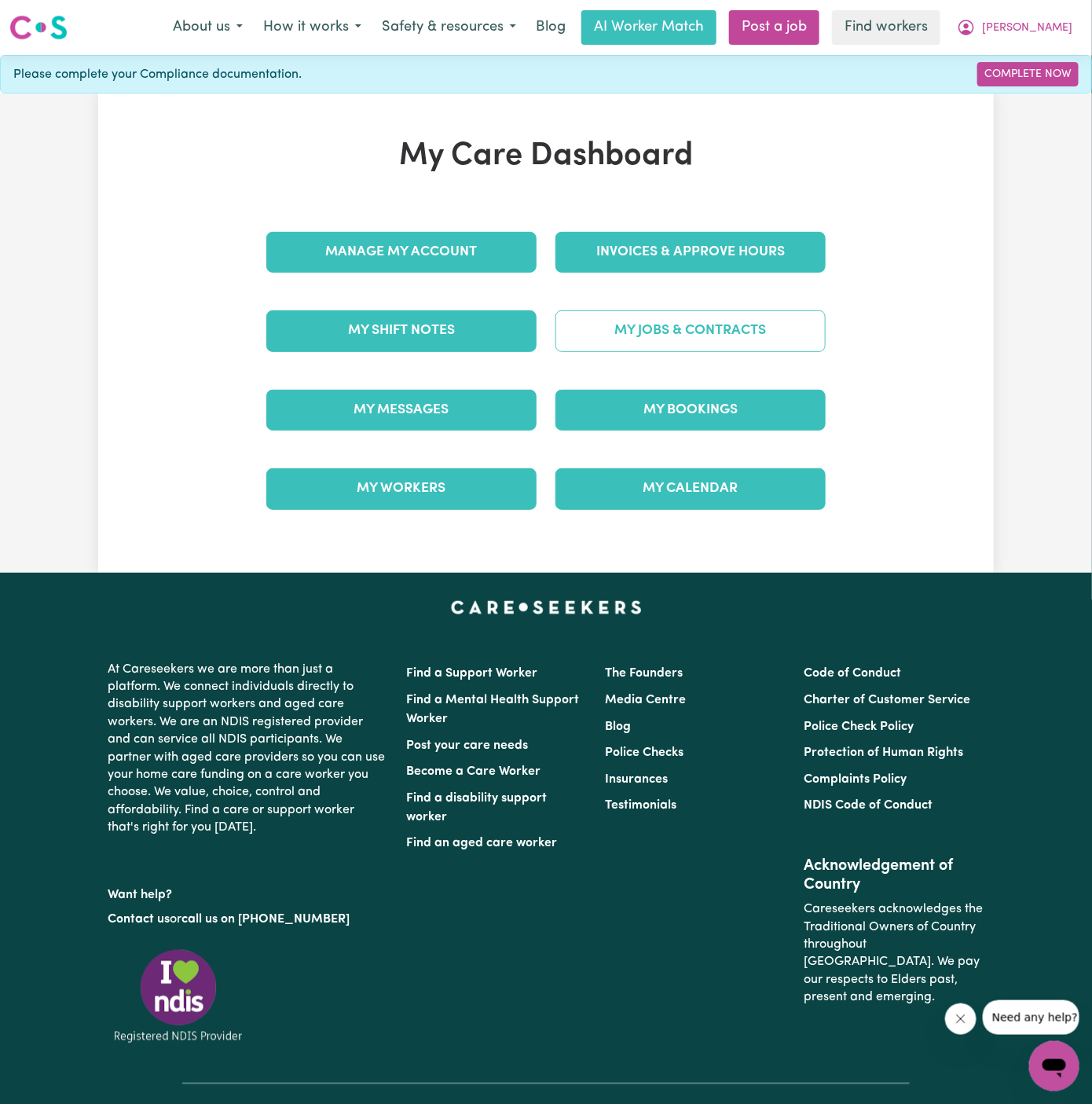
click at [659, 327] on link "My Jobs & Contracts" at bounding box center [690, 331] width 270 height 41
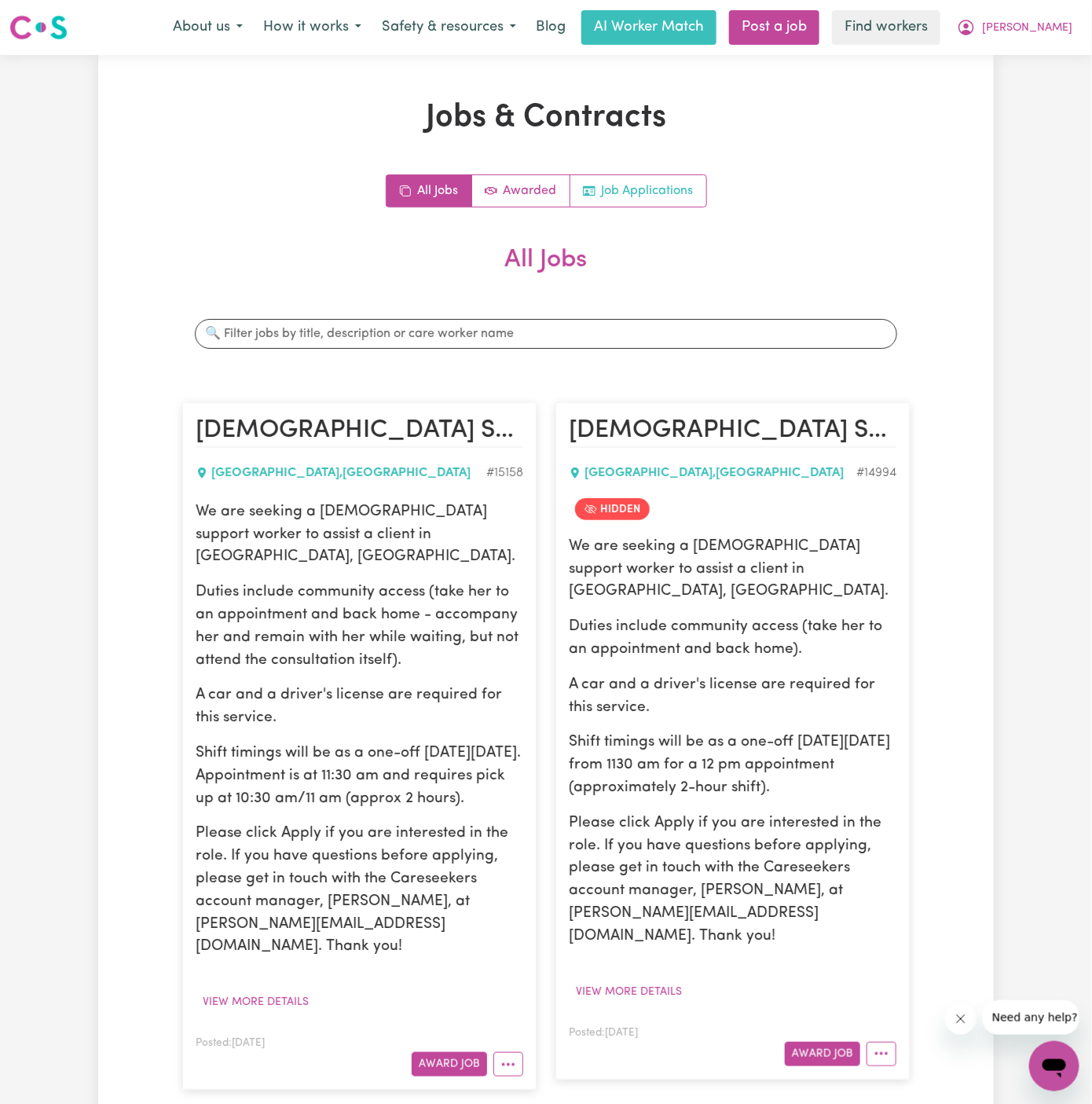
click at [639, 187] on link "Job Applications" at bounding box center [639, 191] width 136 height 32
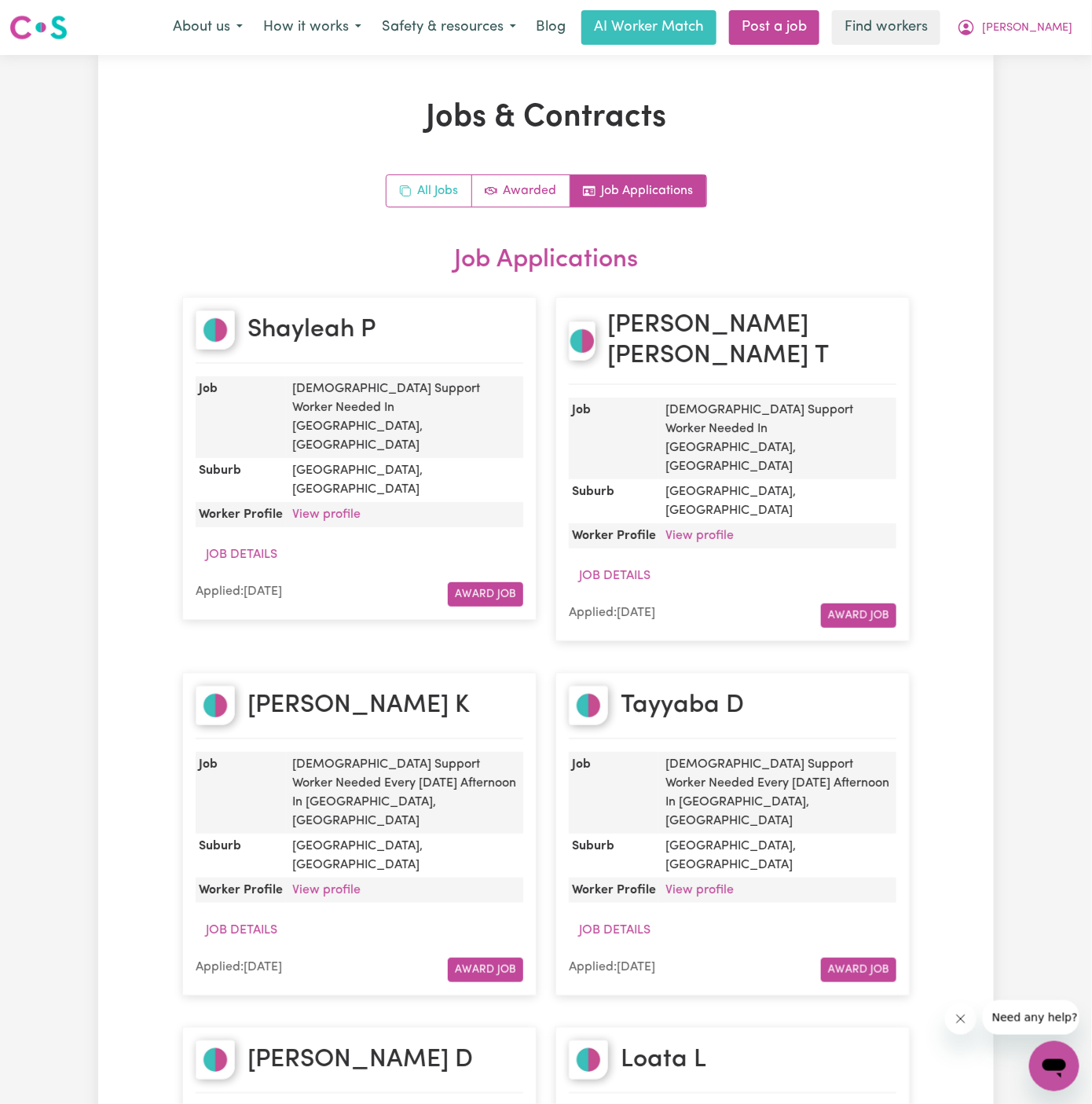
click at [424, 193] on link "All Jobs" at bounding box center [429, 191] width 86 height 32
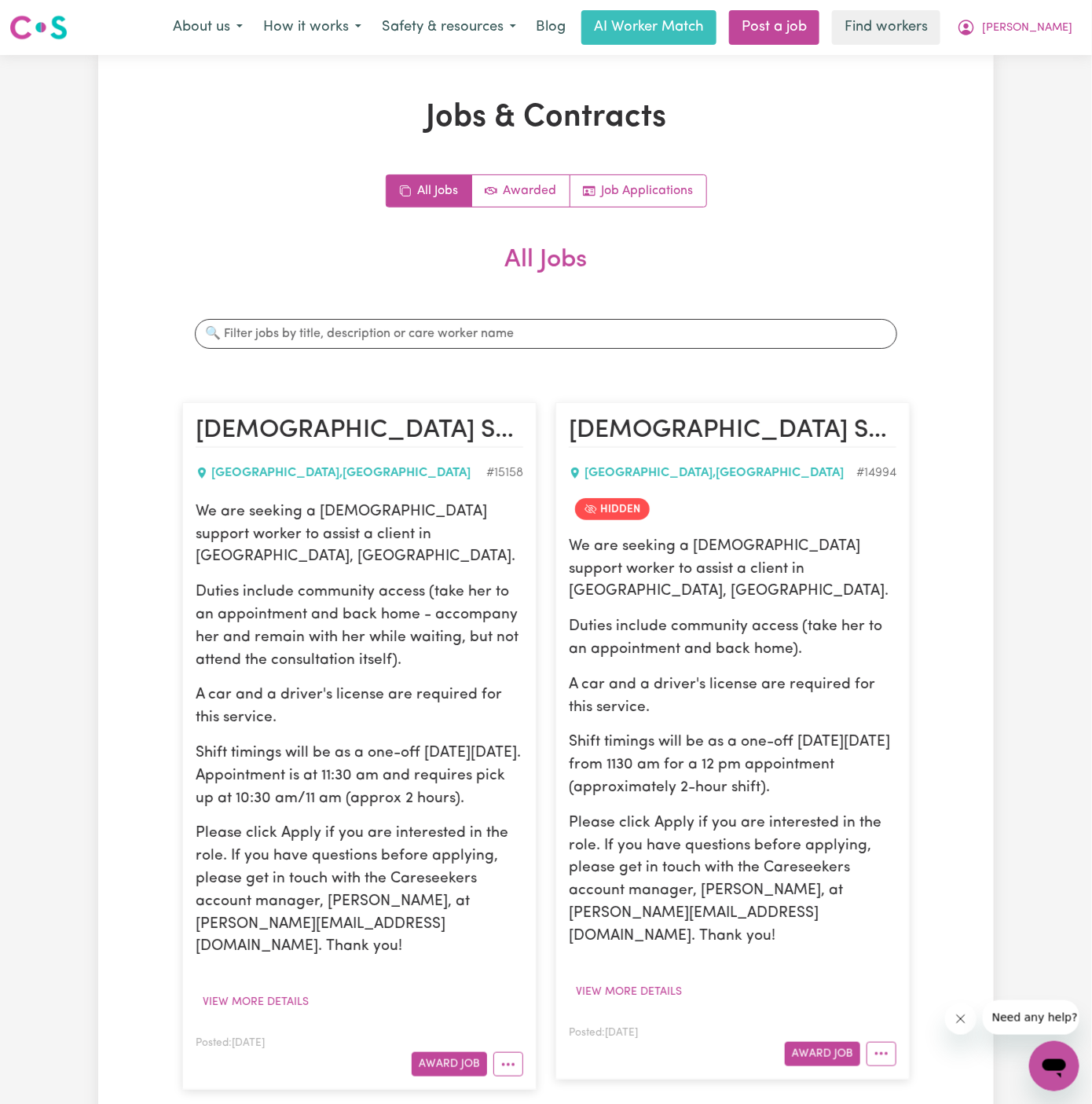
click at [244, 549] on div "We are seeking a female support worker to assist a client in Wentworthville, NS…" at bounding box center [359, 729] width 328 height 457
drag, startPoint x: 196, startPoint y: 512, endPoint x: 448, endPoint y: 802, distance: 384.2
click at [448, 802] on div "We are seeking a female support worker to assist a client in Wentworthville, NS…" at bounding box center [359, 729] width 328 height 457
copy div "We are seeking a female support worker to assist a client in Wentworthville, NS…"
click at [292, 537] on p "We are seeking a female support worker to assist a client in Wentworthville, NS…" at bounding box center [359, 534] width 328 height 67
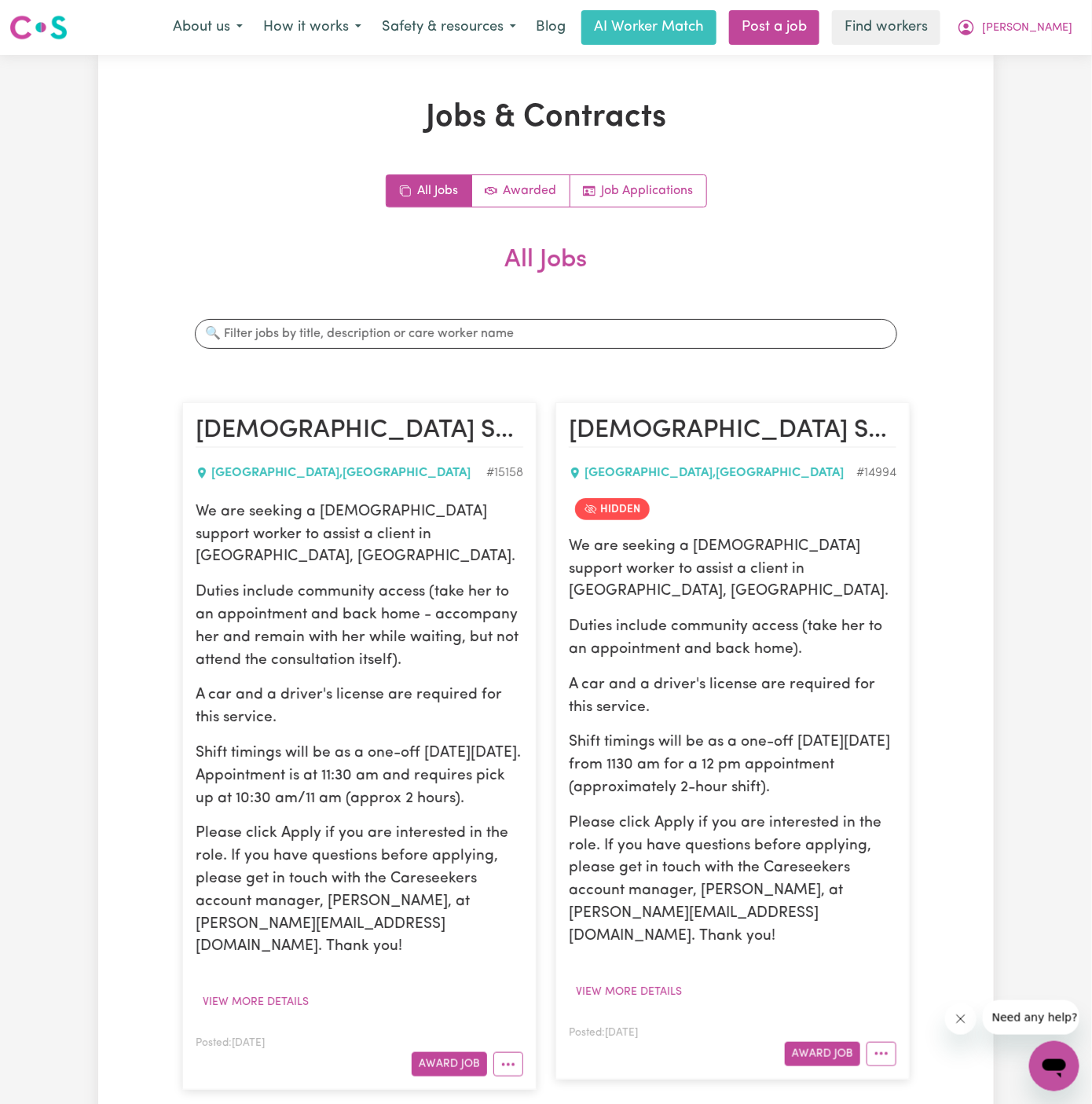
drag, startPoint x: 197, startPoint y: 508, endPoint x: 310, endPoint y: 799, distance: 312.2
click at [310, 799] on div "We are seeking a female support worker to assist a client in Wentworthville, NS…" at bounding box center [359, 729] width 328 height 457
copy div "We are seeking a female support worker to assist a client in Wentworthville, NS…"
click at [1047, 29] on span "[PERSON_NAME]" at bounding box center [1027, 28] width 90 height 17
click at [1042, 84] on link "Logout" at bounding box center [1020, 90] width 124 height 30
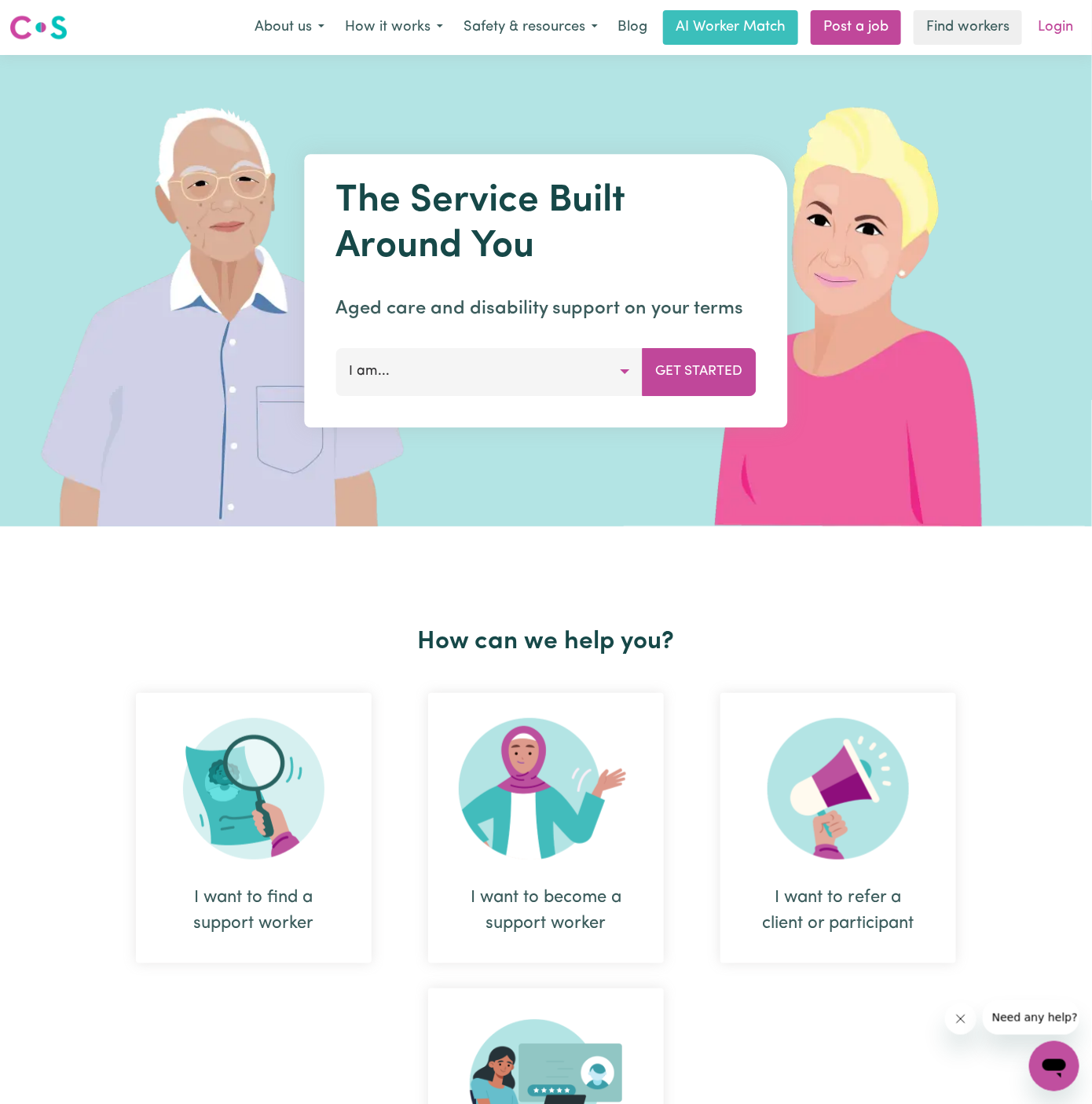
click at [1057, 34] on link "Login" at bounding box center [1055, 27] width 55 height 35
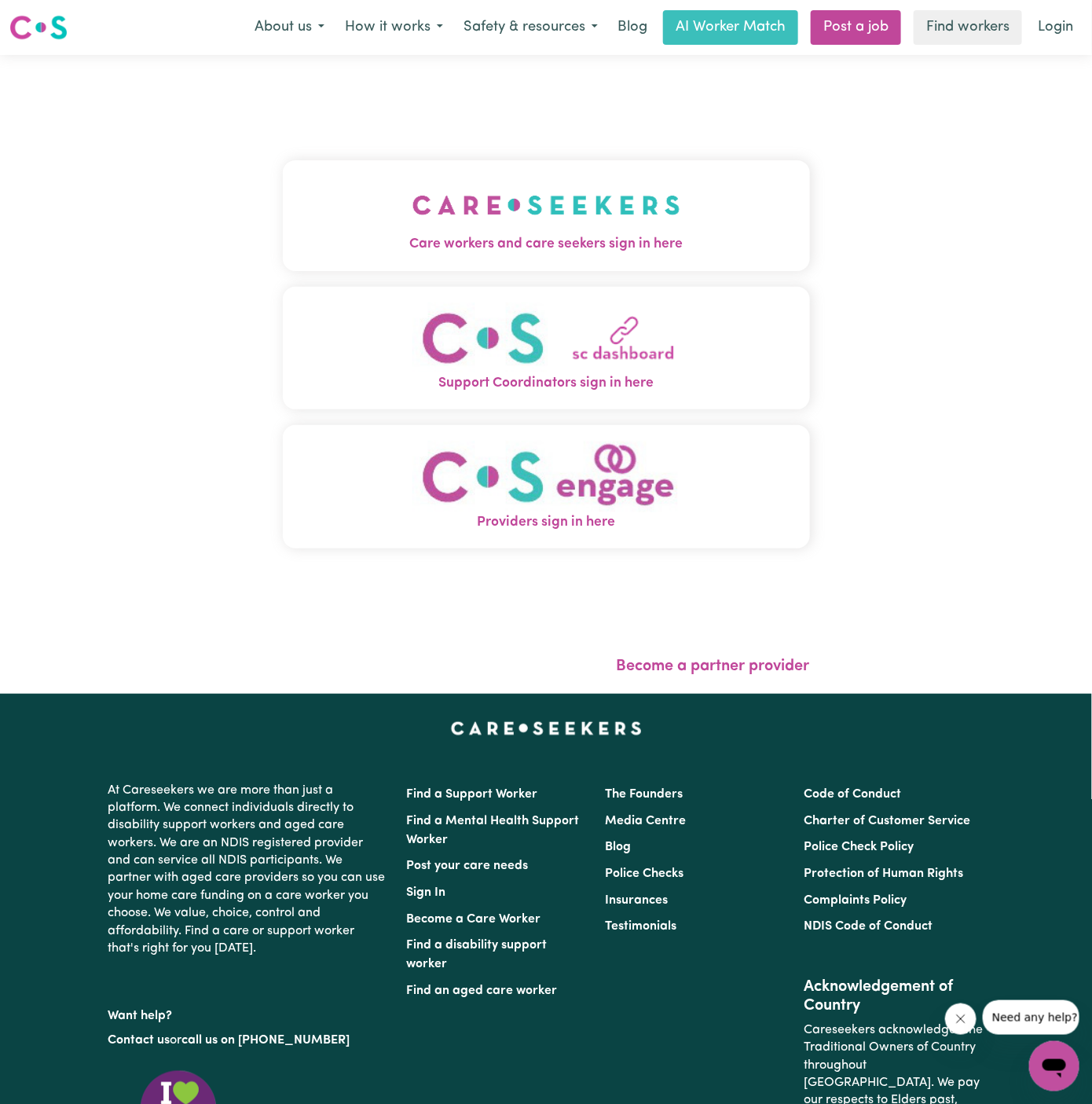
click at [509, 242] on span "Care workers and care seekers sign in here" at bounding box center [546, 244] width 527 height 20
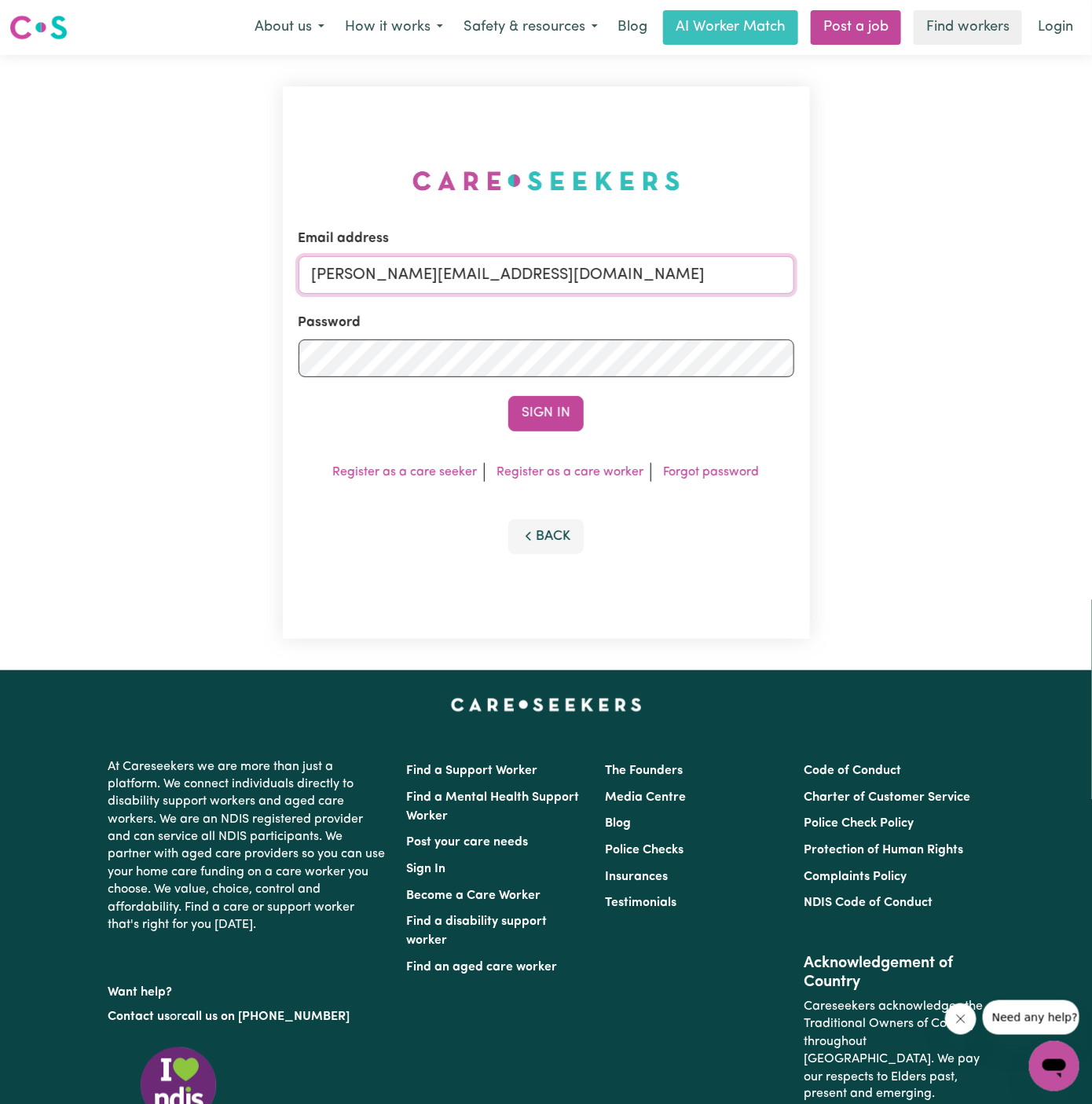
click at [602, 275] on input "dyan@careseekers.com.au" at bounding box center [546, 275] width 496 height 37
drag, startPoint x: 390, startPoint y: 276, endPoint x: 1128, endPoint y: 274, distance: 738.0
click at [1091, 274] on html "Menu About us How it works Safety & resources Blog AI Worker Match Post a job F…" at bounding box center [546, 673] width 1092 height 1346
type input "superuser~stephanieblockKNC@careseekers.com.au"
click at [557, 388] on form "Email address superuser~stephanieblockKNC@careseekers.com.au Password Sign In" at bounding box center [546, 329] width 496 height 202
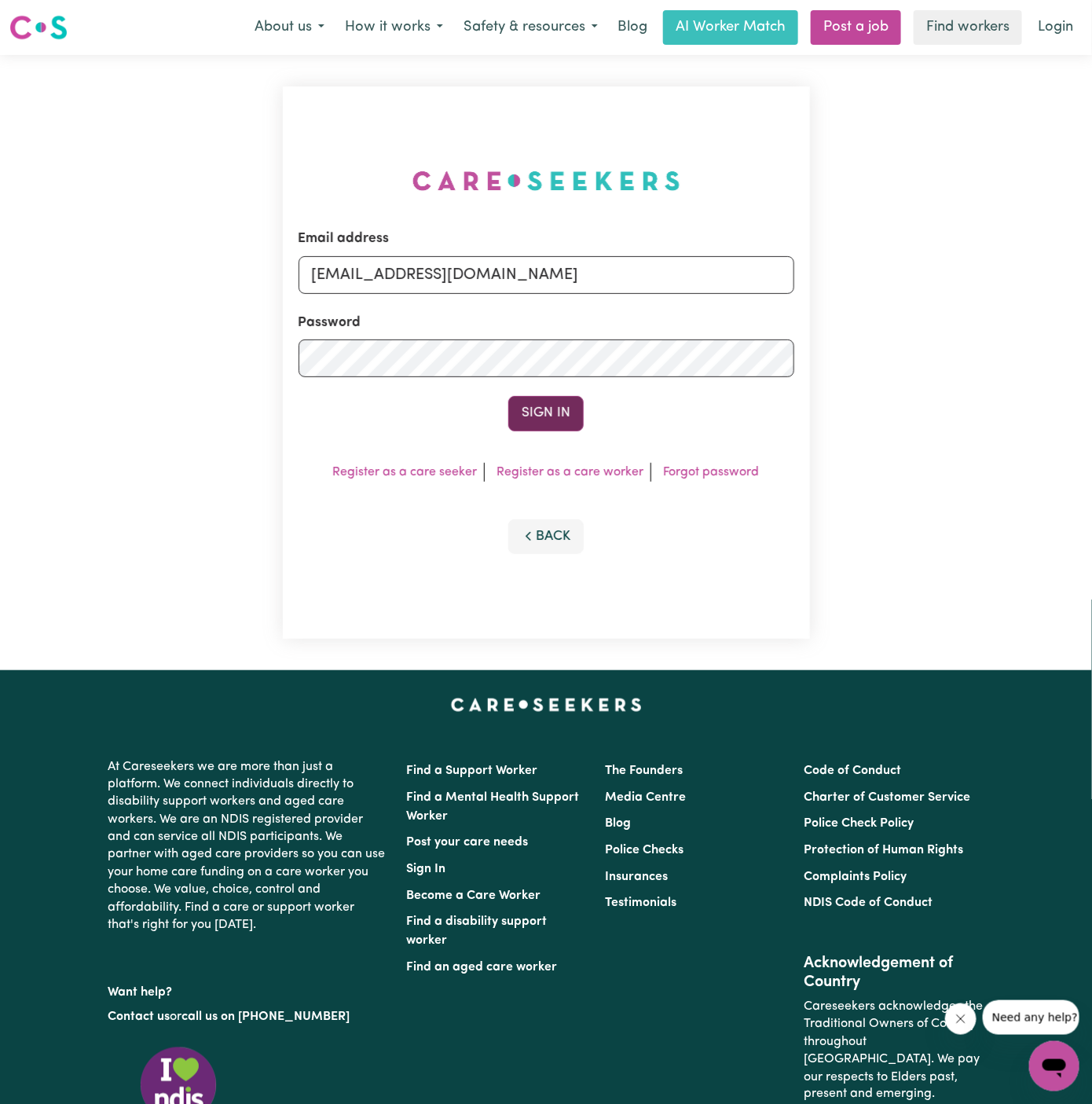
click at [557, 400] on button "Sign In" at bounding box center [546, 413] width 76 height 35
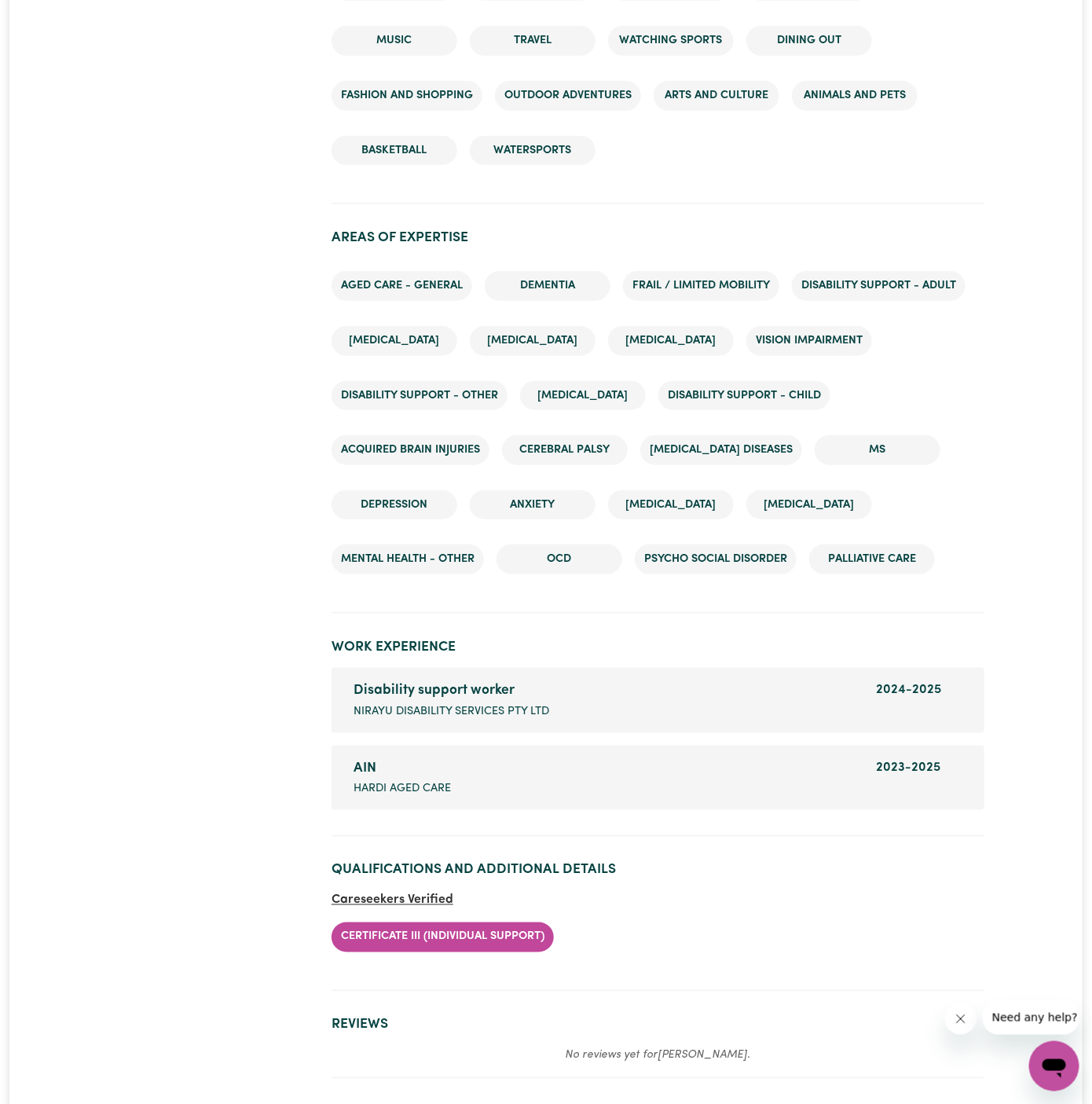
scroll to position [2463, 0]
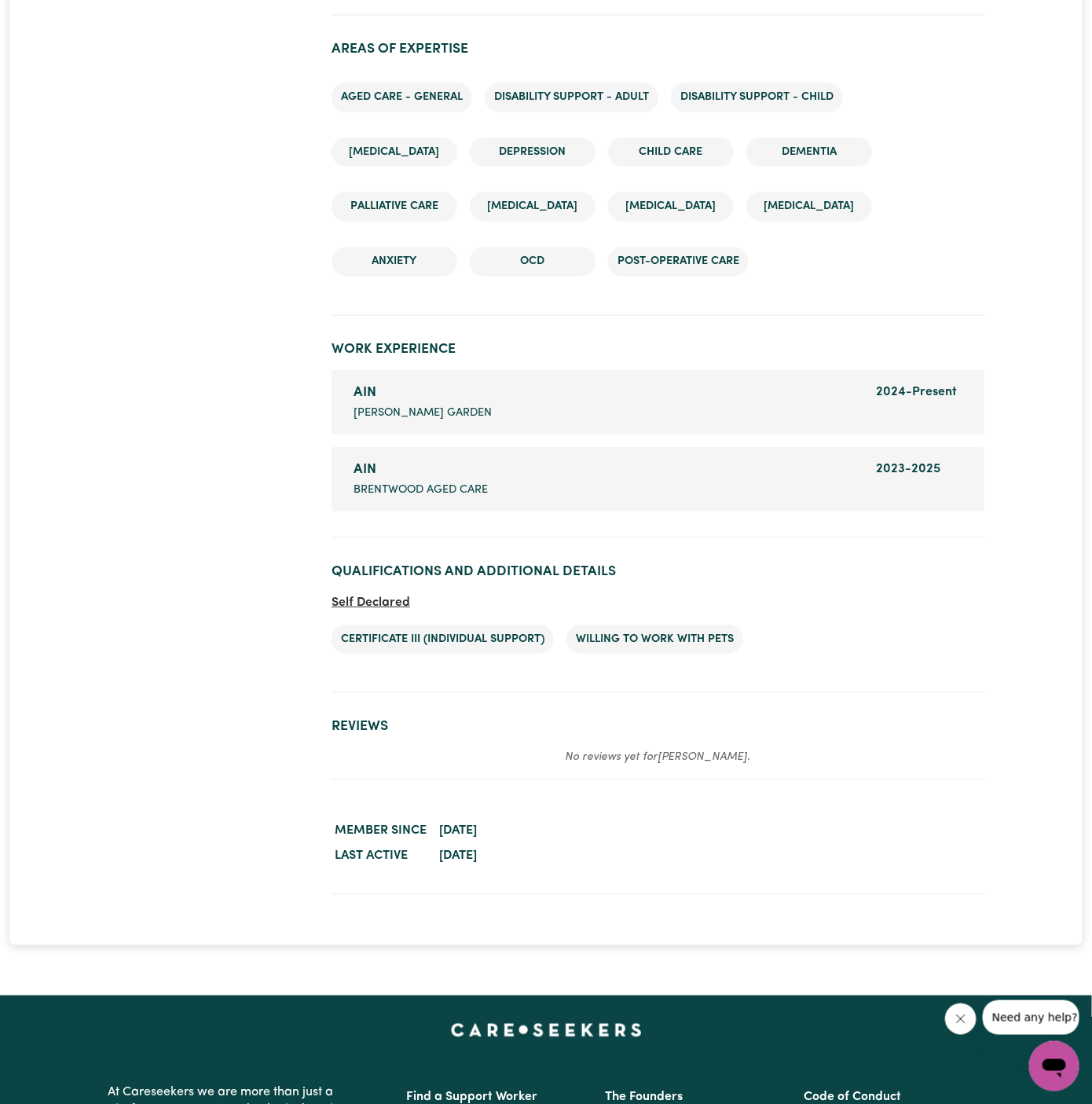
scroll to position [2176, 0]
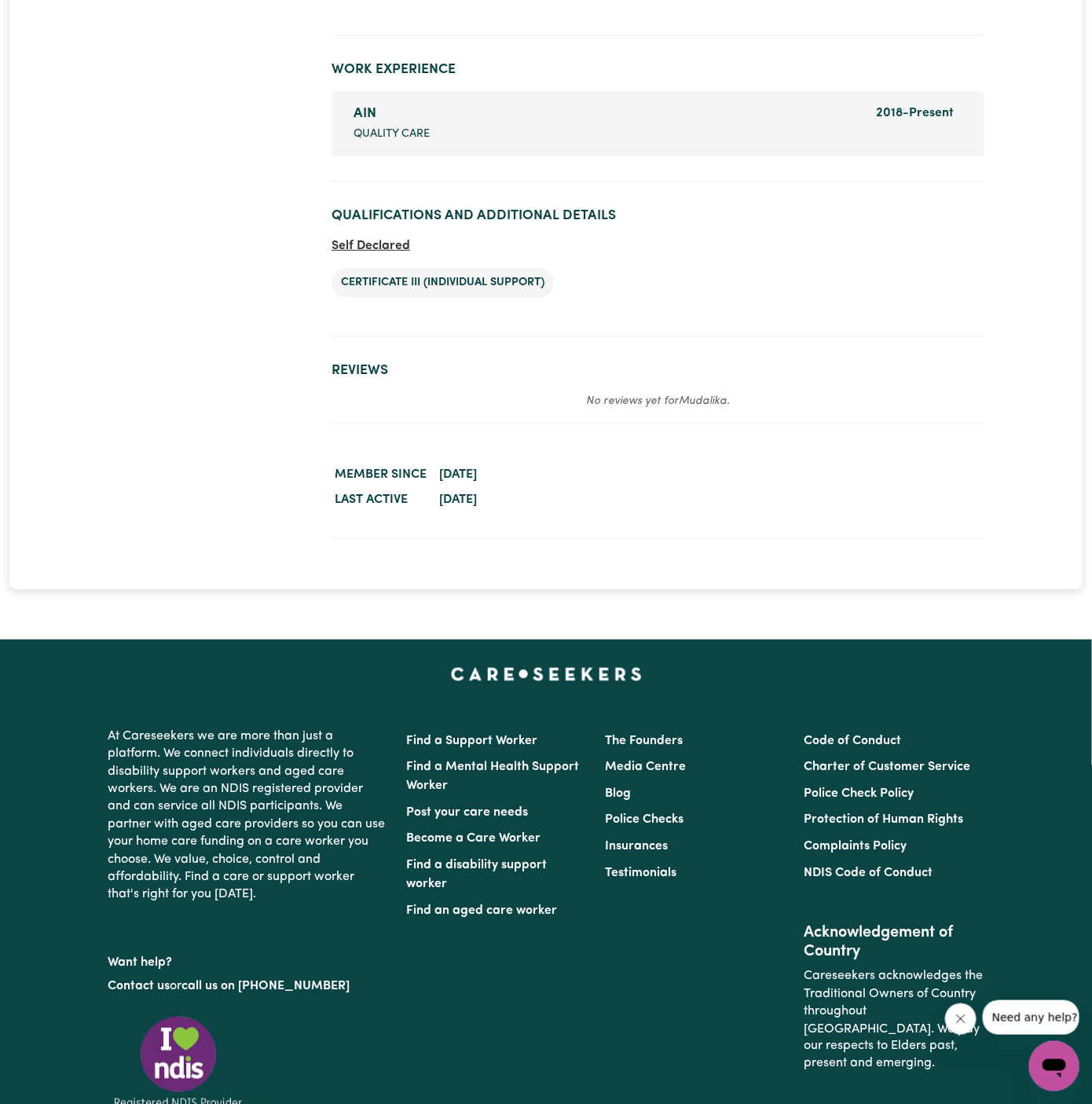
scroll to position [2223, 0]
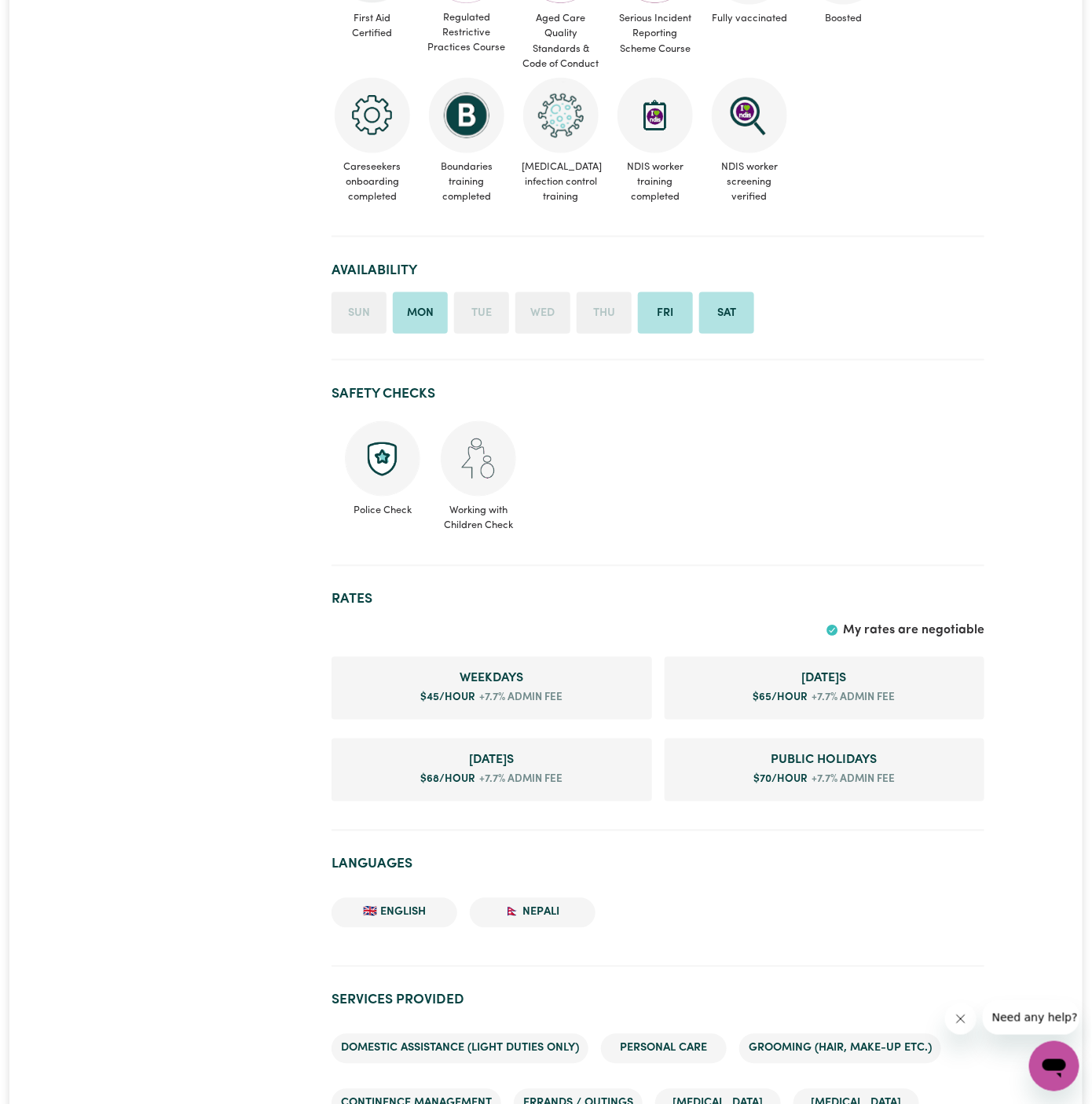
scroll to position [557, 0]
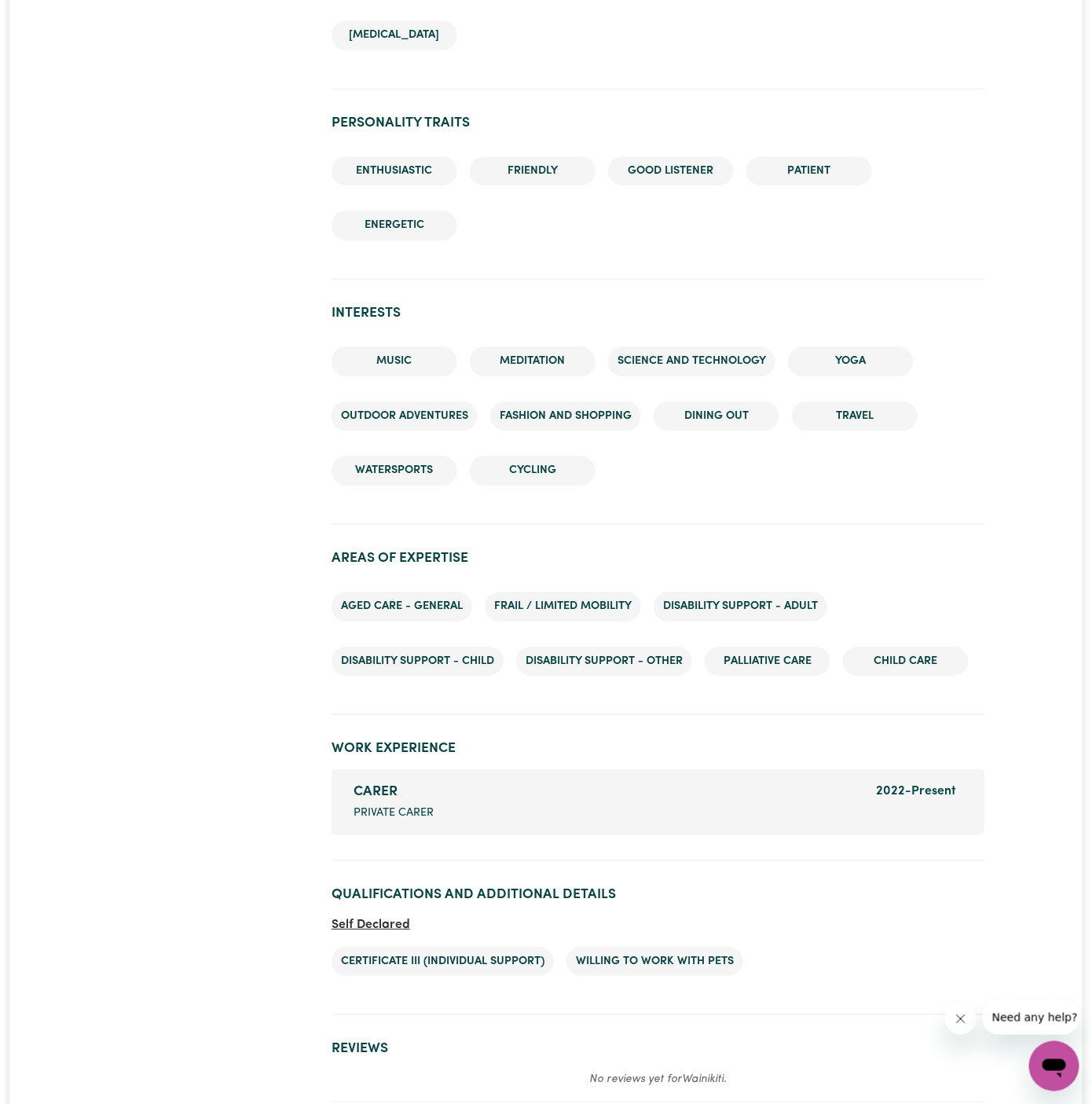
scroll to position [1688, 0]
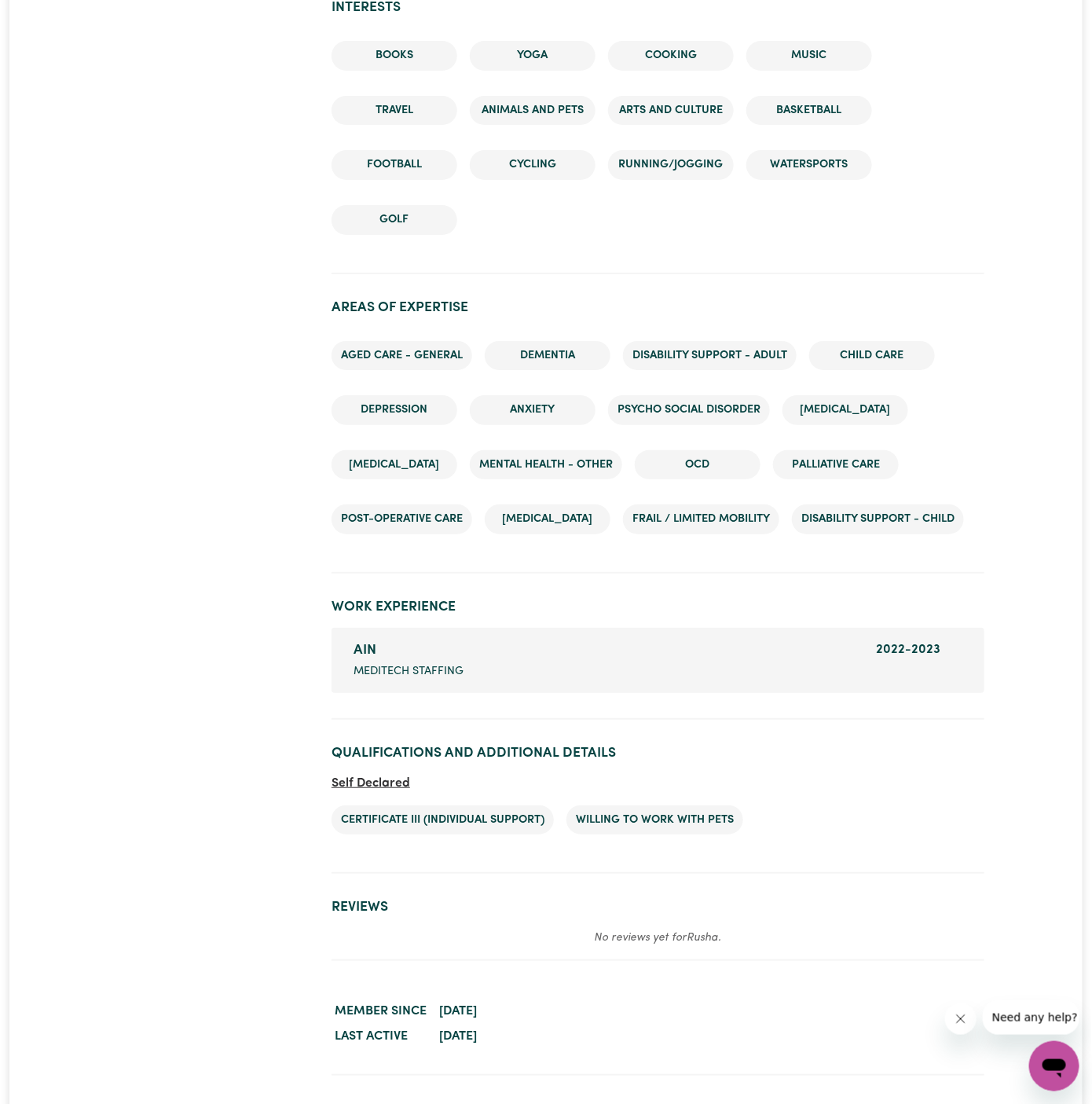
scroll to position [2106, 0]
